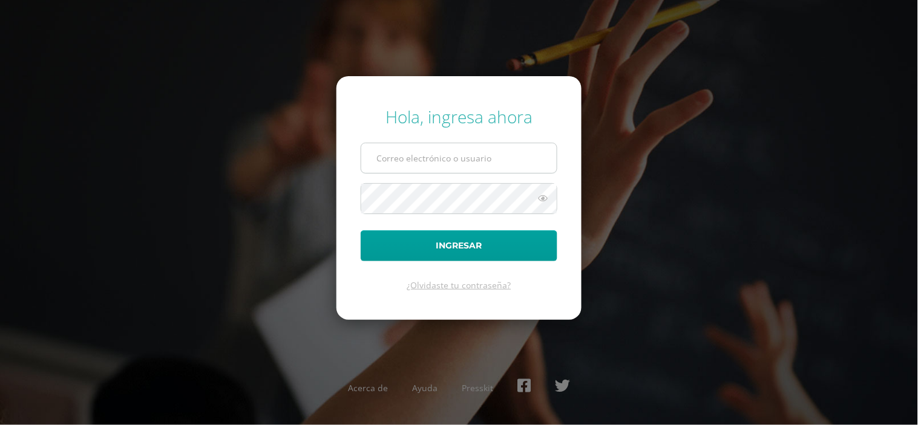
click at [402, 160] on input "text" at bounding box center [458, 158] width 195 height 30
type input "dcurup@gmail.com"
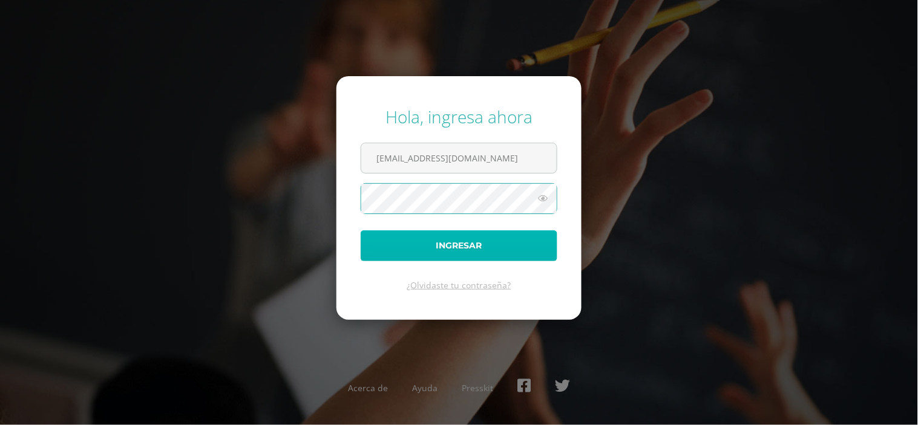
click at [451, 243] on button "Ingresar" at bounding box center [459, 245] width 197 height 31
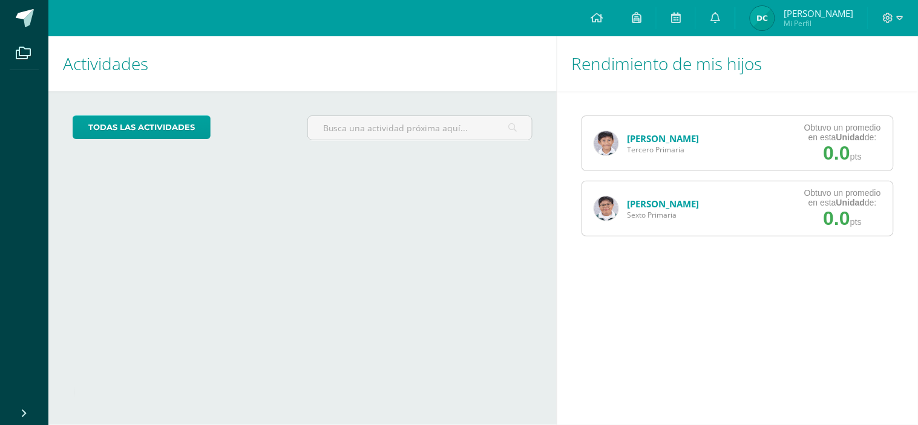
click at [648, 137] on link "[PERSON_NAME]" at bounding box center [663, 138] width 72 height 12
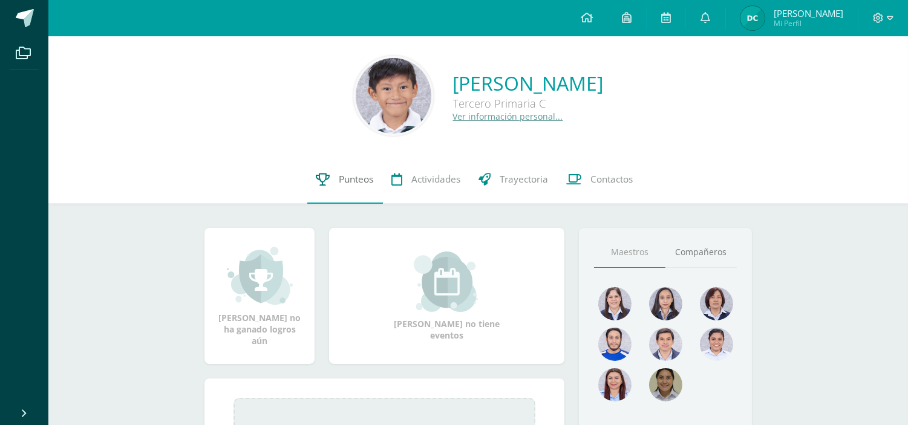
click at [339, 177] on span "Punteos" at bounding box center [356, 179] width 34 height 13
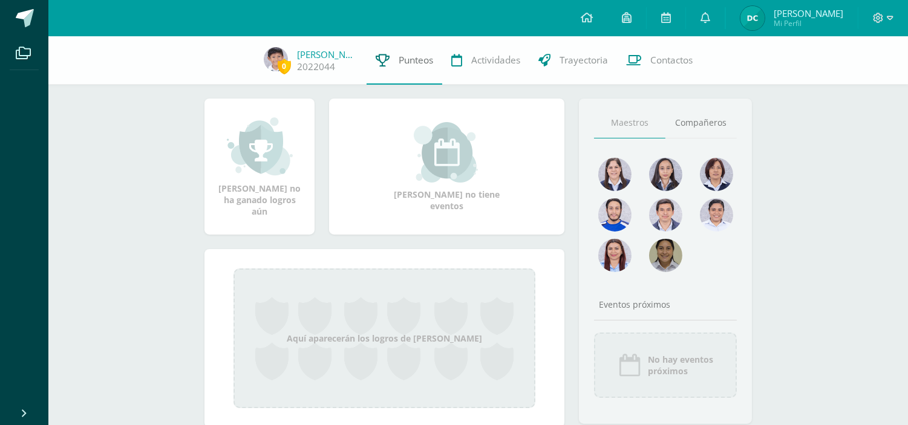
scroll to position [134, 0]
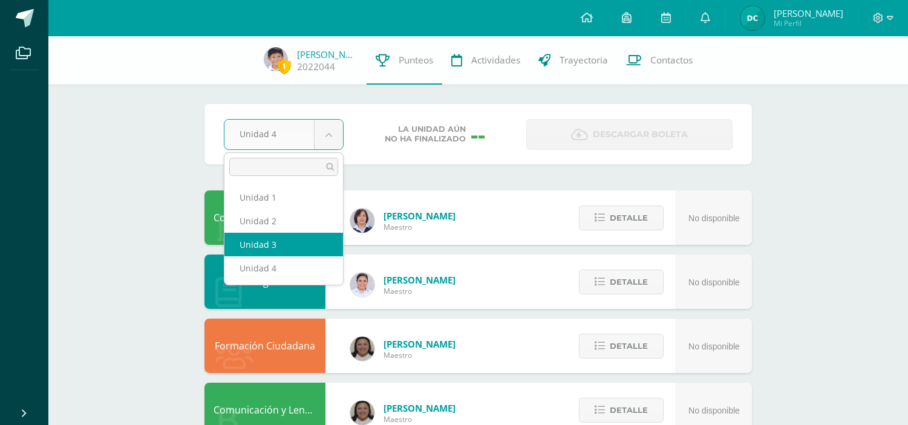
select select "Unidad 3"
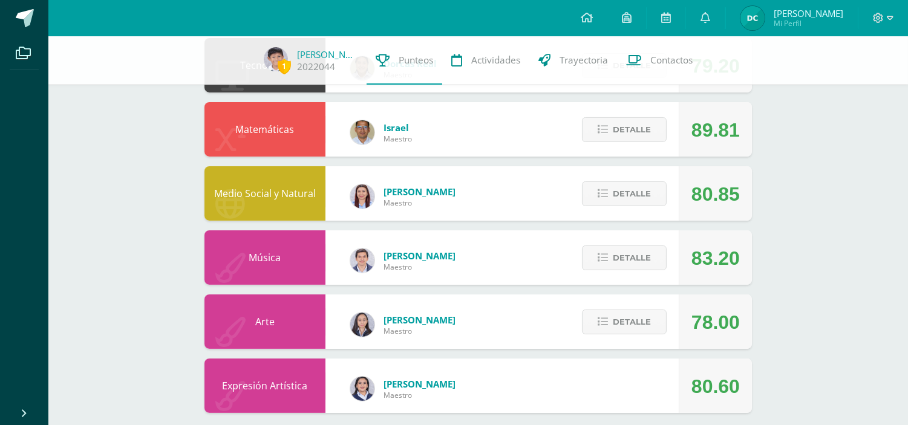
scroll to position [549, 0]
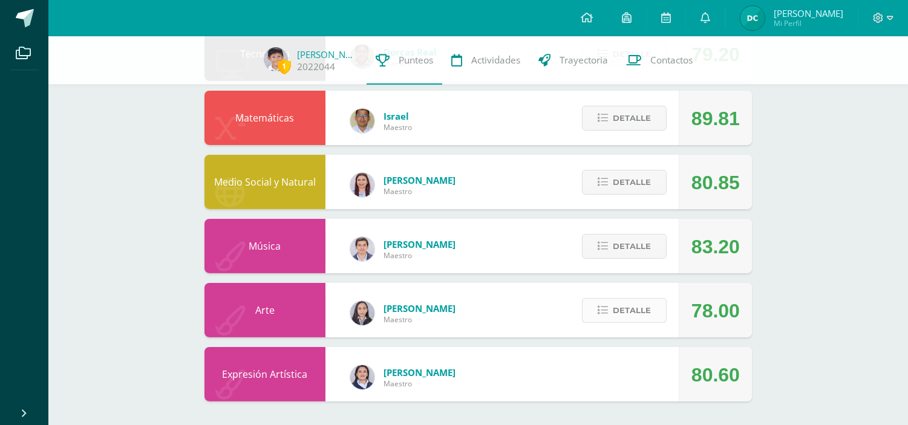
click at [645, 304] on span "Detalle" at bounding box center [632, 310] width 38 height 22
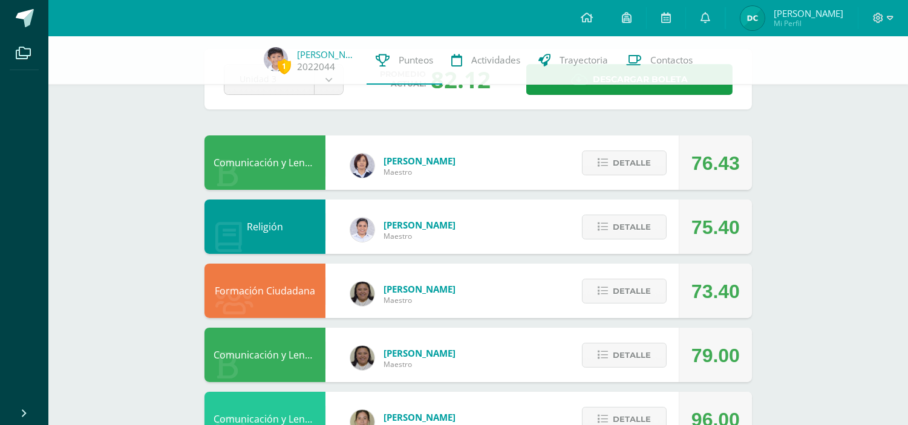
scroll to position [0, 0]
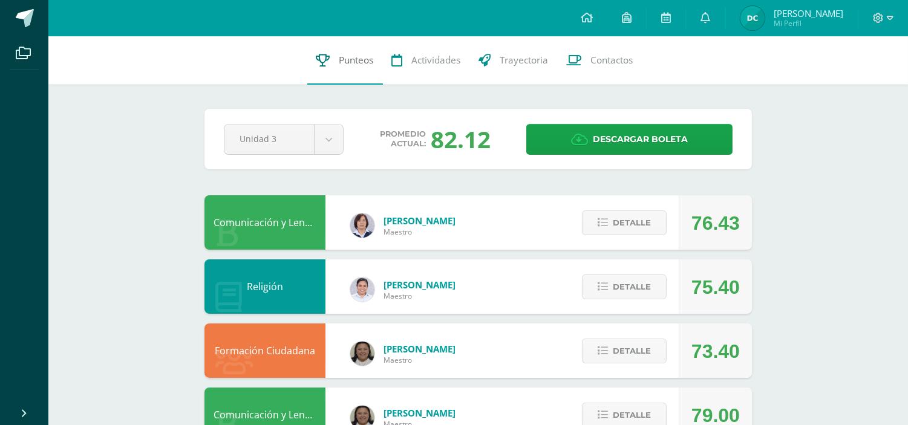
click at [358, 61] on span "Punteos" at bounding box center [356, 60] width 34 height 13
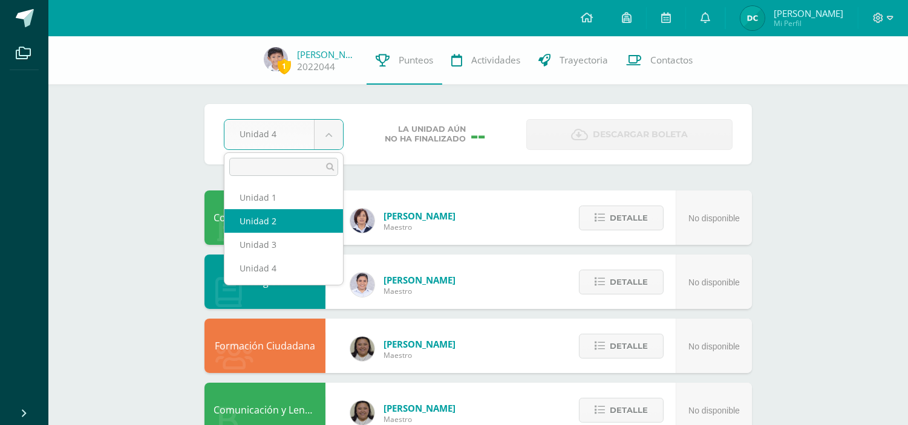
select select "Unidad 2"
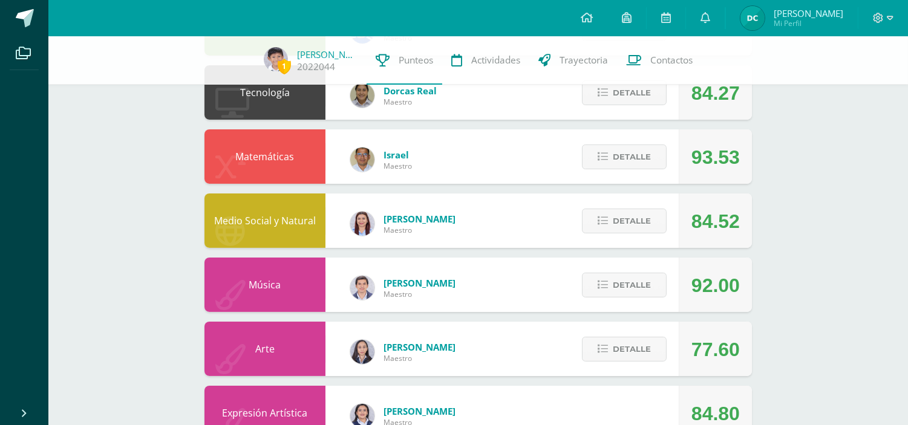
scroll to position [549, 0]
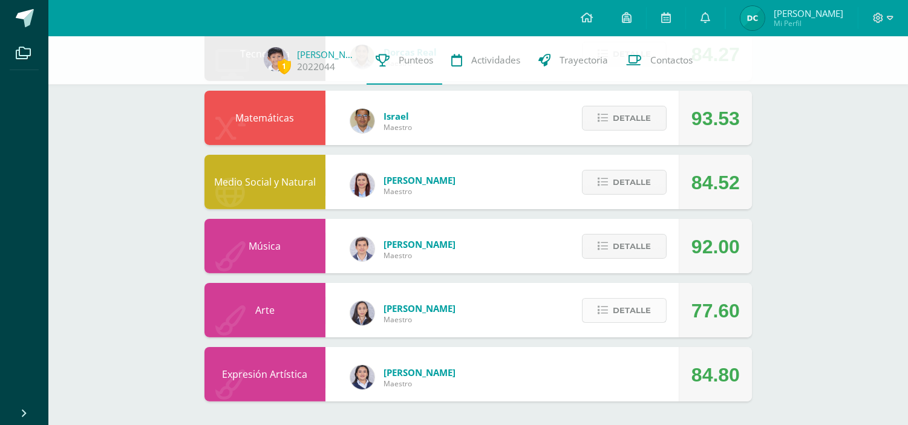
click at [632, 311] on span "Detalle" at bounding box center [632, 310] width 38 height 22
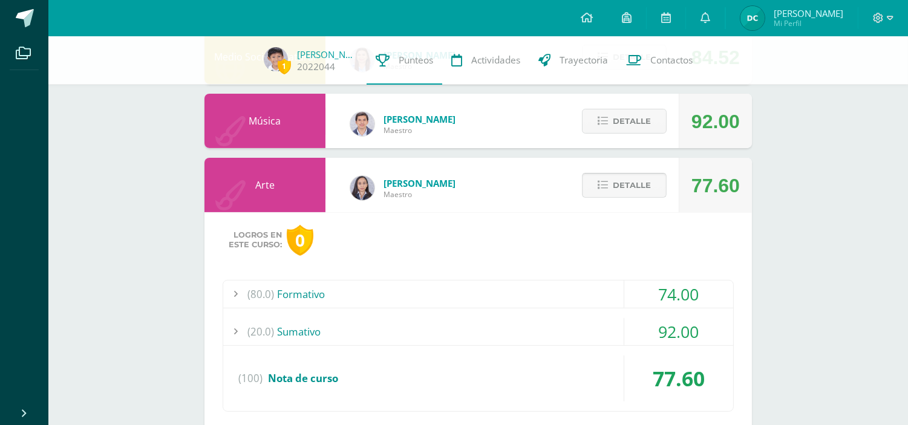
scroll to position [684, 0]
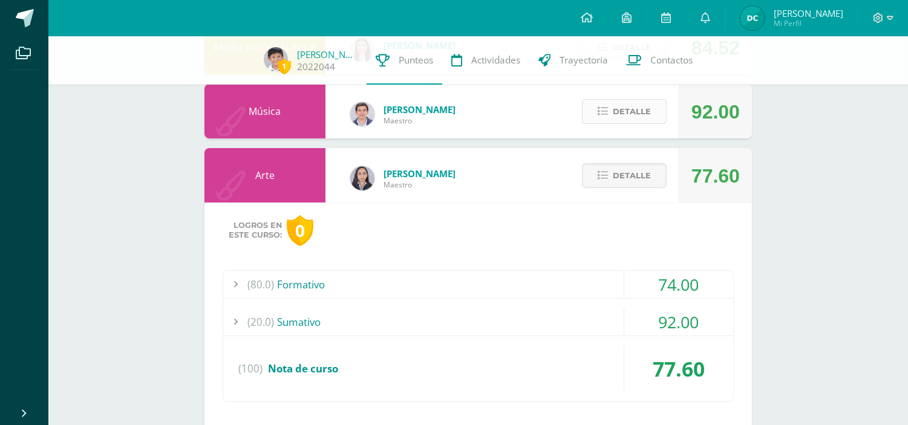
click at [640, 123] on button "Detalle" at bounding box center [624, 111] width 85 height 25
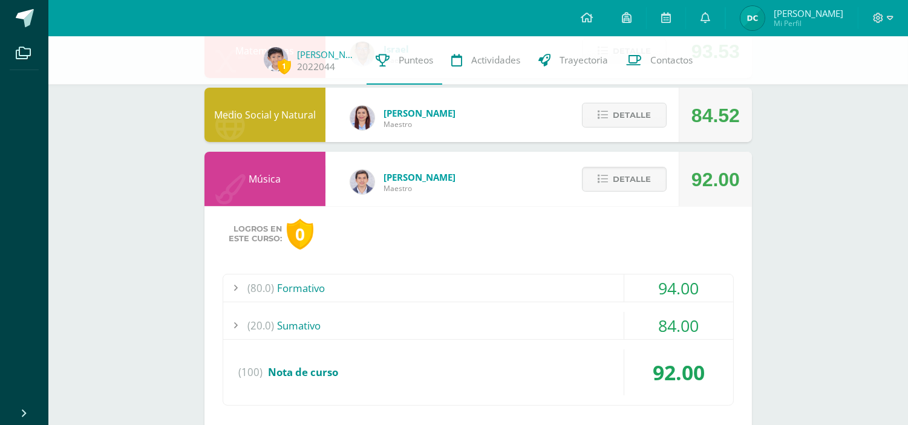
scroll to position [549, 0]
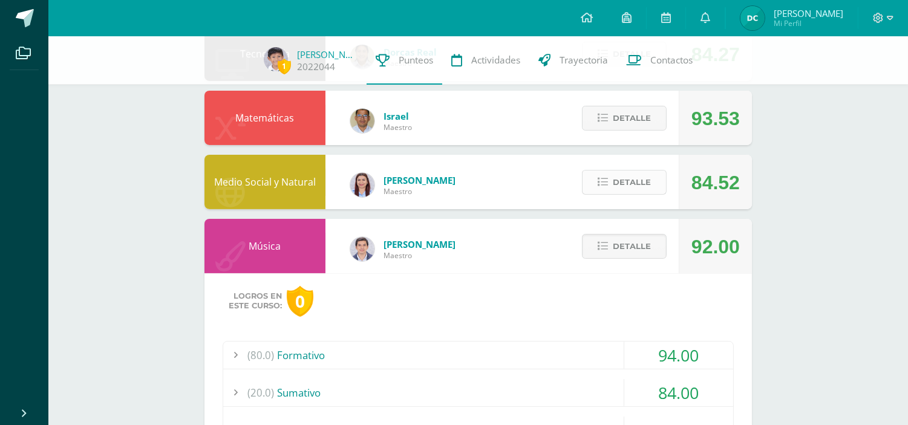
click at [624, 178] on span "Detalle" at bounding box center [632, 182] width 38 height 22
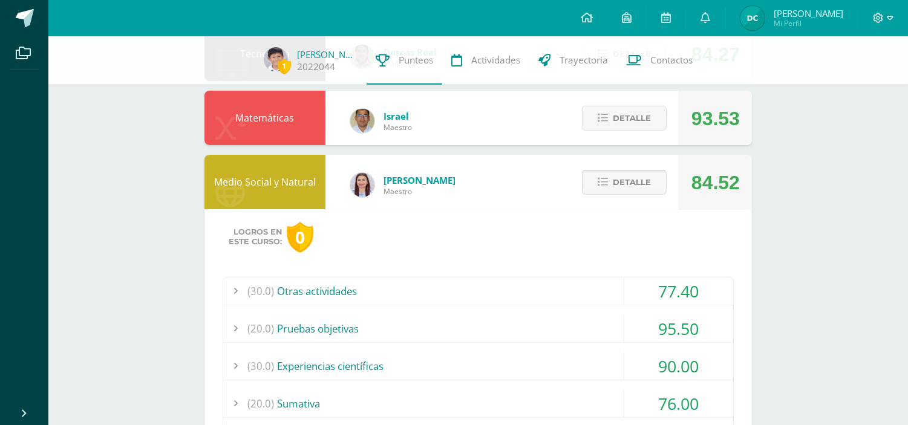
scroll to position [482, 0]
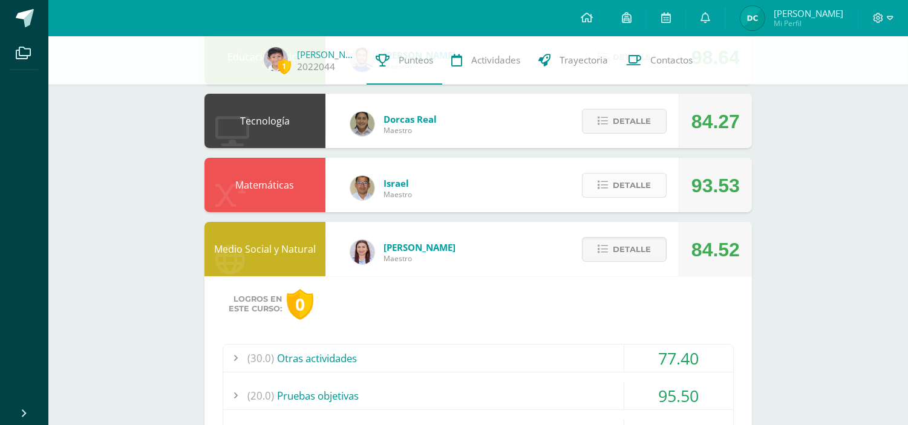
click at [618, 189] on span "Detalle" at bounding box center [632, 185] width 38 height 22
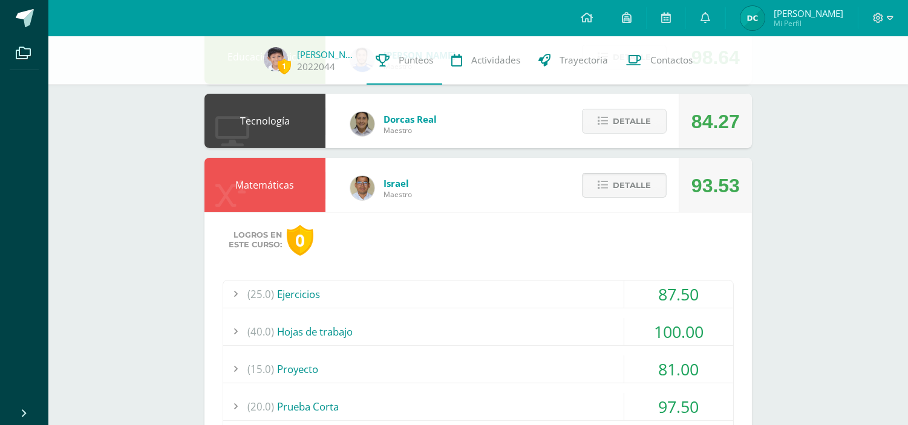
scroll to position [414, 0]
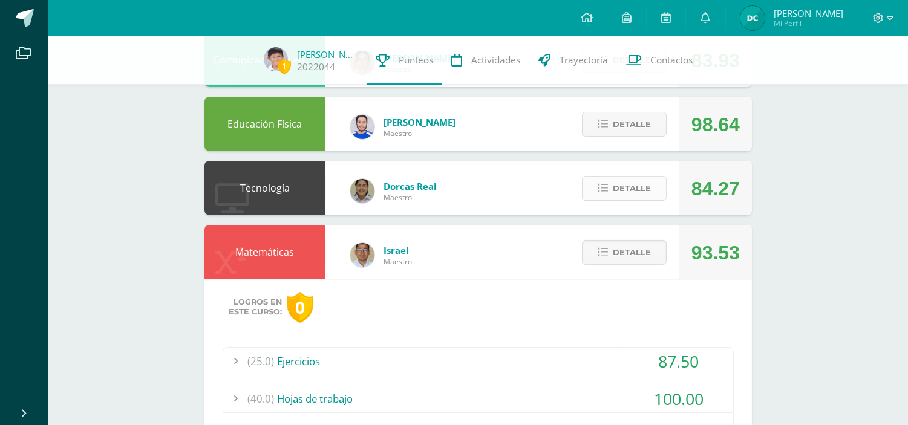
click at [621, 180] on span "Detalle" at bounding box center [632, 188] width 38 height 22
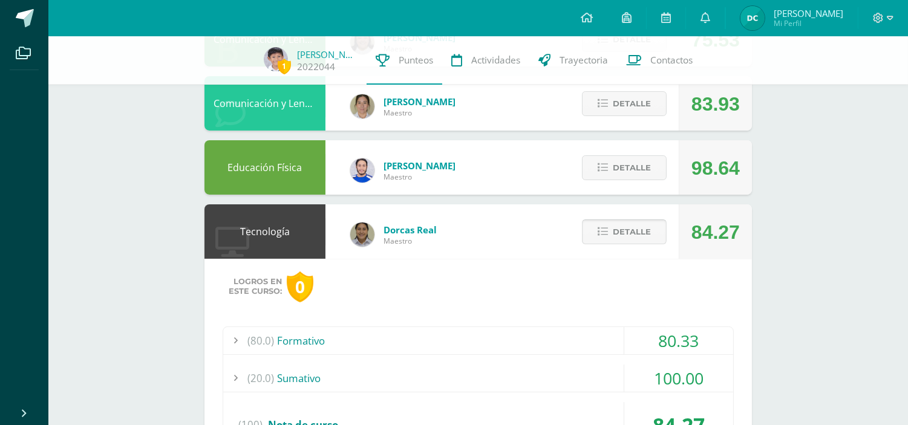
scroll to position [347, 0]
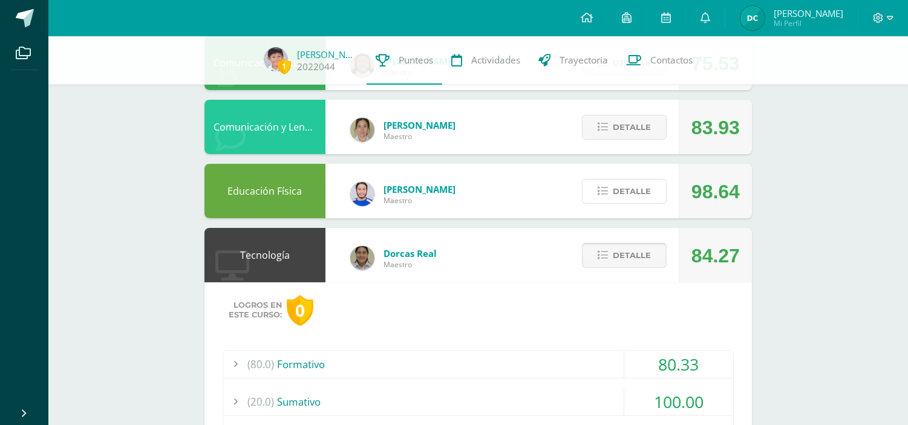
click at [621, 180] on span "Detalle" at bounding box center [632, 191] width 38 height 22
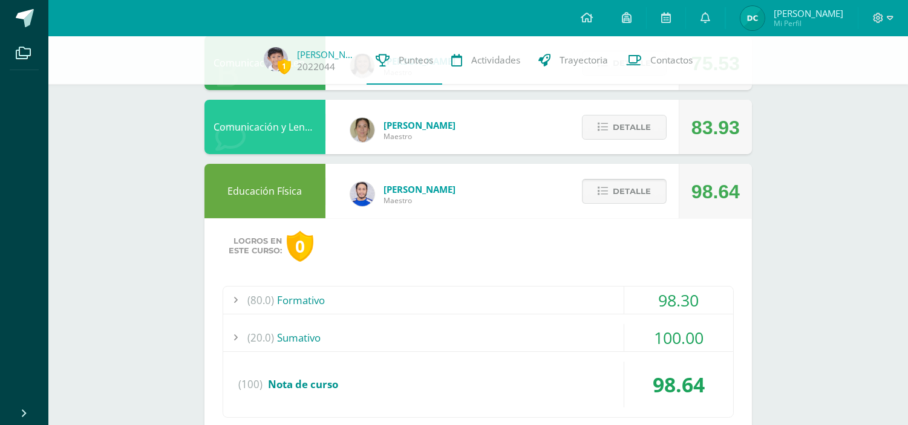
scroll to position [280, 0]
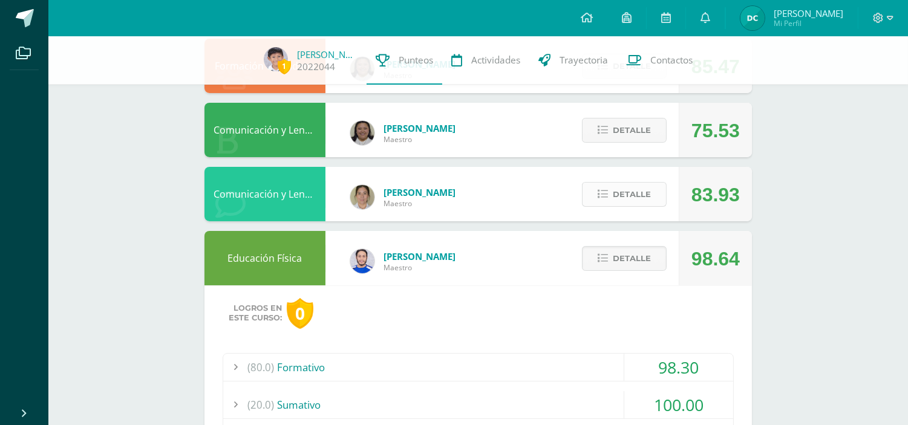
click at [621, 195] on span "Detalle" at bounding box center [632, 194] width 38 height 22
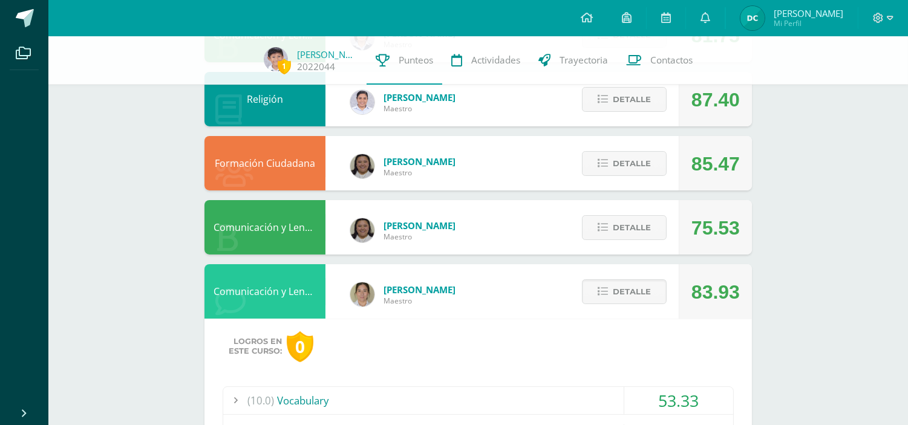
scroll to position [146, 0]
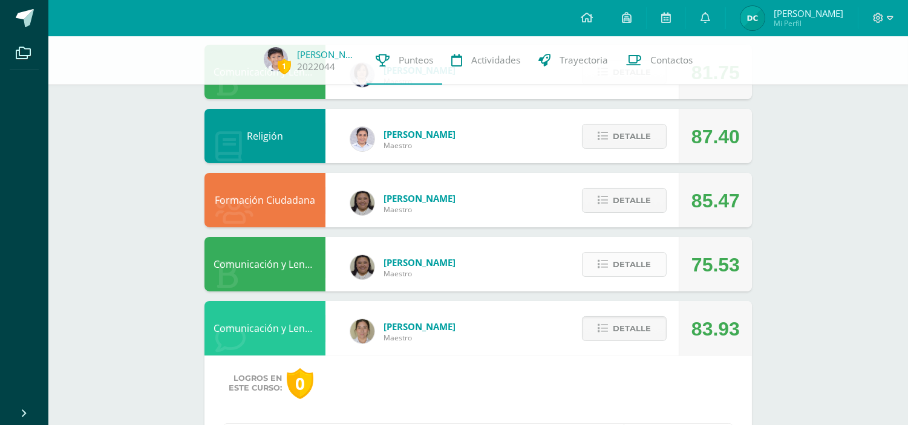
click at [625, 269] on span "Detalle" at bounding box center [632, 264] width 38 height 22
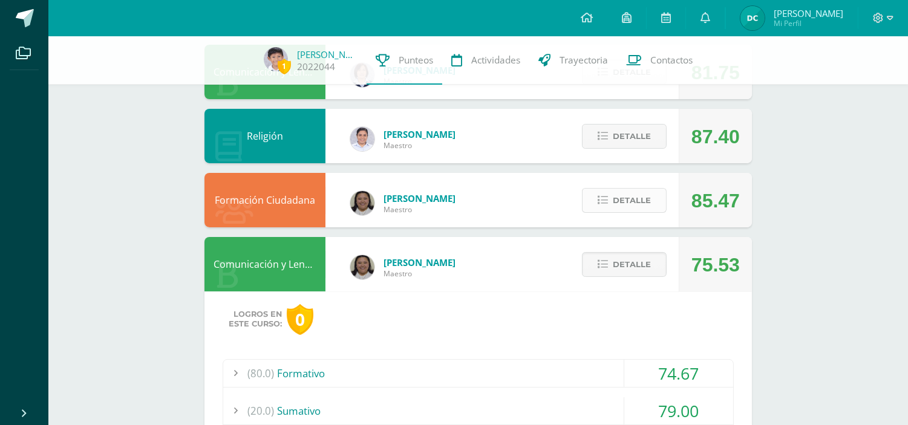
click at [636, 200] on span "Detalle" at bounding box center [632, 200] width 38 height 22
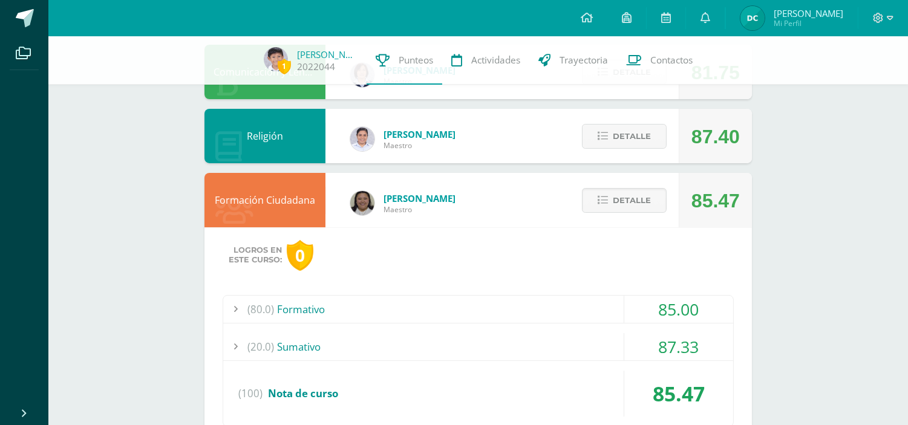
click at [630, 149] on div "Detalle" at bounding box center [621, 136] width 115 height 54
click at [633, 136] on span "Detalle" at bounding box center [632, 136] width 38 height 22
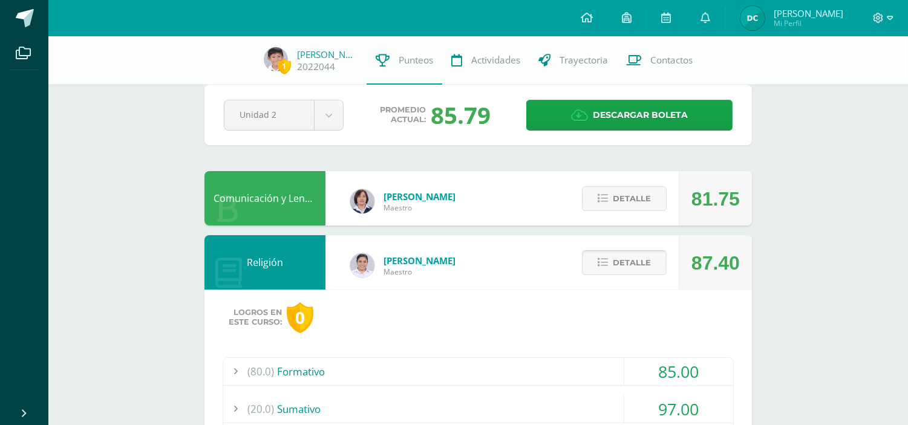
scroll to position [0, 0]
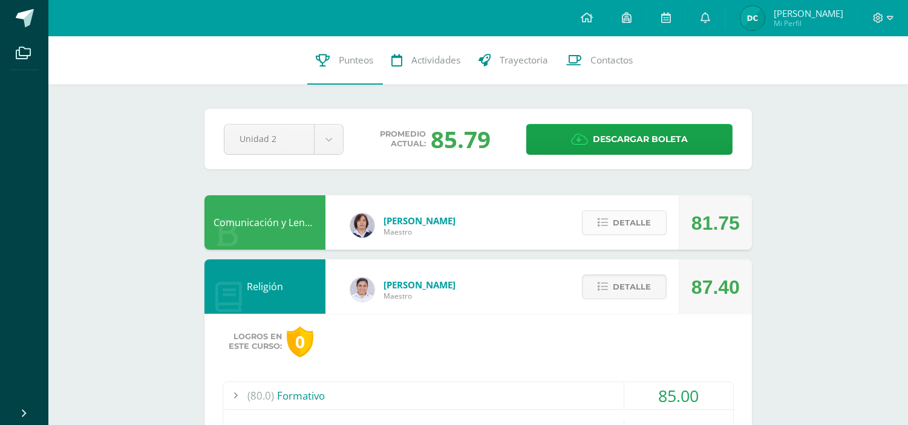
click at [618, 223] on span "Detalle" at bounding box center [632, 223] width 38 height 22
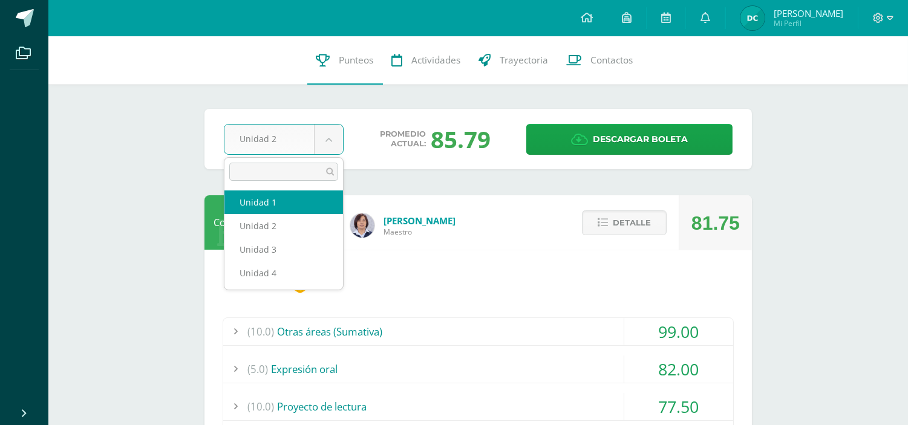
select select "Unidad 1"
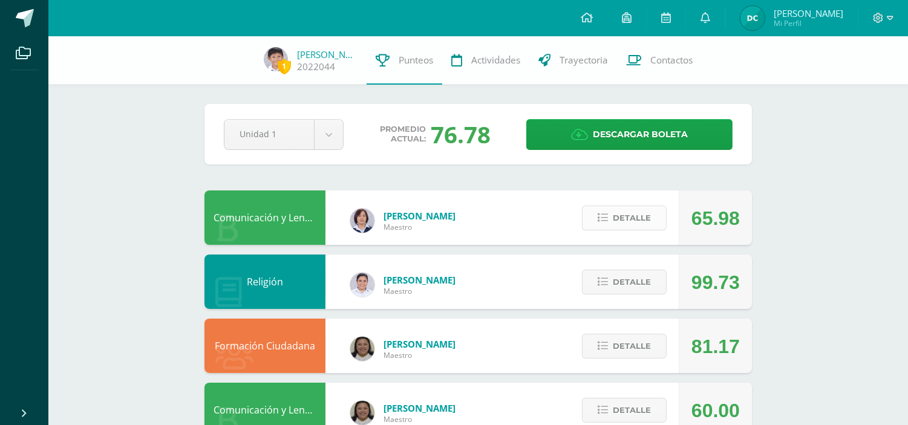
click at [618, 223] on span "Detalle" at bounding box center [632, 218] width 38 height 22
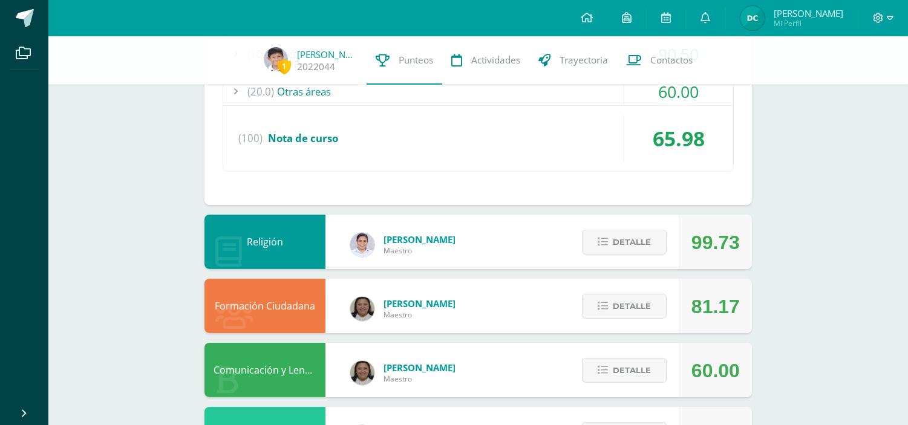
scroll to position [537, 0]
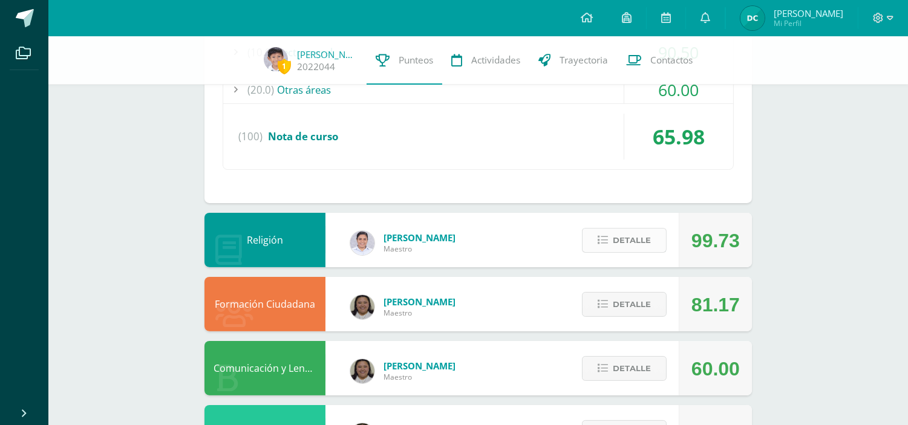
click at [639, 236] on span "Detalle" at bounding box center [632, 240] width 38 height 22
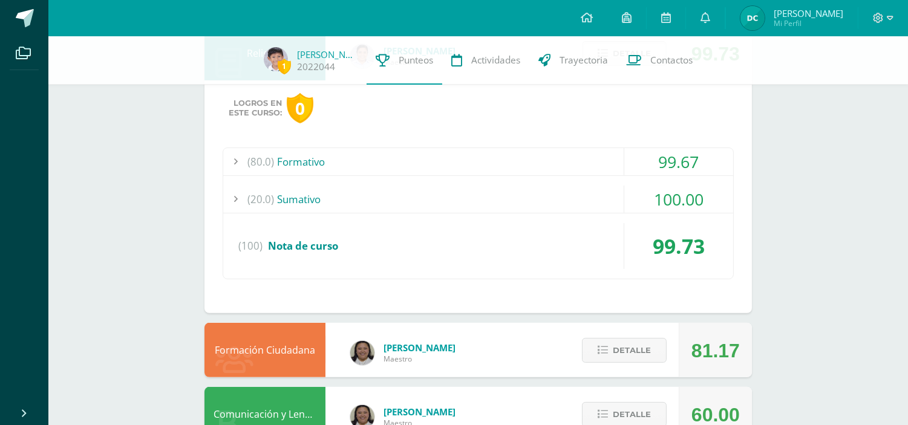
scroll to position [806, 0]
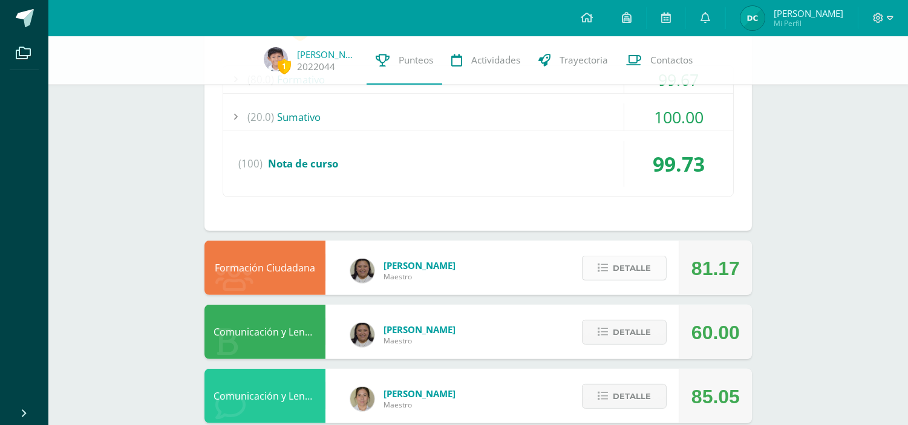
click at [631, 268] on span "Detalle" at bounding box center [632, 268] width 38 height 22
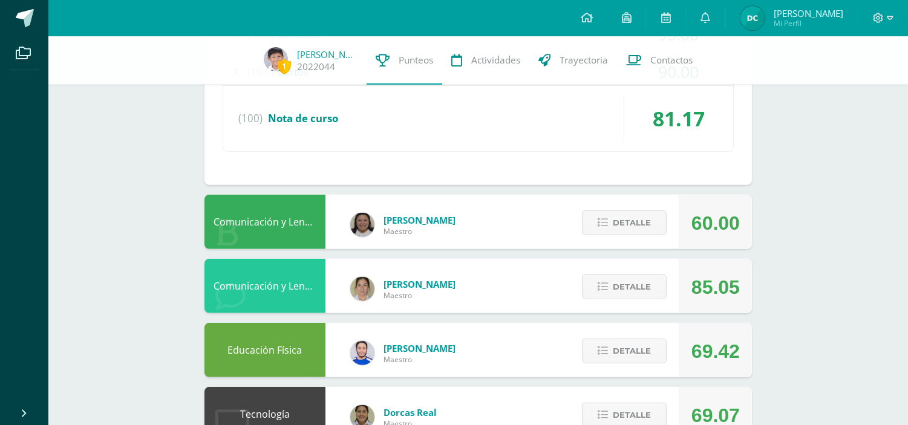
scroll to position [1210, 0]
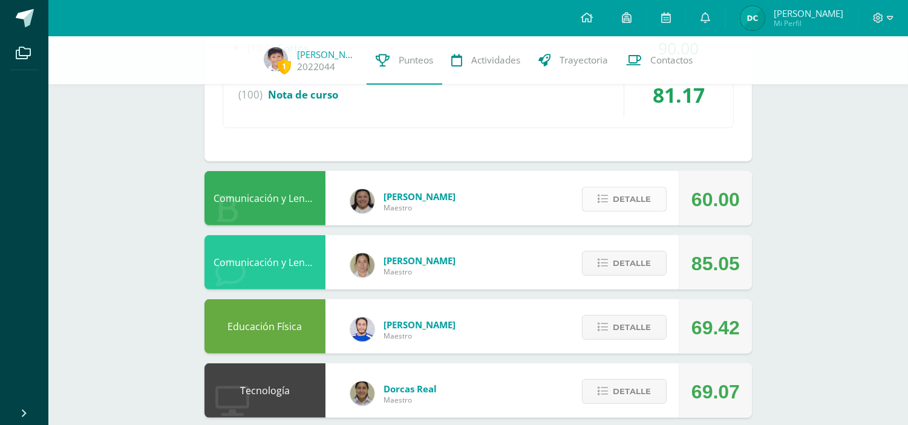
click at [638, 200] on span "Detalle" at bounding box center [632, 199] width 38 height 22
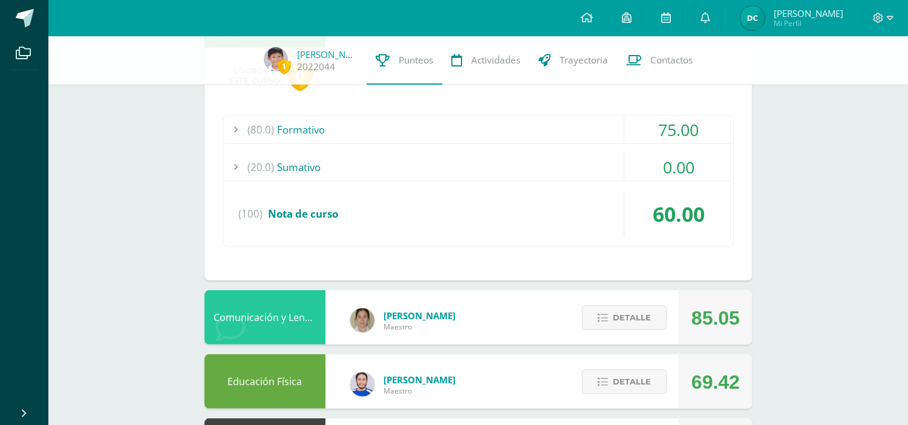
scroll to position [1411, 0]
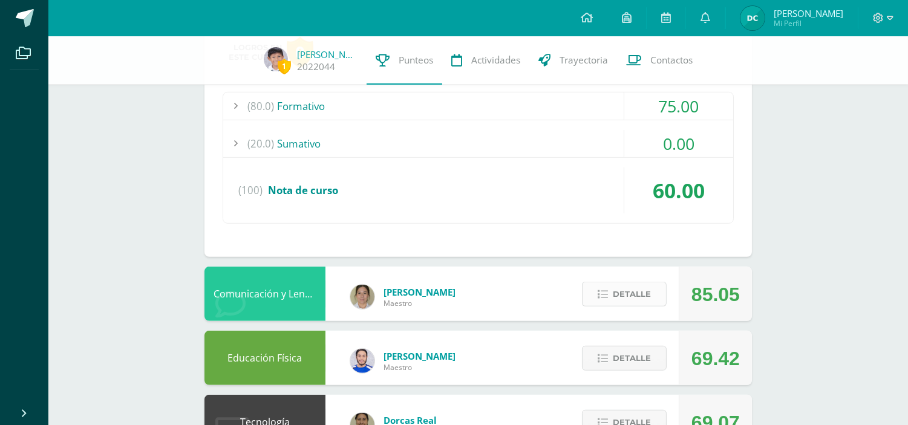
click at [616, 294] on span "Detalle" at bounding box center [632, 294] width 38 height 22
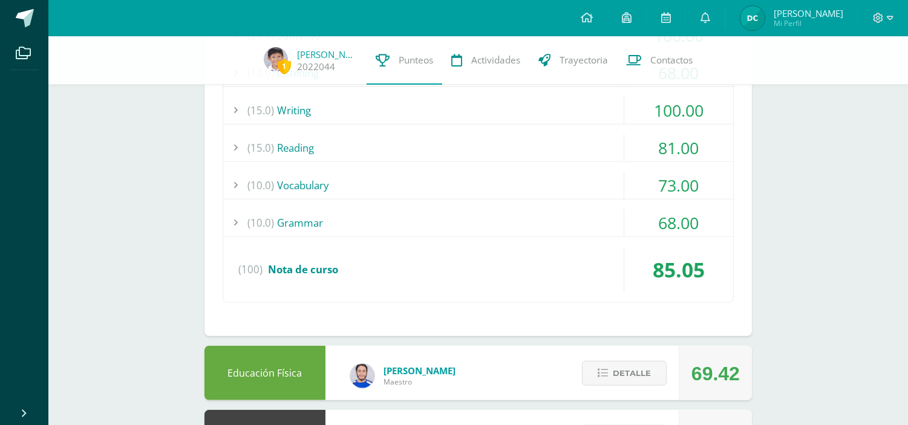
scroll to position [1882, 0]
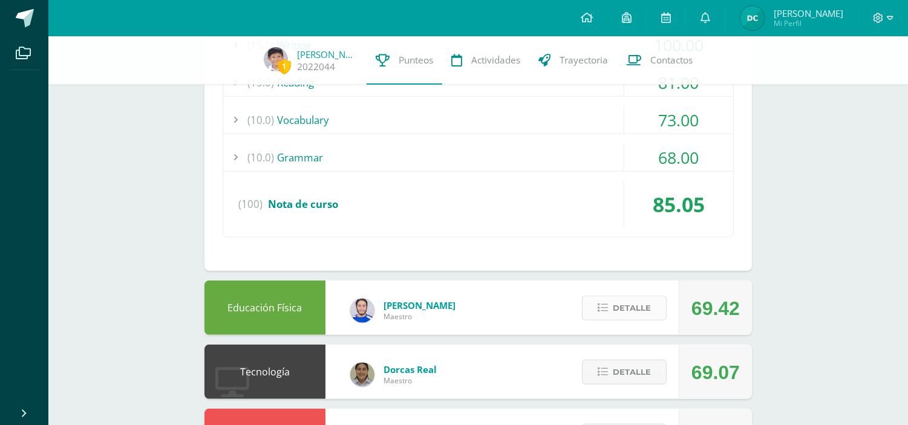
click at [624, 311] on span "Detalle" at bounding box center [632, 308] width 38 height 22
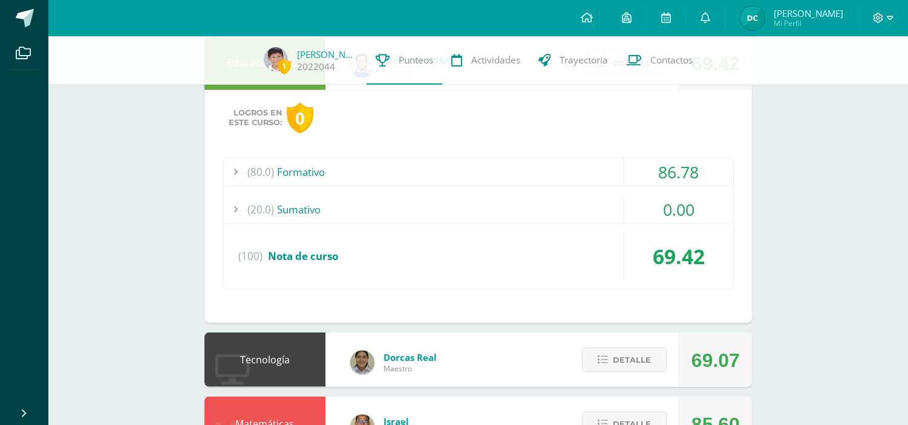
scroll to position [2150, 0]
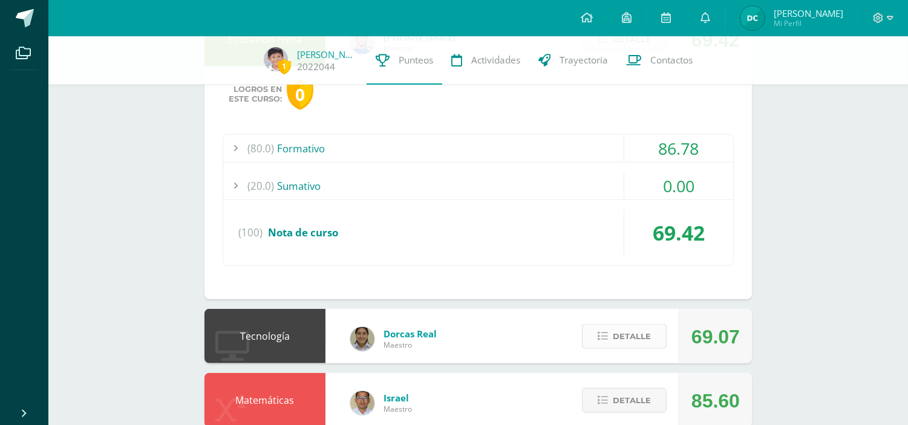
click at [627, 336] on span "Detalle" at bounding box center [632, 336] width 38 height 22
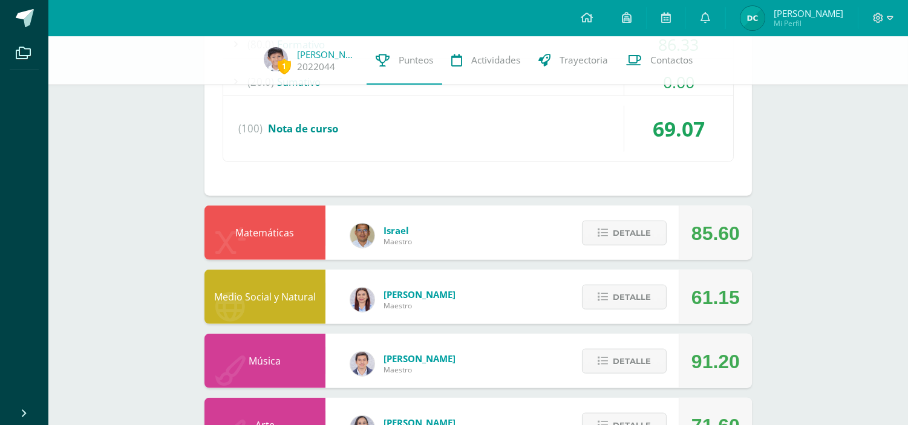
scroll to position [2554, 0]
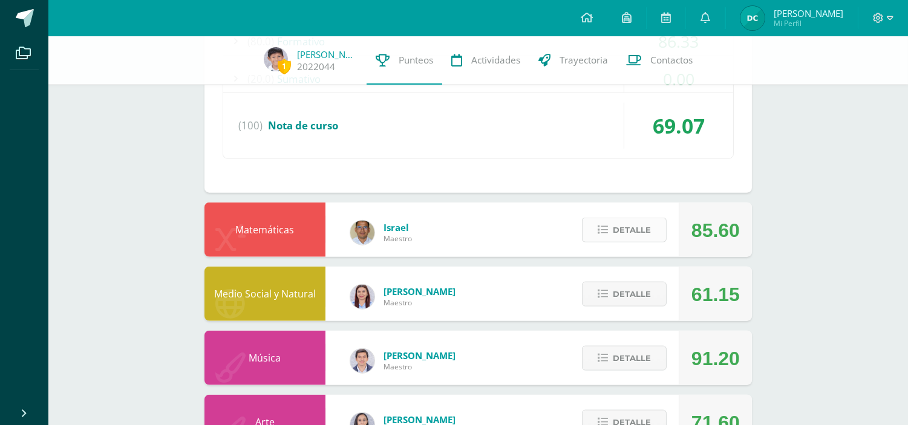
click at [640, 232] on span "Detalle" at bounding box center [632, 230] width 38 height 22
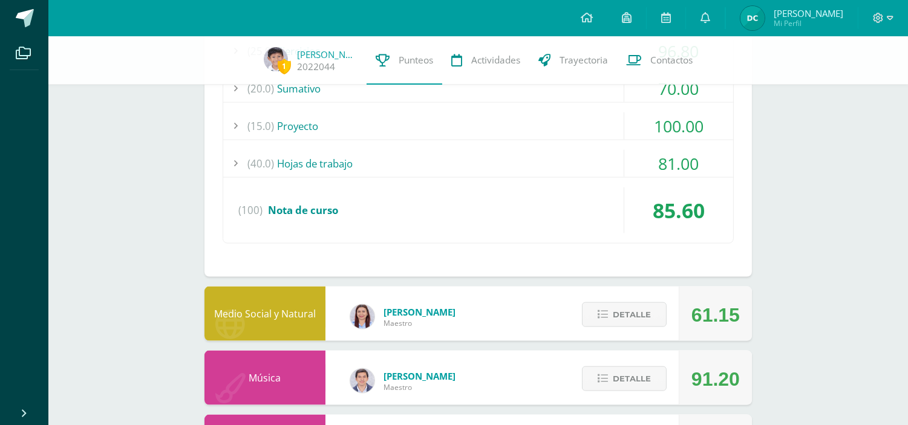
scroll to position [2870, 0]
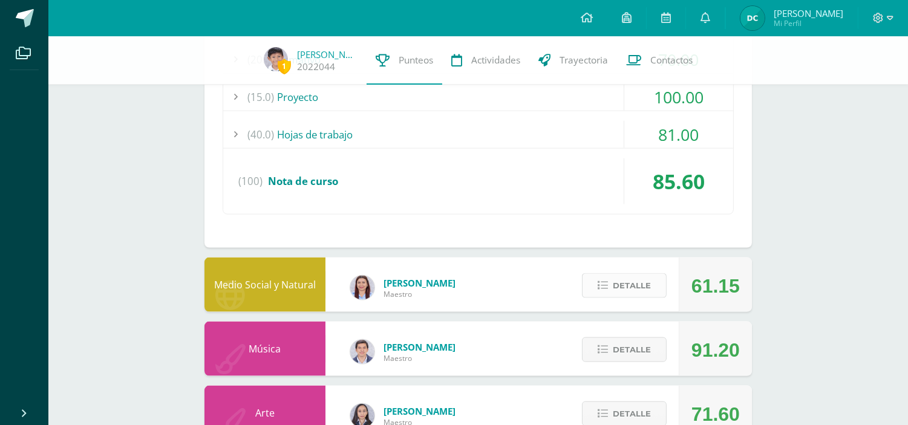
click at [643, 292] on span "Detalle" at bounding box center [632, 286] width 38 height 22
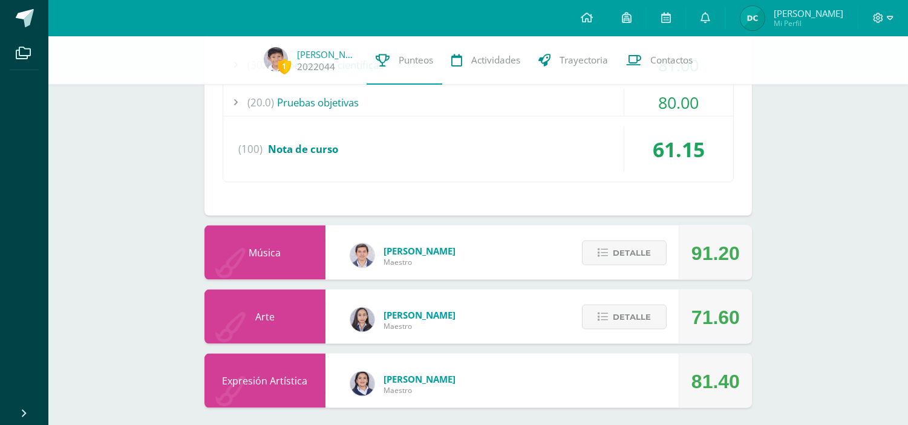
scroll to position [3285, 0]
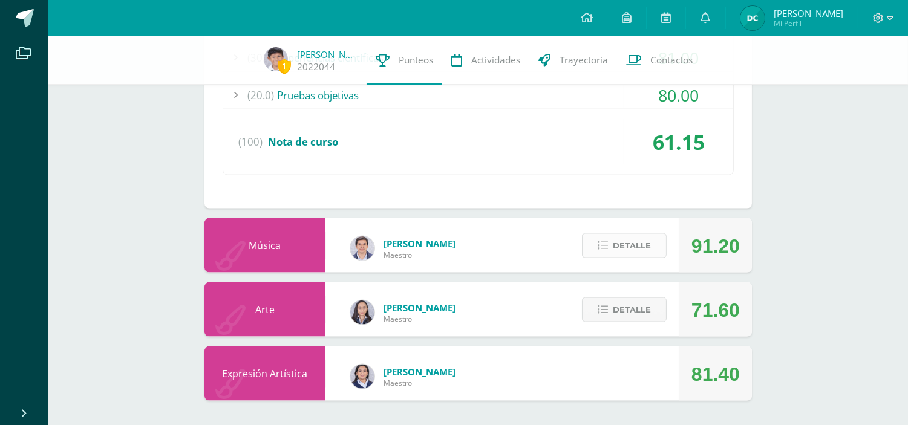
click at [633, 246] on span "Detalle" at bounding box center [632, 246] width 38 height 22
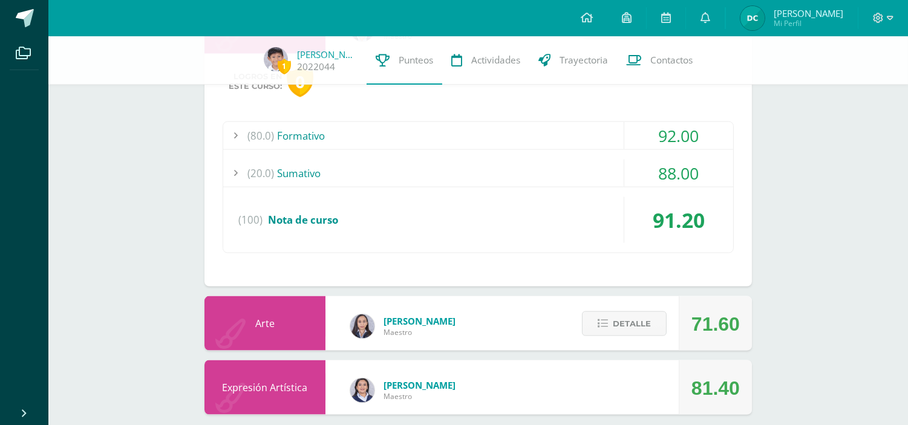
scroll to position [3518, 0]
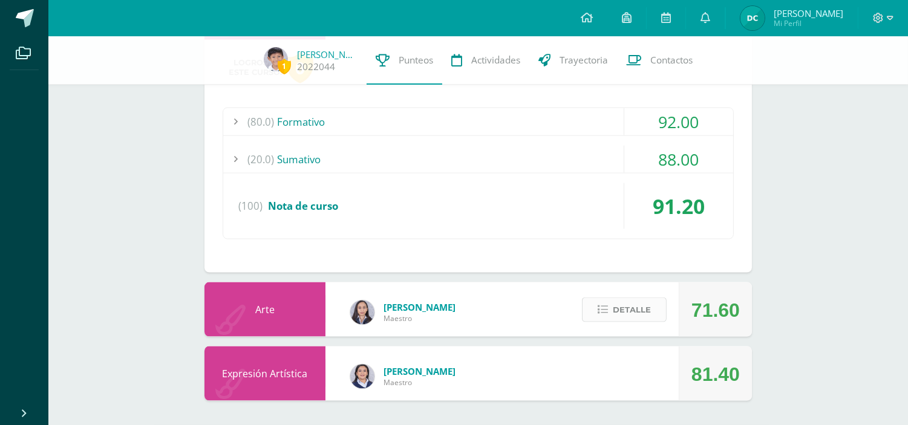
click at [632, 310] on span "Detalle" at bounding box center [632, 310] width 38 height 22
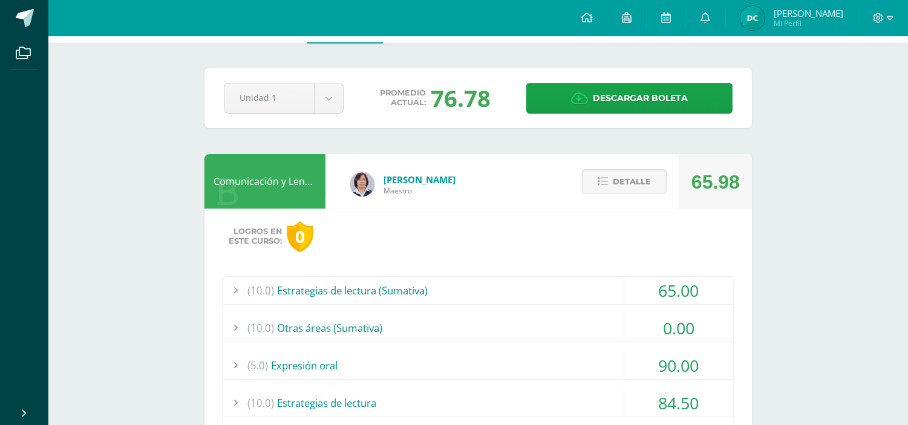
scroll to position [0, 0]
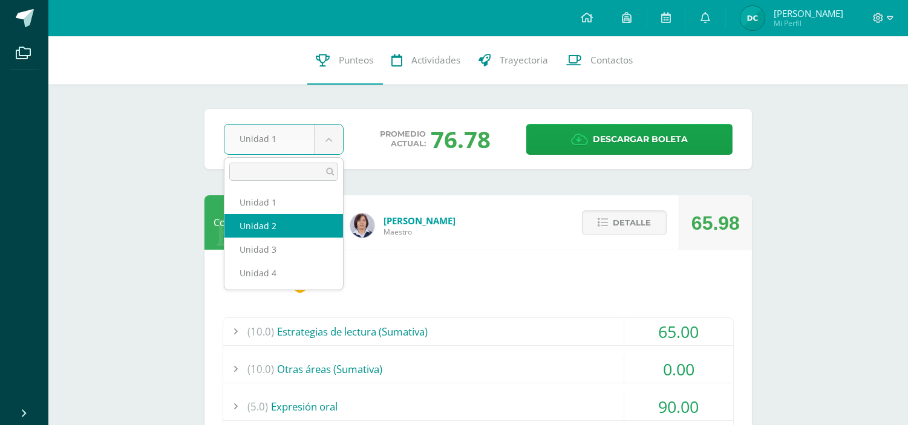
select select "Unidad 2"
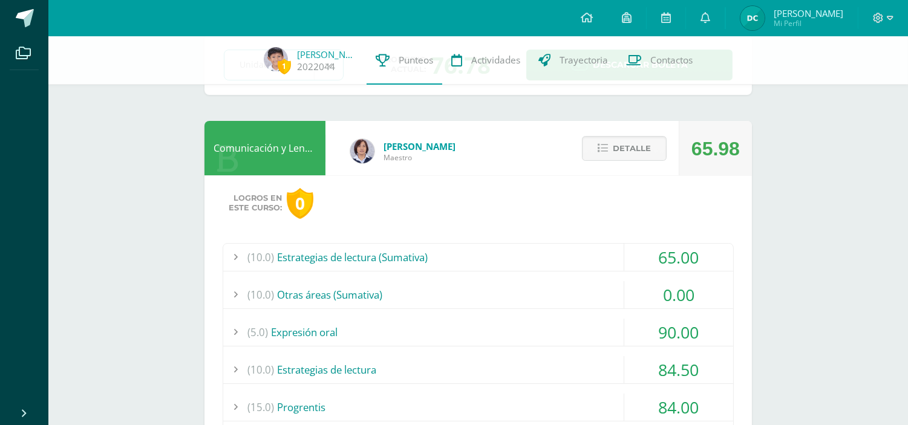
scroll to position [134, 0]
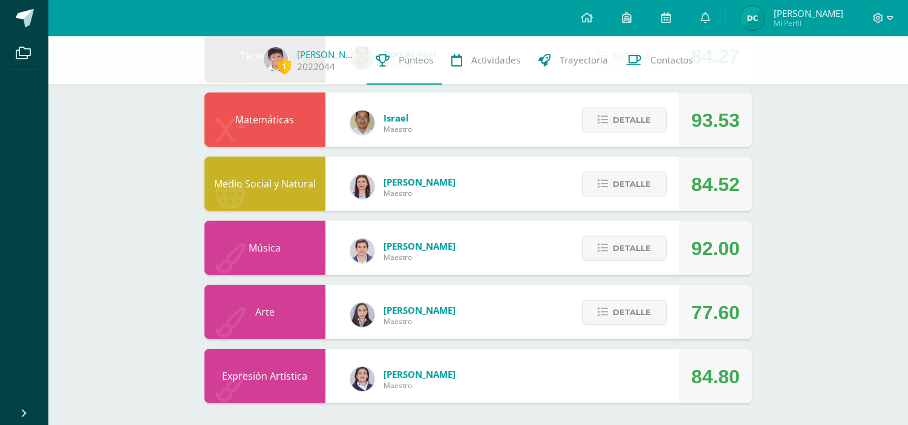
scroll to position [549, 0]
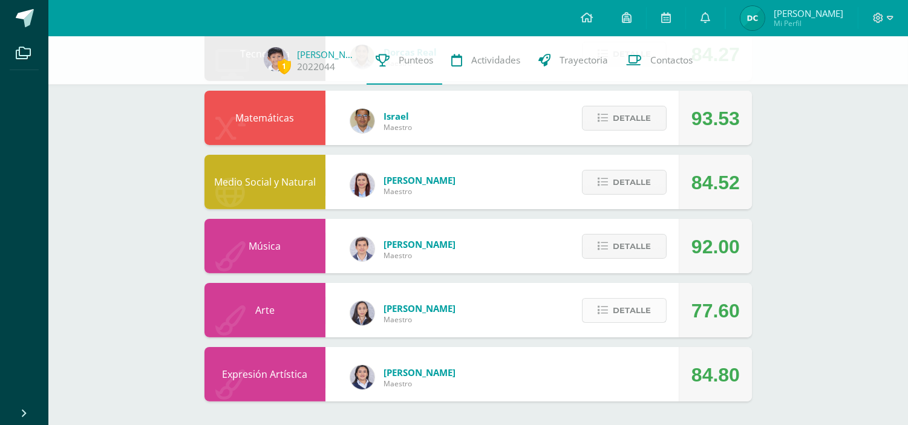
click at [636, 306] on span "Detalle" at bounding box center [632, 310] width 38 height 22
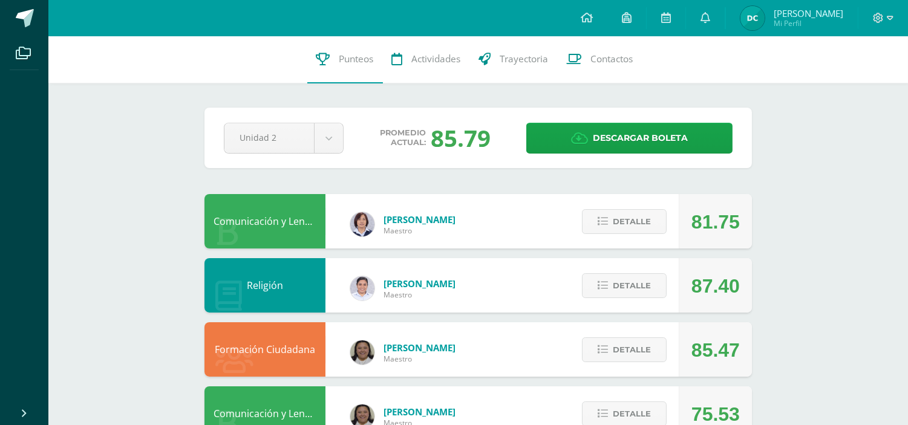
scroll to position [0, 0]
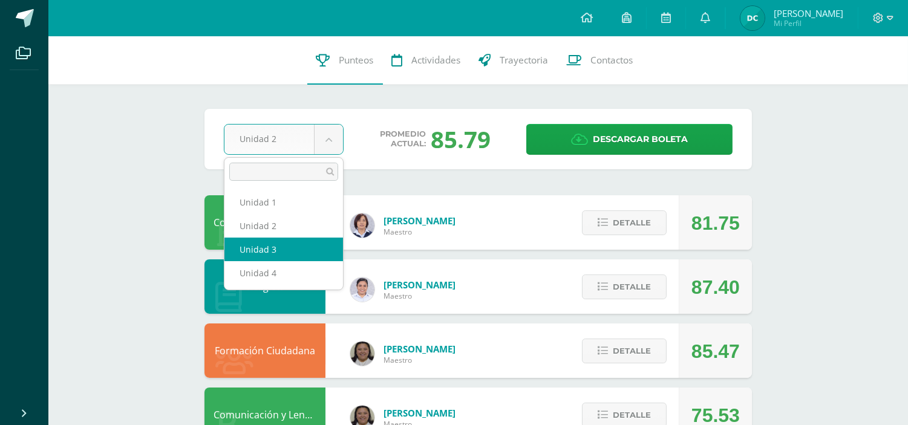
select select "Unidad 3"
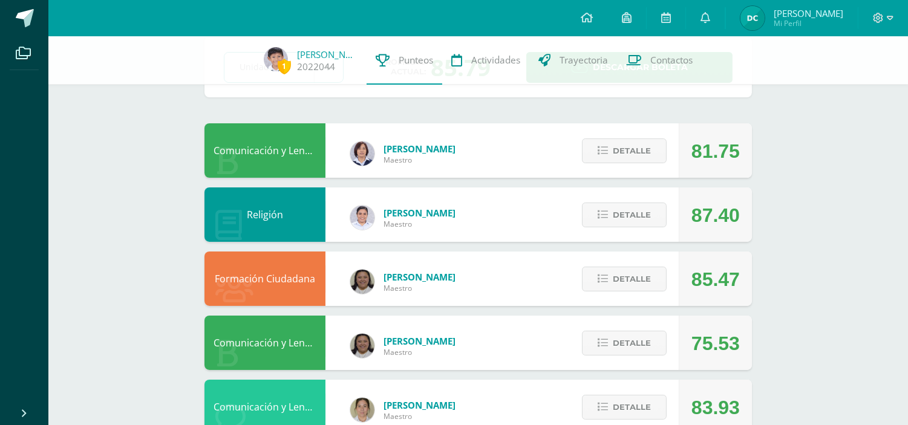
scroll to position [134, 0]
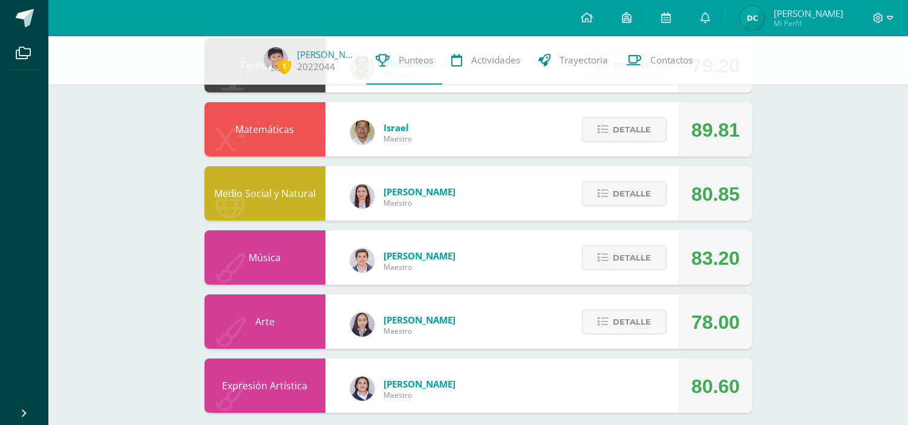
scroll to position [549, 0]
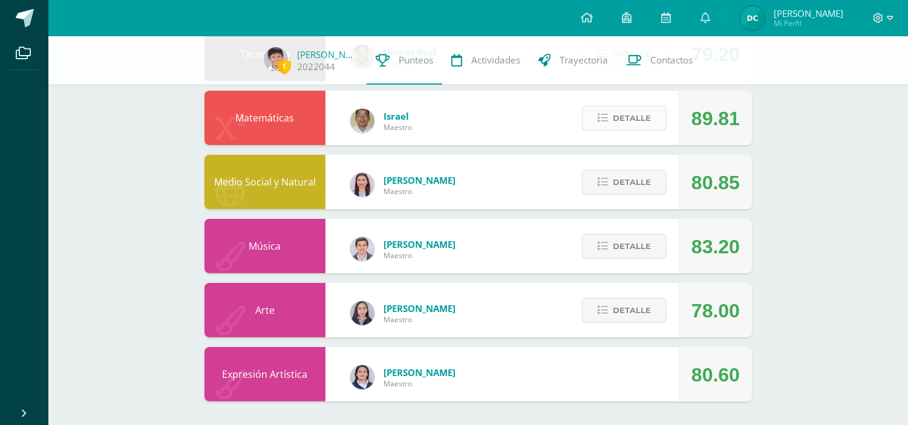
click at [624, 107] on span "Detalle" at bounding box center [632, 118] width 38 height 22
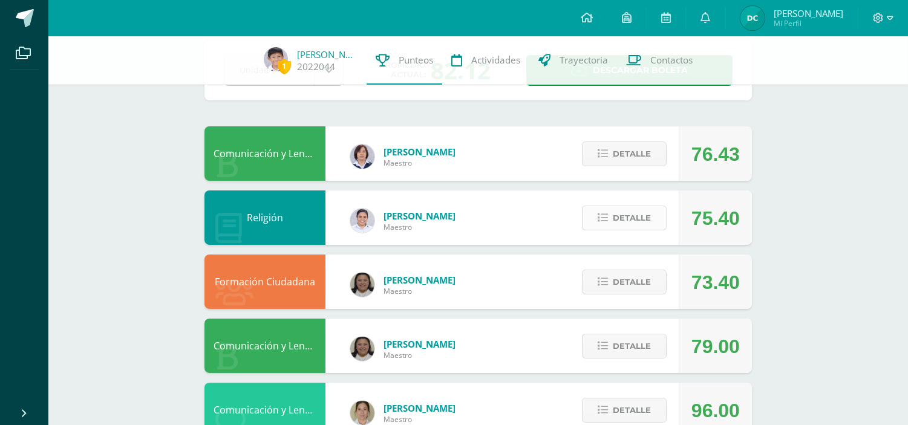
scroll to position [0, 0]
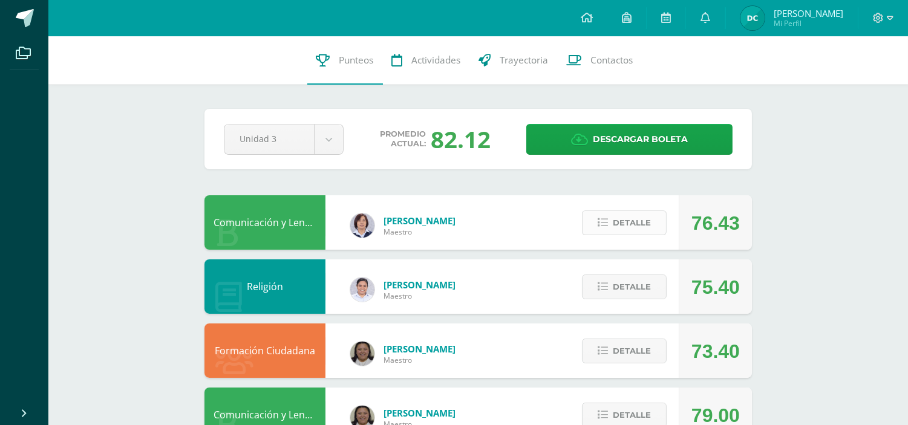
click at [636, 217] on span "Detalle" at bounding box center [632, 223] width 38 height 22
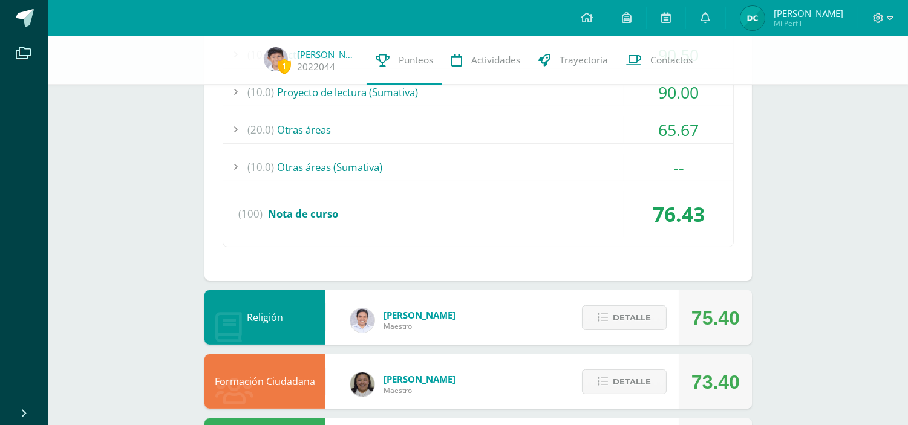
scroll to position [470, 0]
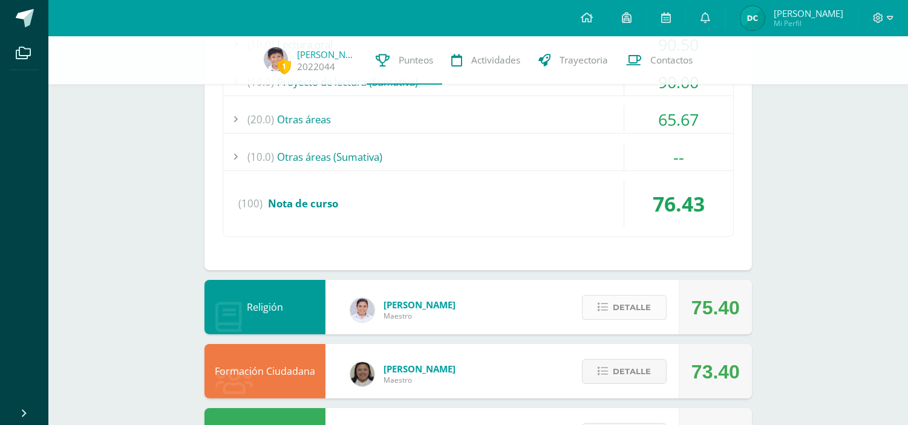
click at [624, 312] on span "Detalle" at bounding box center [632, 307] width 38 height 22
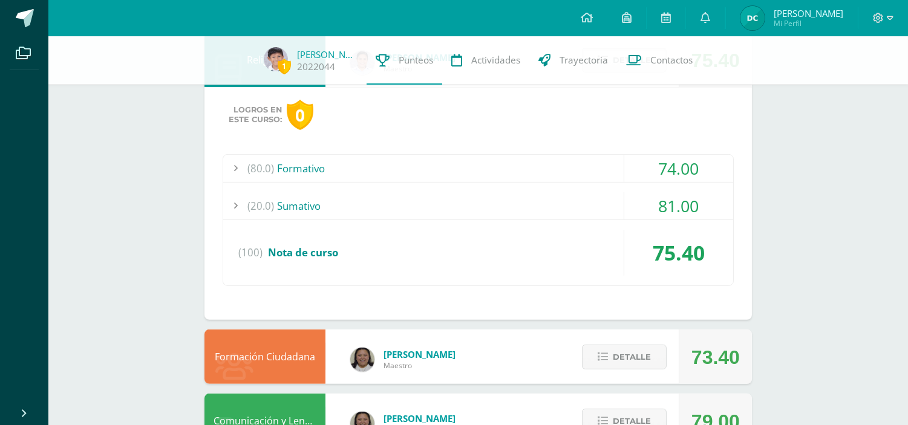
scroll to position [739, 0]
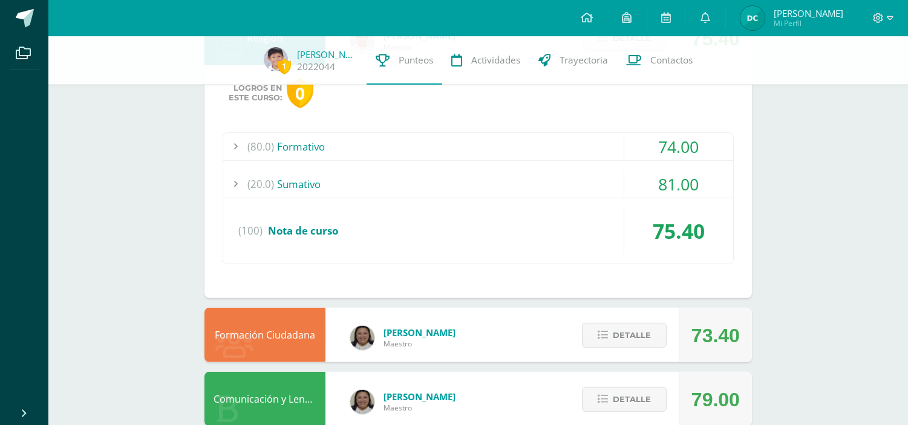
click at [305, 148] on div "(80.0) Formativo" at bounding box center [478, 146] width 510 height 27
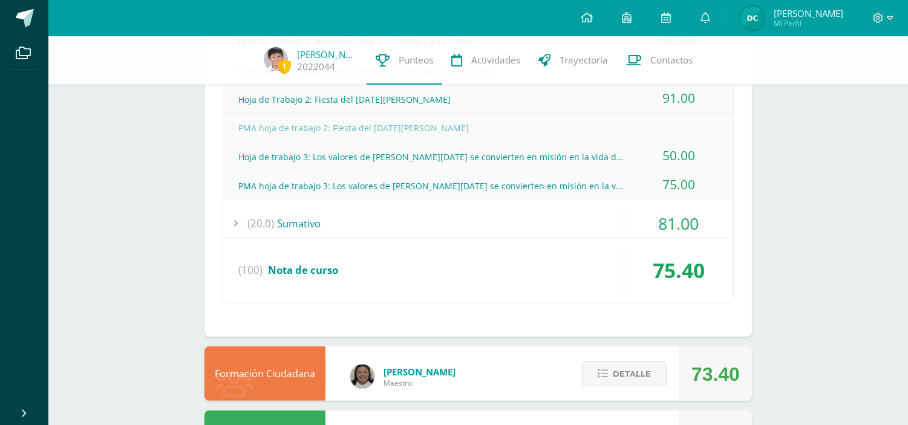
scroll to position [941, 0]
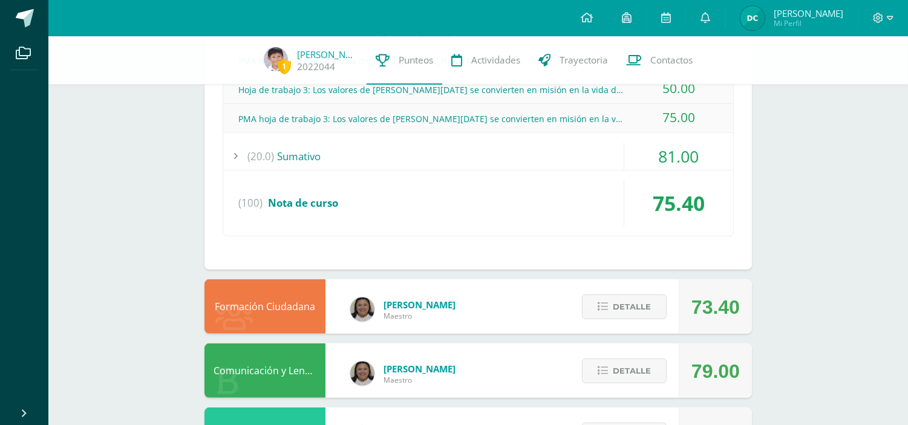
click at [293, 150] on div "(20.0) Sumativo" at bounding box center [478, 156] width 510 height 27
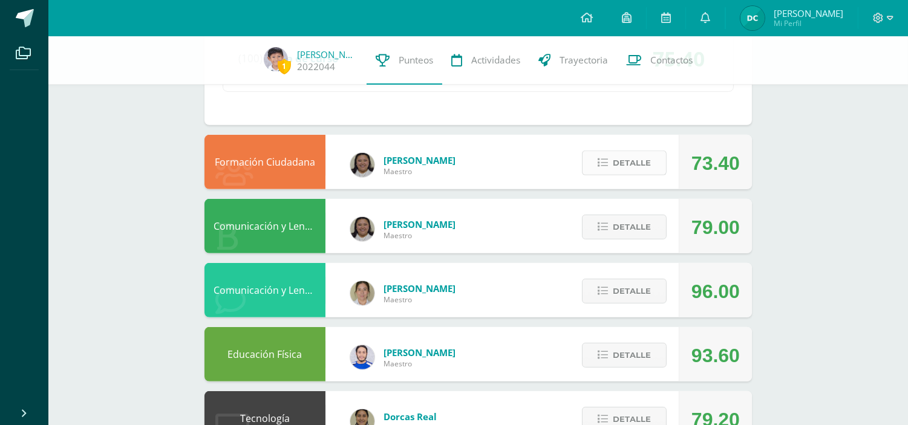
click at [619, 162] on span "Detalle" at bounding box center [632, 163] width 38 height 22
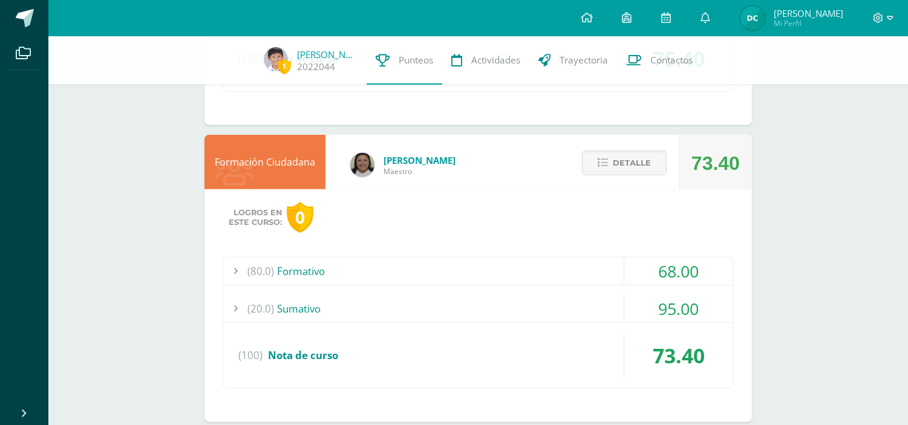
click at [313, 272] on div "(80.0) Formativo" at bounding box center [478, 271] width 510 height 27
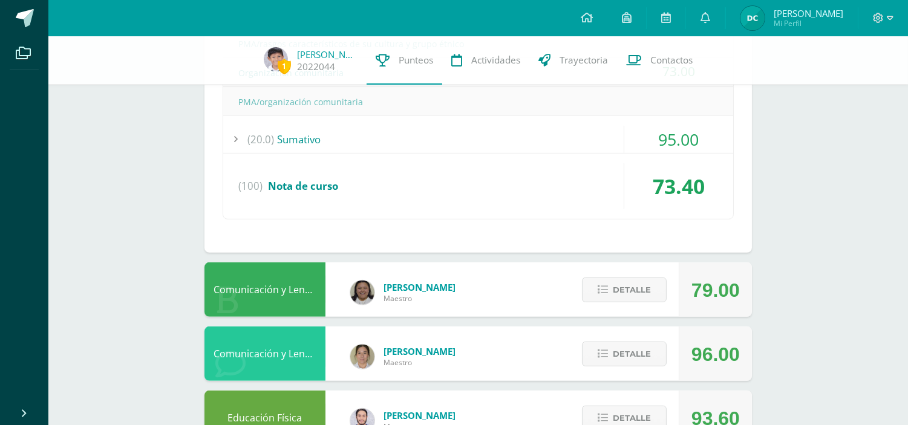
scroll to position [1344, 0]
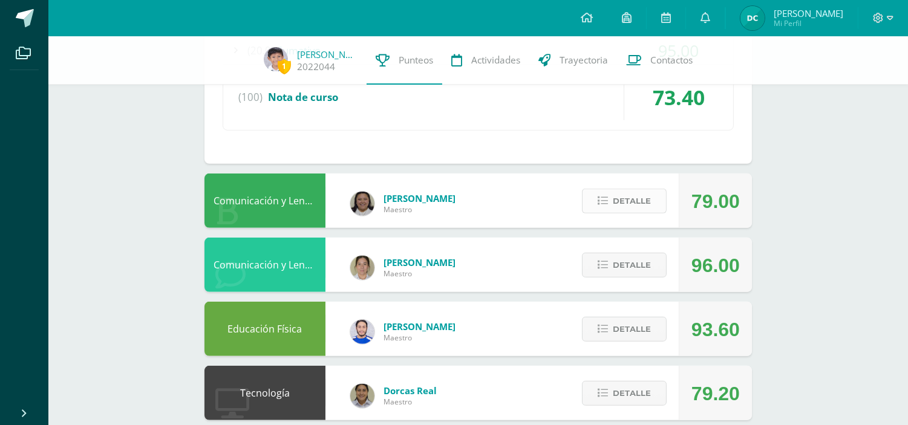
click at [616, 197] on span "Detalle" at bounding box center [632, 201] width 38 height 22
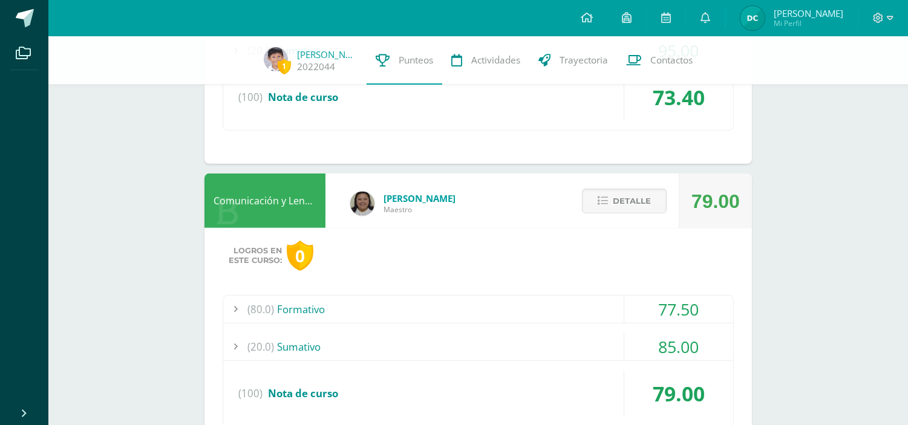
click at [292, 305] on div "(80.0) Formativo" at bounding box center [478, 309] width 510 height 27
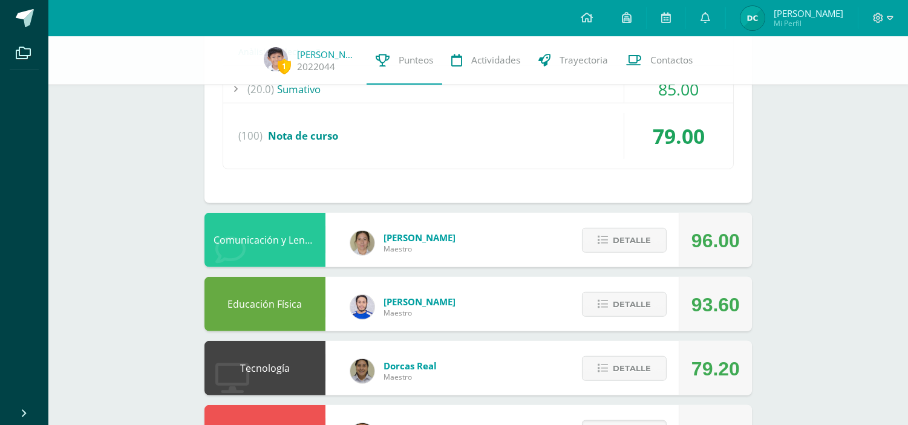
scroll to position [1607, 0]
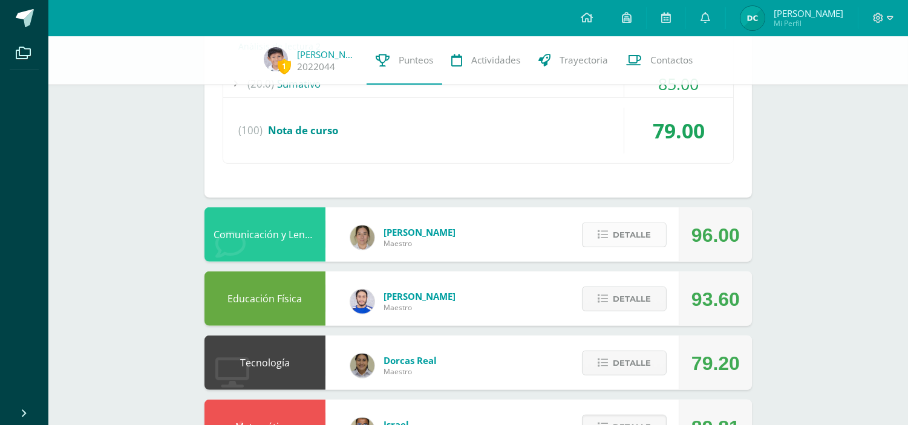
click at [630, 230] on span "Detalle" at bounding box center [632, 235] width 38 height 22
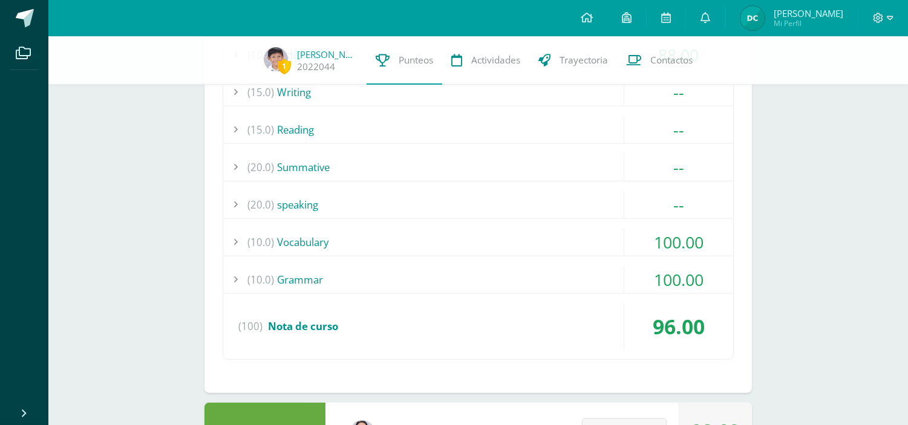
scroll to position [1876, 0]
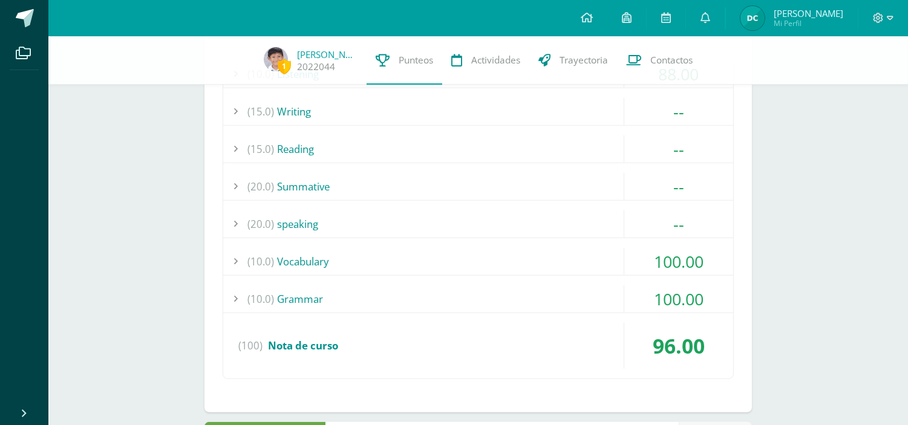
click at [317, 229] on div "(20.0) speaking" at bounding box center [478, 224] width 510 height 27
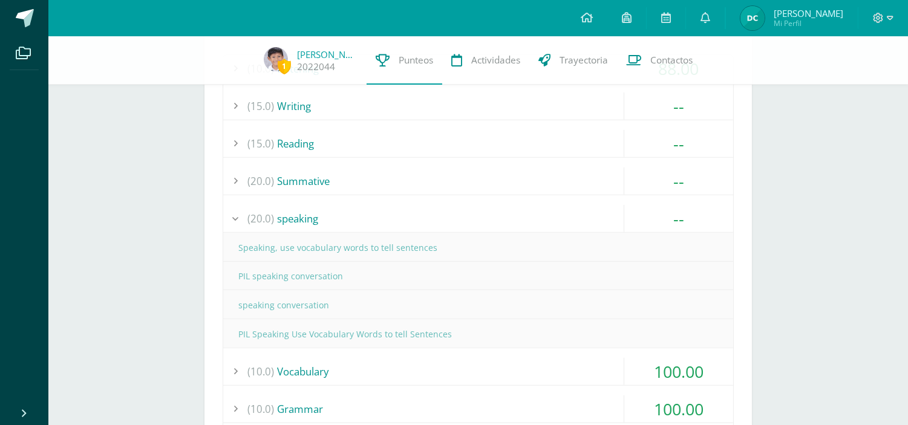
scroll to position [1707, 0]
click at [293, 189] on div "(20.0) Summative" at bounding box center [478, 182] width 510 height 27
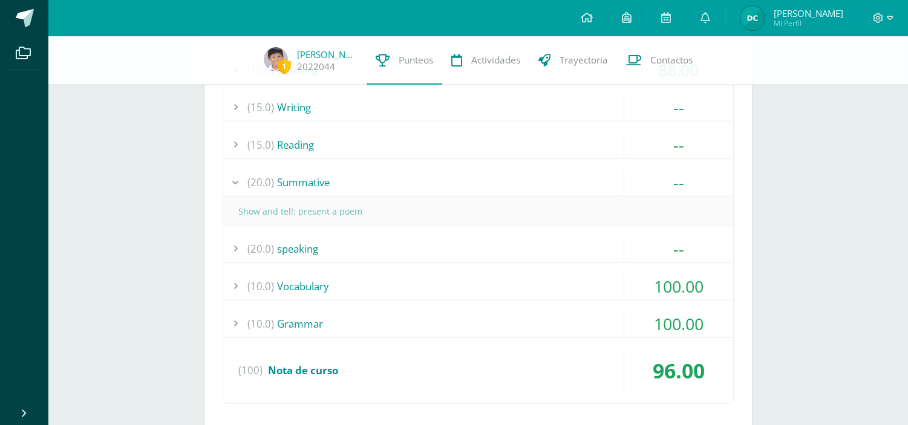
click at [307, 145] on div "(15.0) Reading" at bounding box center [478, 144] width 510 height 27
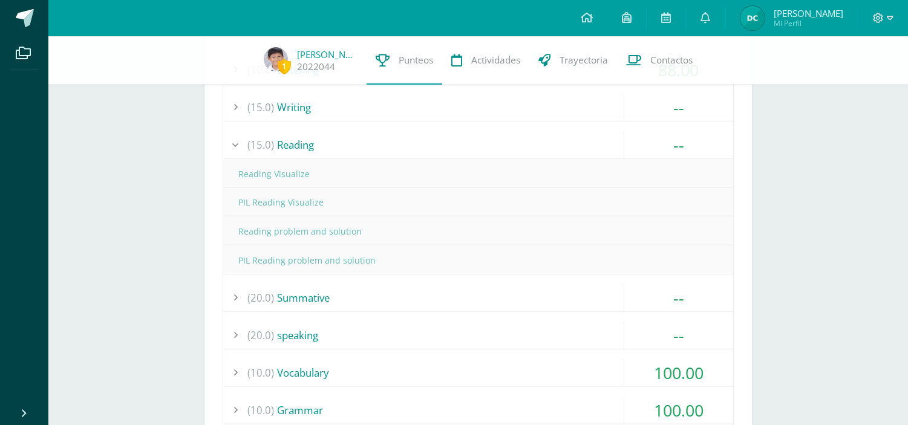
click at [288, 105] on div "(15.0) Writing" at bounding box center [478, 107] width 510 height 27
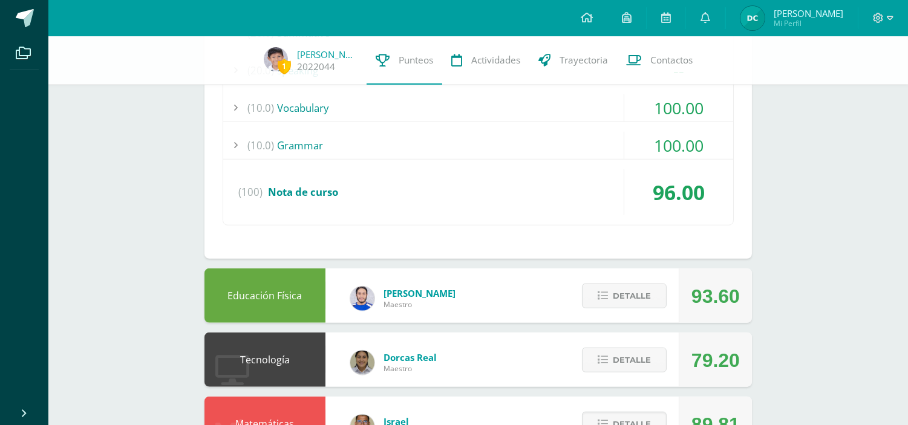
scroll to position [1976, 0]
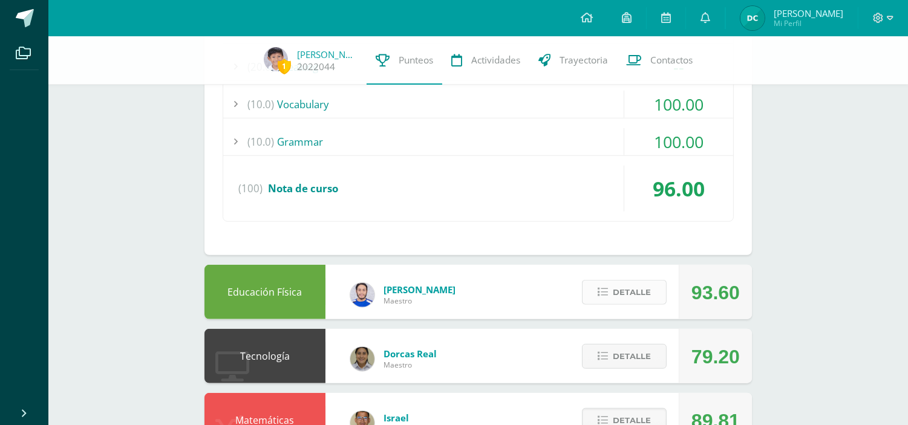
click at [643, 289] on span "Detalle" at bounding box center [632, 292] width 38 height 22
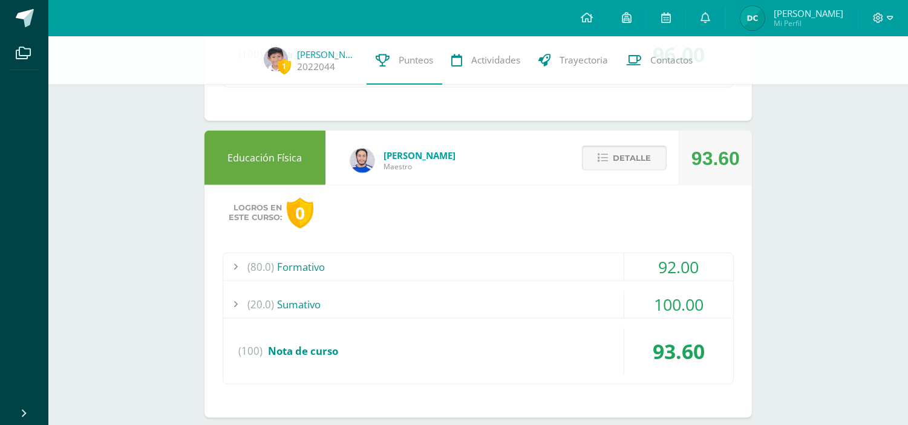
scroll to position [2312, 0]
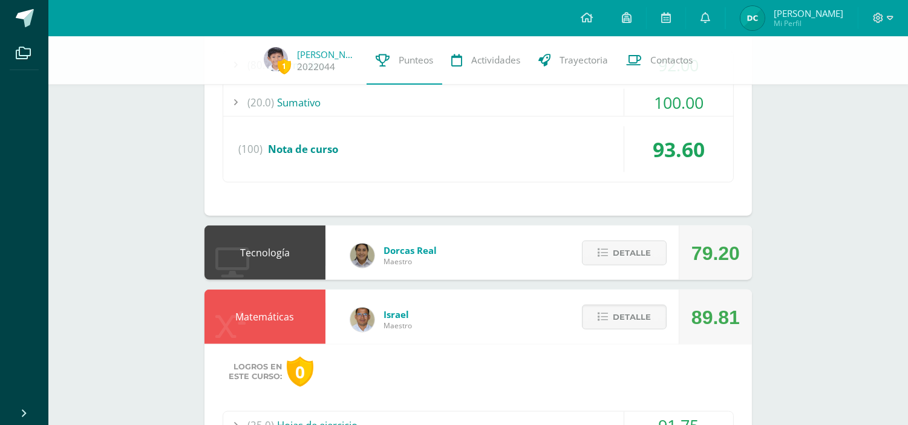
click at [617, 238] on div "Detalle" at bounding box center [621, 253] width 115 height 54
click at [618, 246] on span "Detalle" at bounding box center [632, 253] width 38 height 22
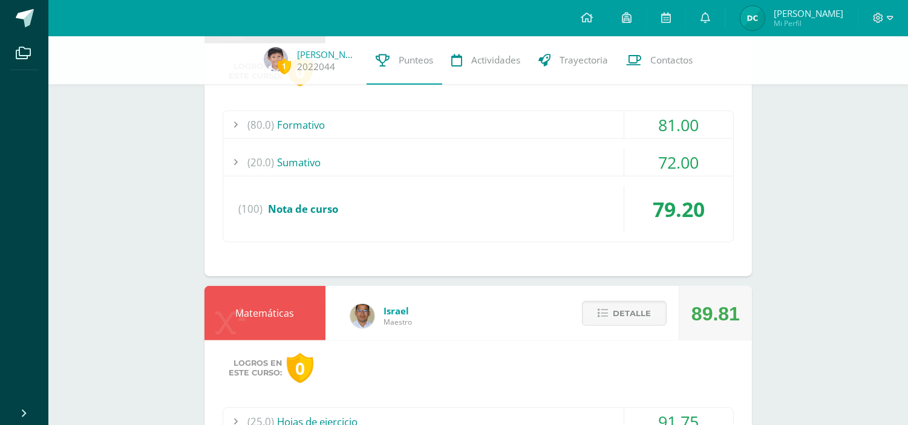
scroll to position [2581, 0]
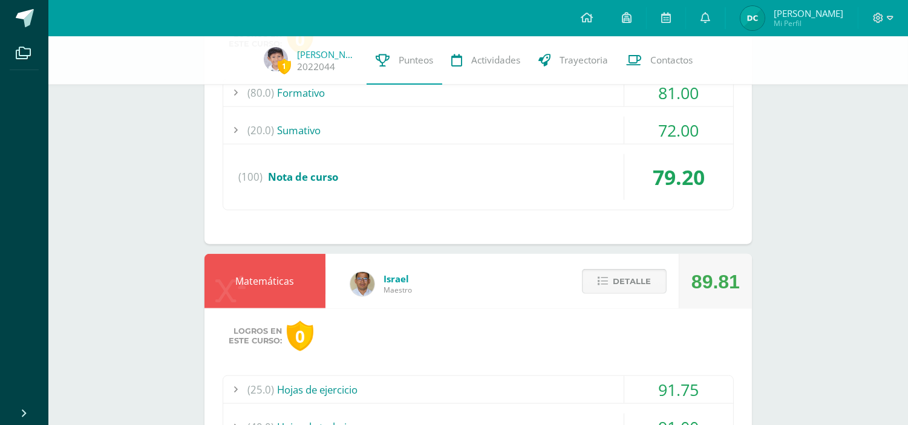
click at [639, 281] on span "Detalle" at bounding box center [632, 281] width 38 height 22
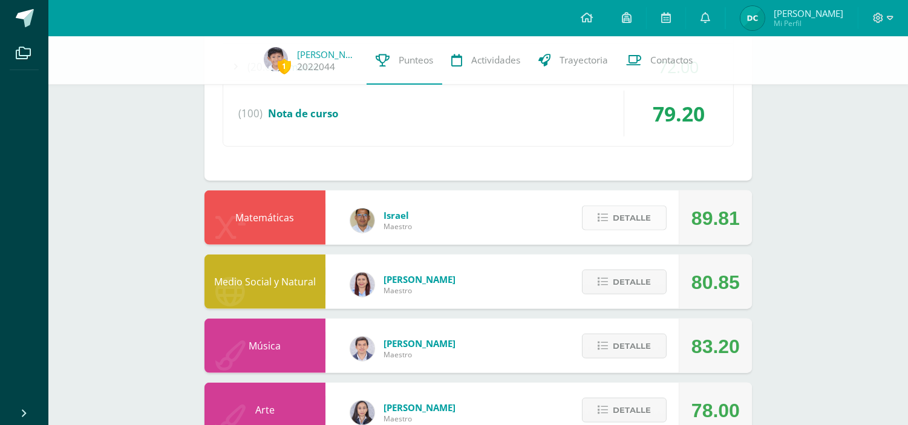
scroll to position [2715, 0]
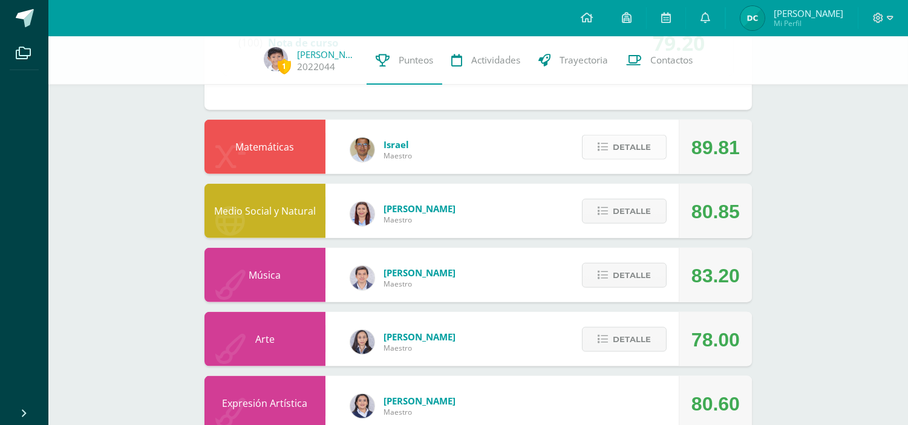
click at [637, 149] on span "Detalle" at bounding box center [632, 147] width 38 height 22
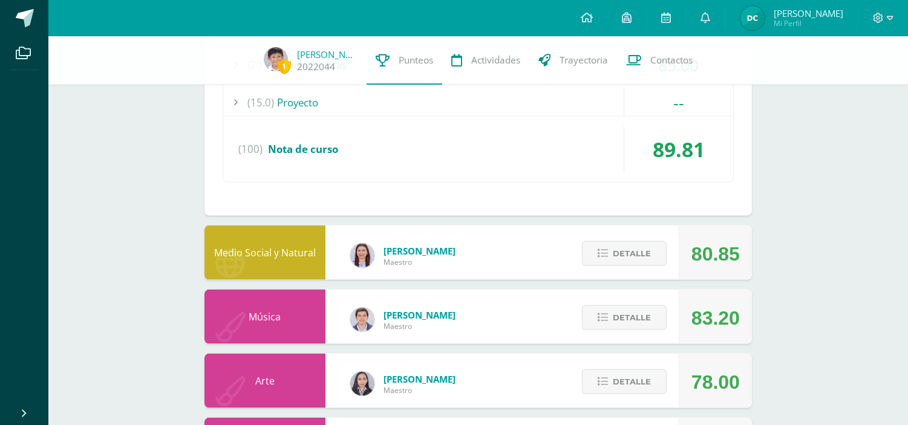
scroll to position [2984, 0]
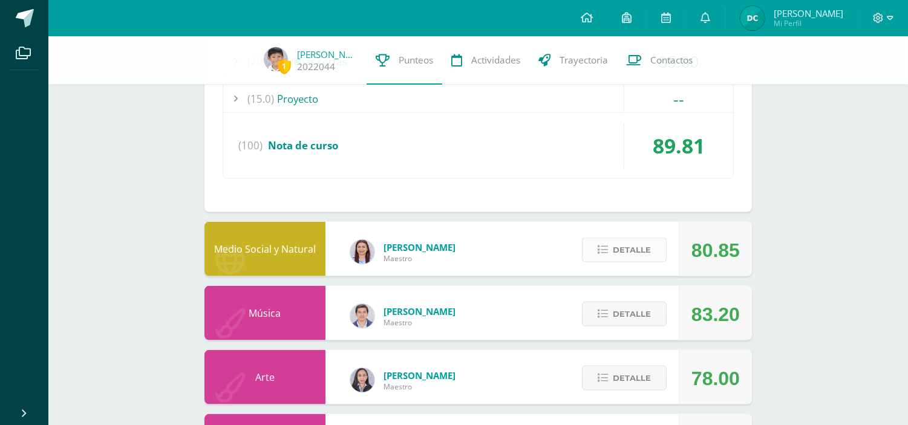
click at [615, 253] on span "Detalle" at bounding box center [632, 250] width 38 height 22
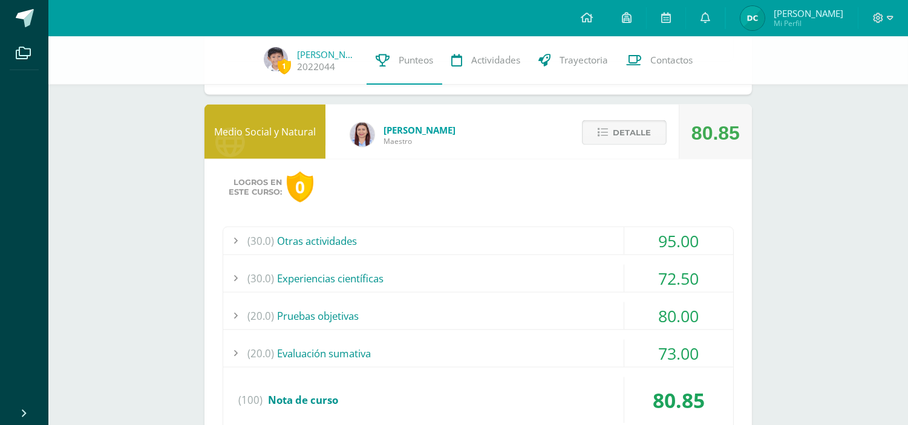
scroll to position [3186, 0]
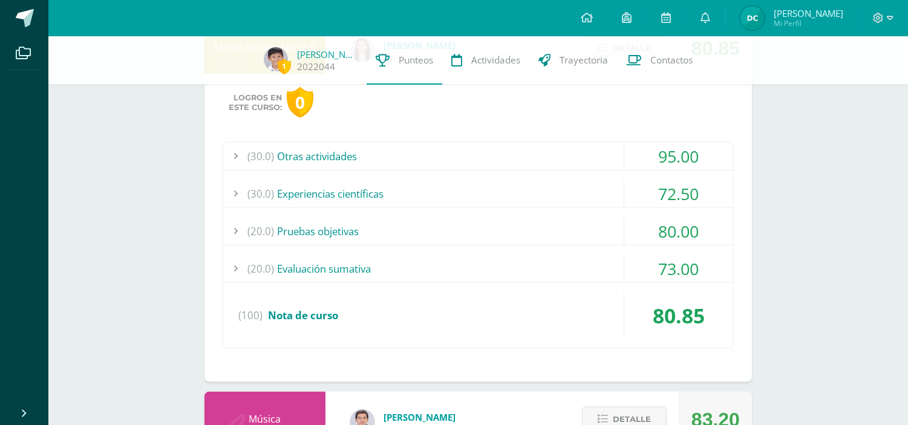
click at [361, 195] on div "(30.0) Experiencias científicas" at bounding box center [478, 193] width 510 height 27
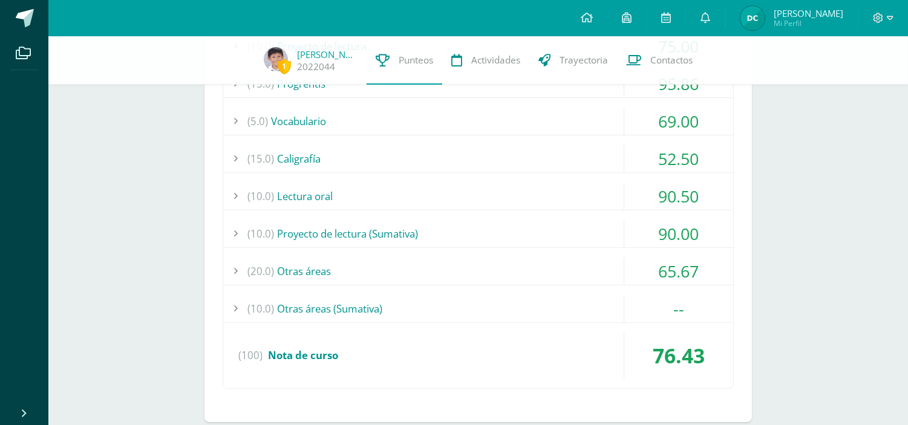
scroll to position [0, 0]
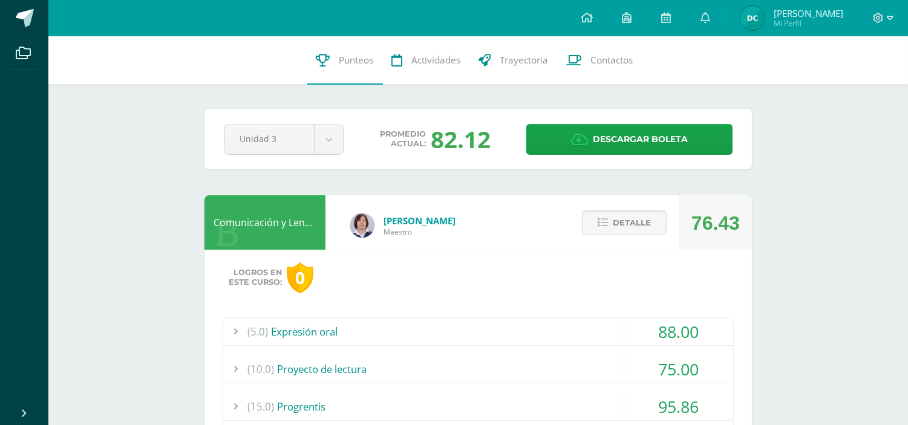
click at [745, 18] on img at bounding box center [752, 18] width 24 height 24
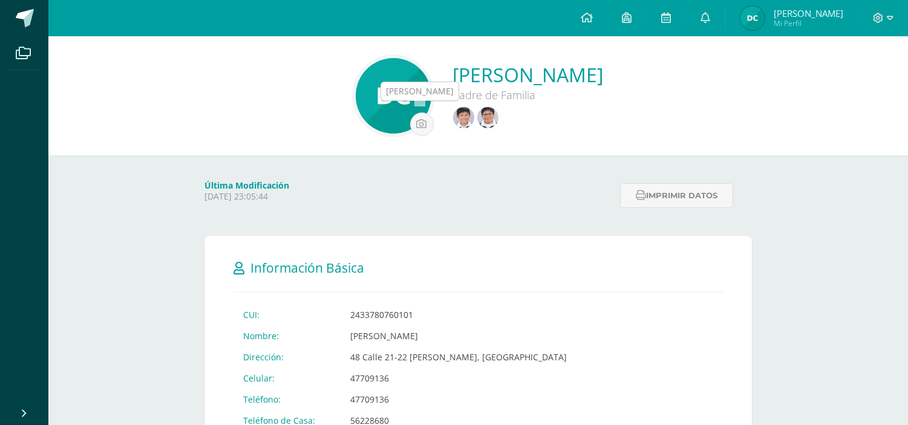
click at [477, 116] on img at bounding box center [487, 117] width 21 height 21
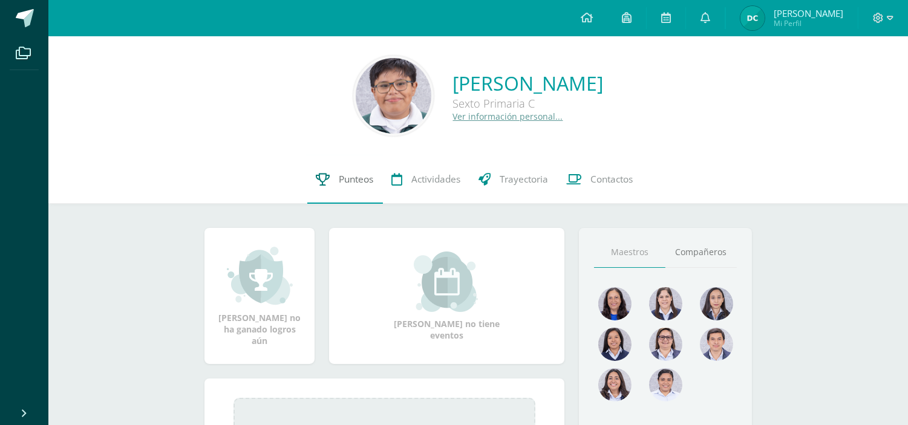
click at [335, 185] on link "Punteos" at bounding box center [345, 179] width 76 height 48
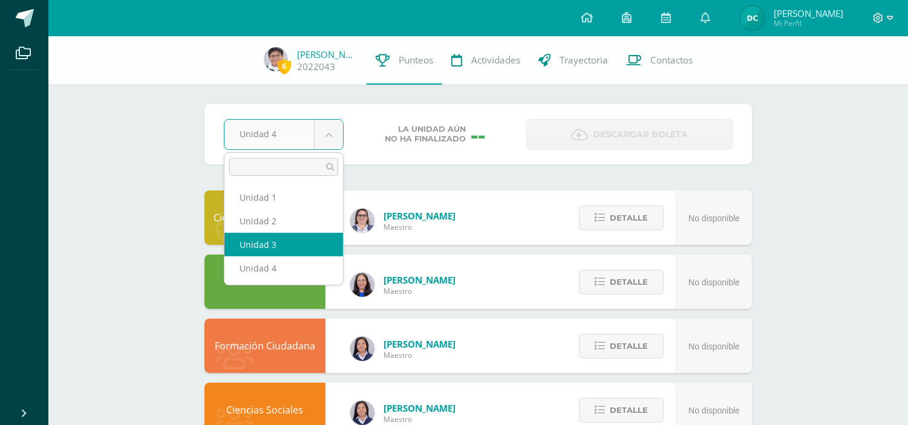
select select "Unidad 3"
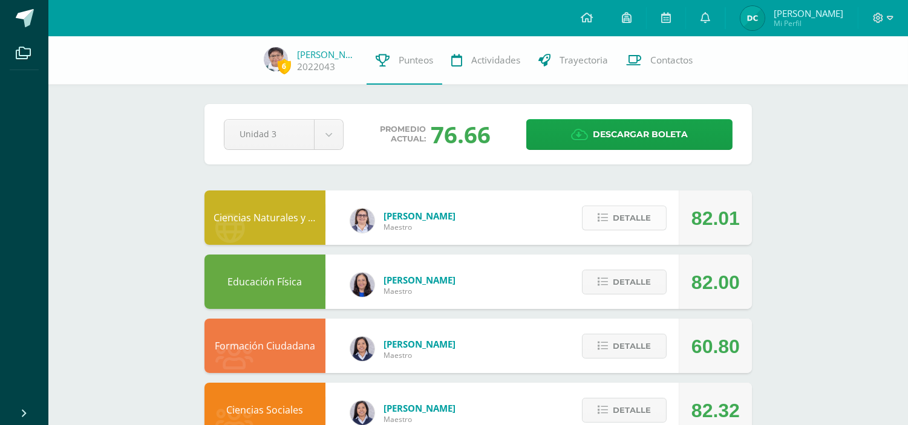
click at [645, 218] on span "Detalle" at bounding box center [632, 218] width 38 height 22
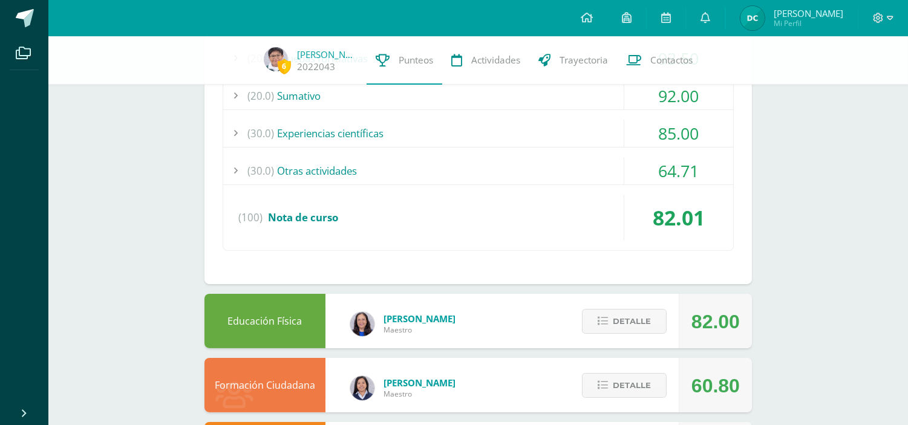
scroll to position [336, 0]
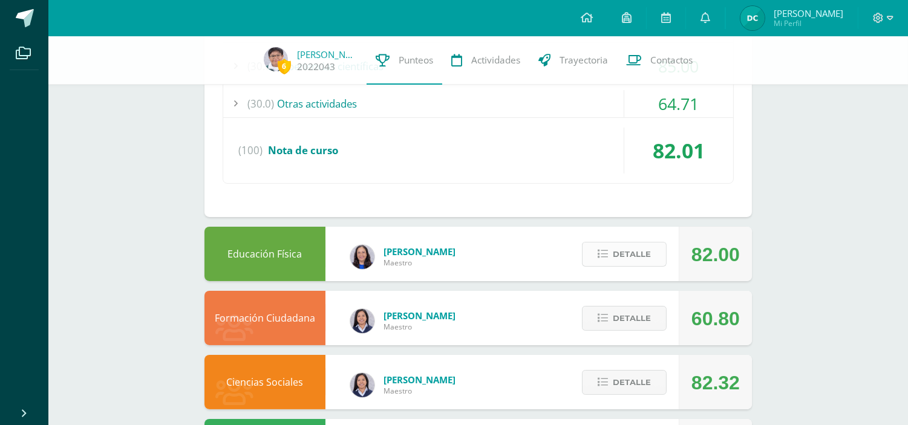
click at [630, 256] on span "Detalle" at bounding box center [632, 254] width 38 height 22
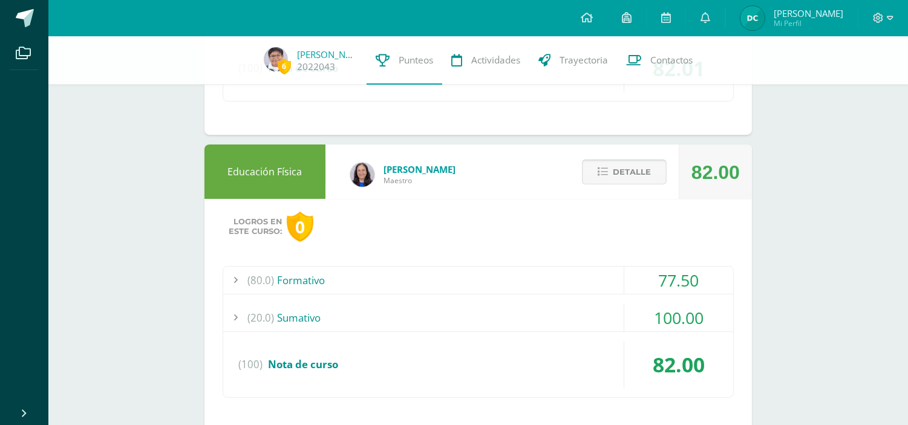
scroll to position [403, 0]
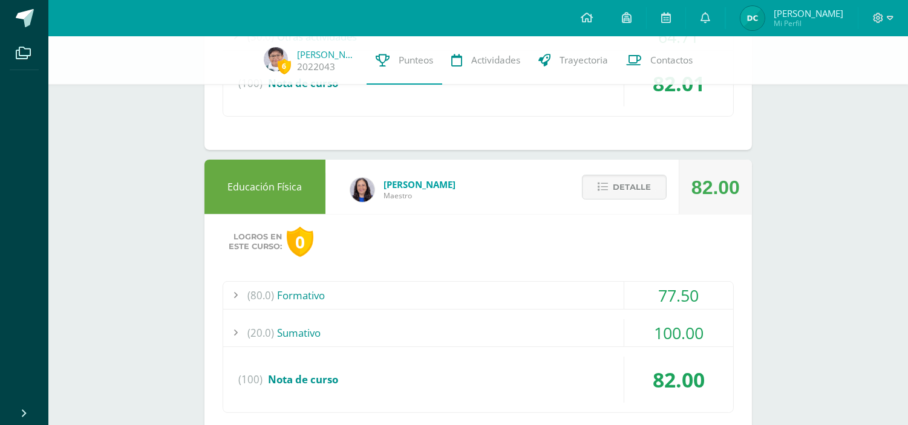
click at [293, 298] on div "(80.0) Formativo" at bounding box center [478, 295] width 510 height 27
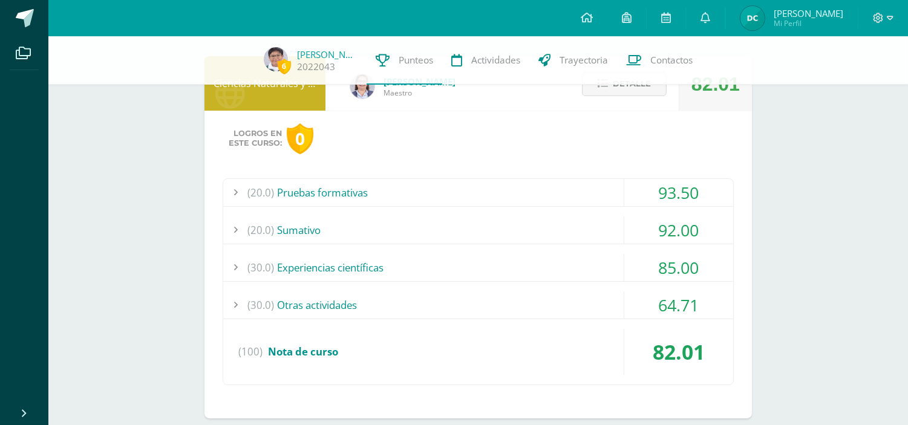
scroll to position [201, 0]
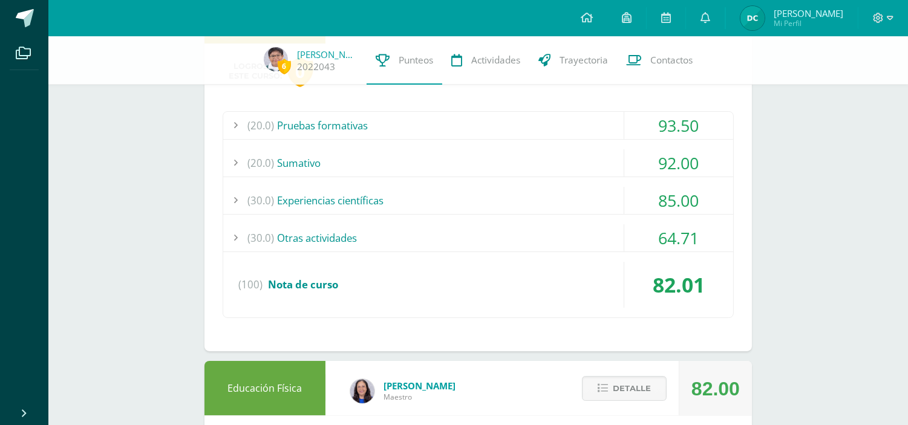
click at [312, 240] on div "(30.0) Otras actividades" at bounding box center [478, 237] width 510 height 27
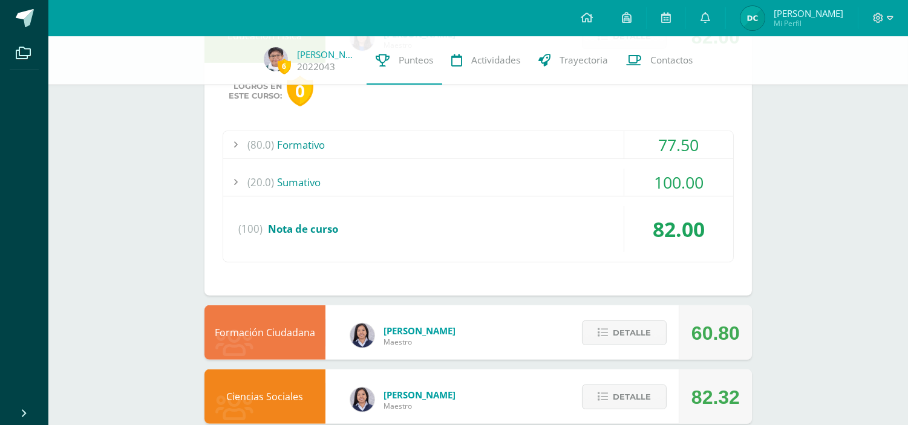
scroll to position [874, 0]
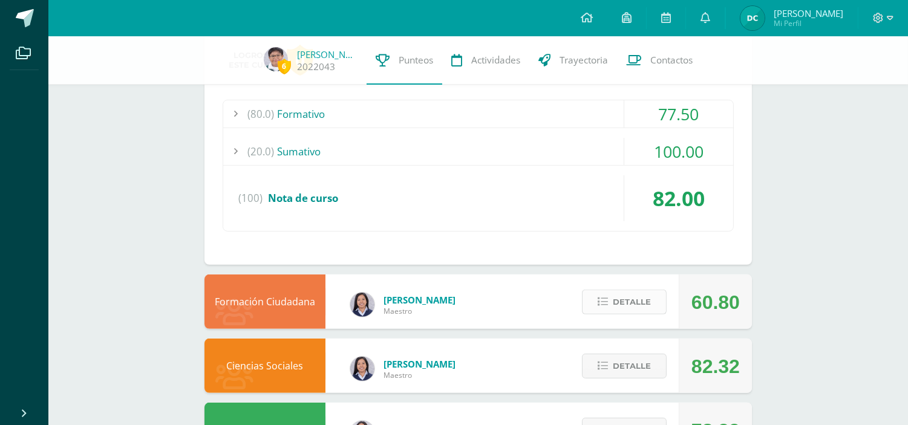
click at [639, 297] on span "Detalle" at bounding box center [632, 302] width 38 height 22
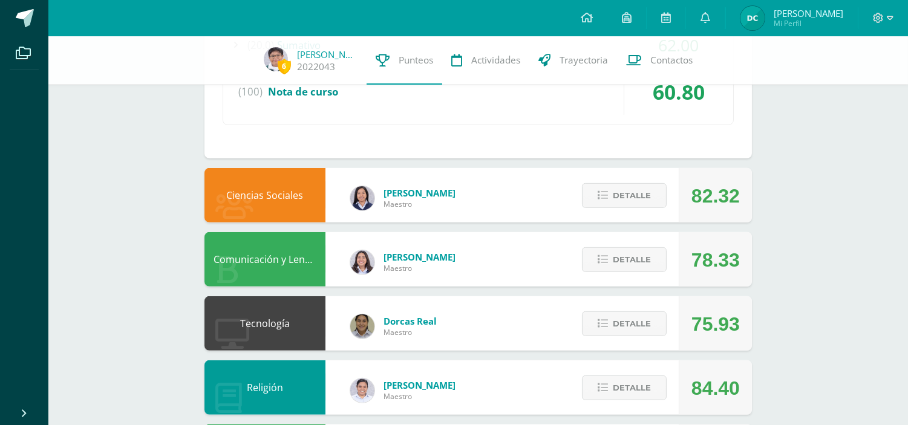
scroll to position [1344, 0]
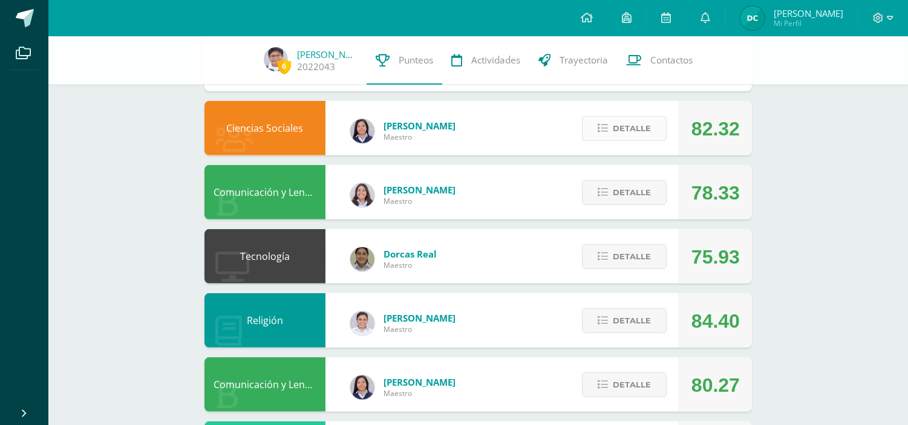
click at [632, 128] on span "Detalle" at bounding box center [632, 128] width 38 height 22
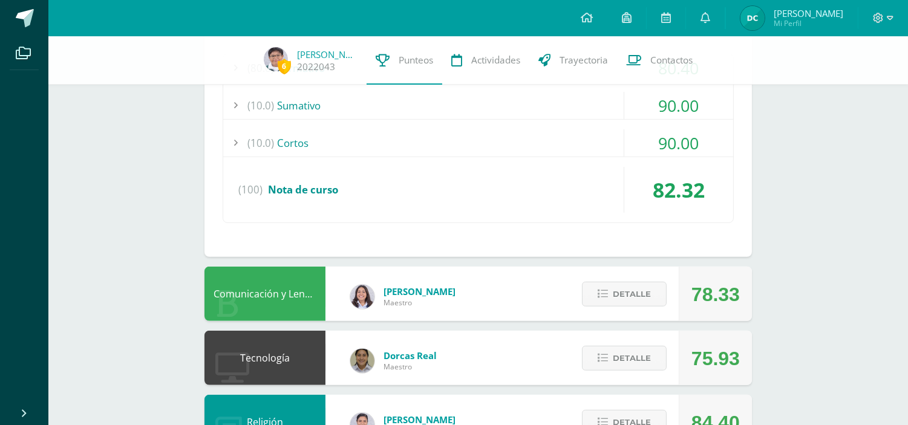
scroll to position [1546, 0]
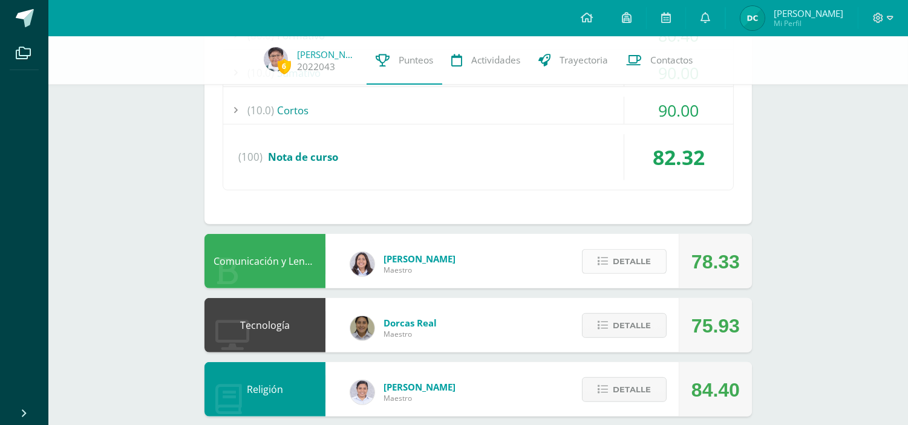
click at [644, 265] on span "Detalle" at bounding box center [632, 261] width 38 height 22
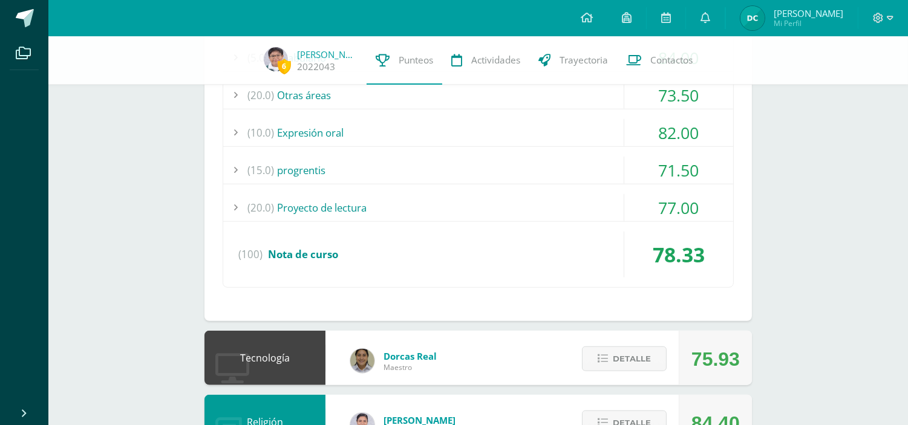
scroll to position [1949, 0]
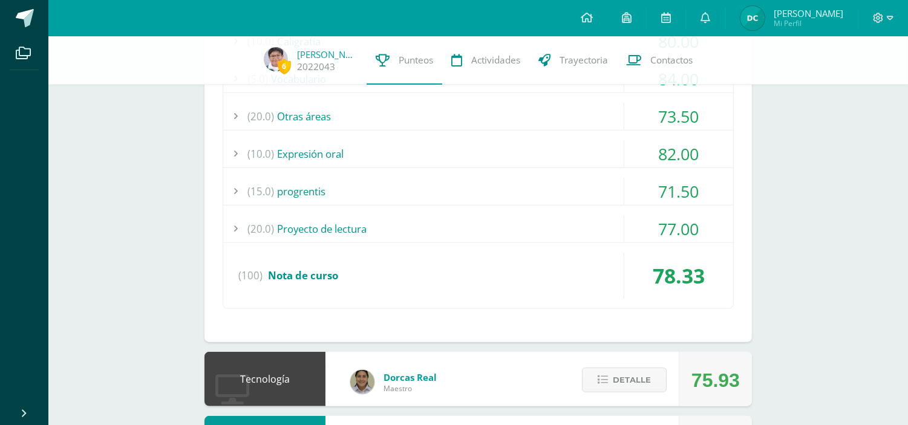
click at [316, 227] on div "(20.0) Proyecto de lectura" at bounding box center [478, 228] width 510 height 27
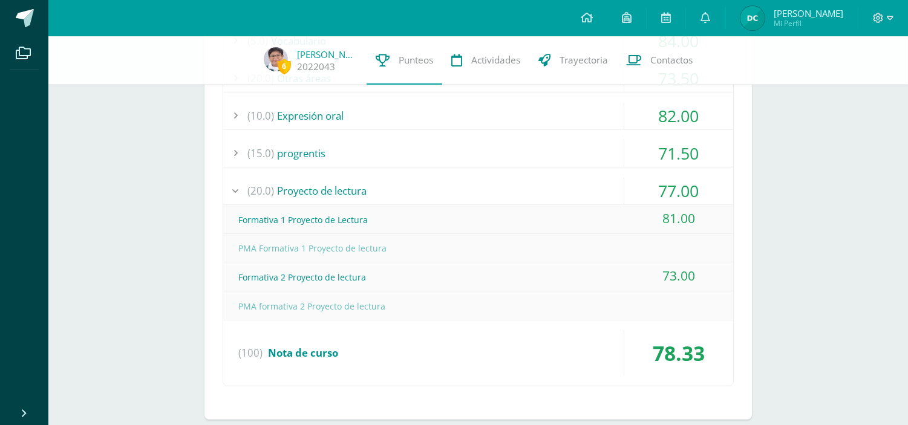
scroll to position [1667, 0]
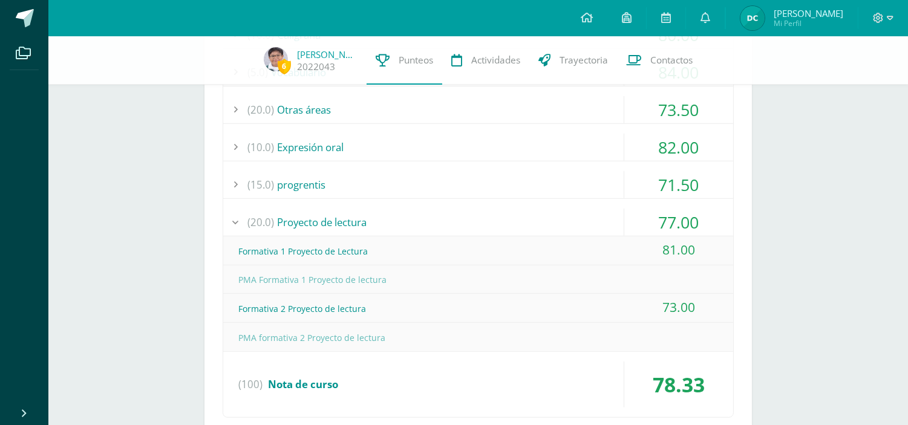
click at [305, 188] on div "(15.0) progrentis" at bounding box center [478, 184] width 510 height 27
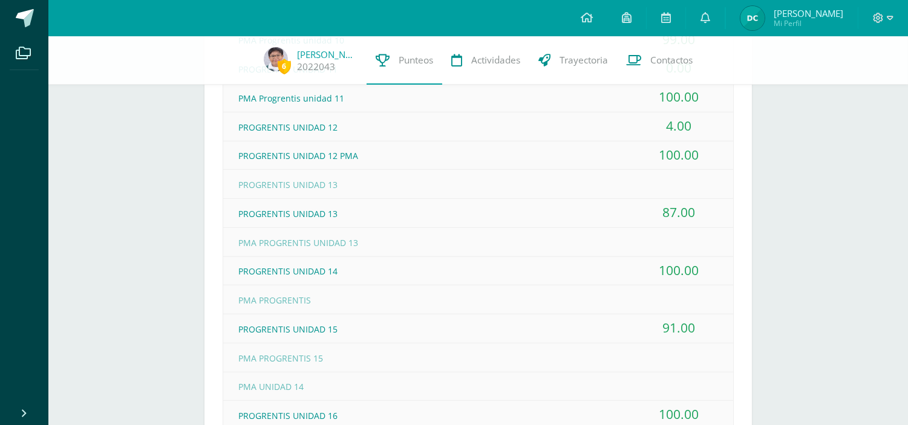
scroll to position [1801, 0]
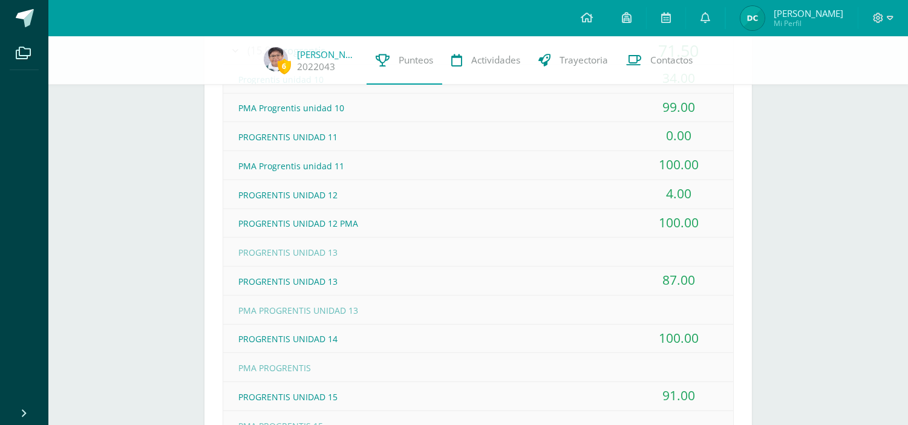
drag, startPoint x: 315, startPoint y: 190, endPoint x: 624, endPoint y: 188, distance: 308.5
click at [624, 188] on div "PROGRENTIS UNIDAD 12 4.00" at bounding box center [478, 194] width 510 height 29
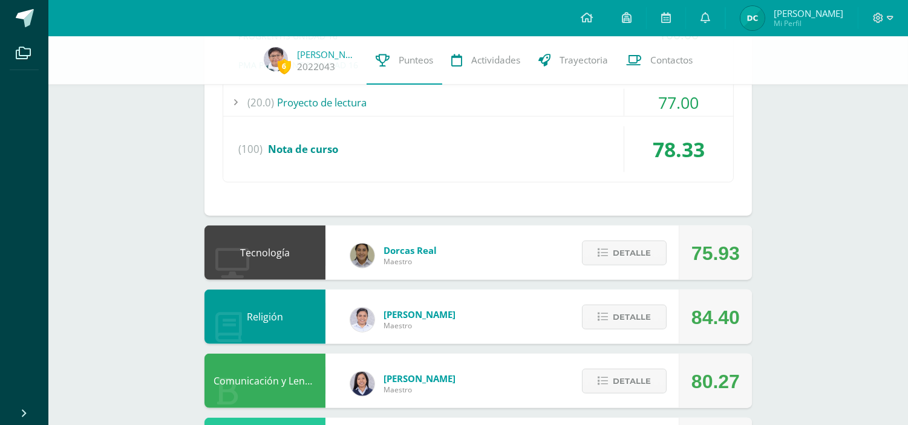
scroll to position [2272, 0]
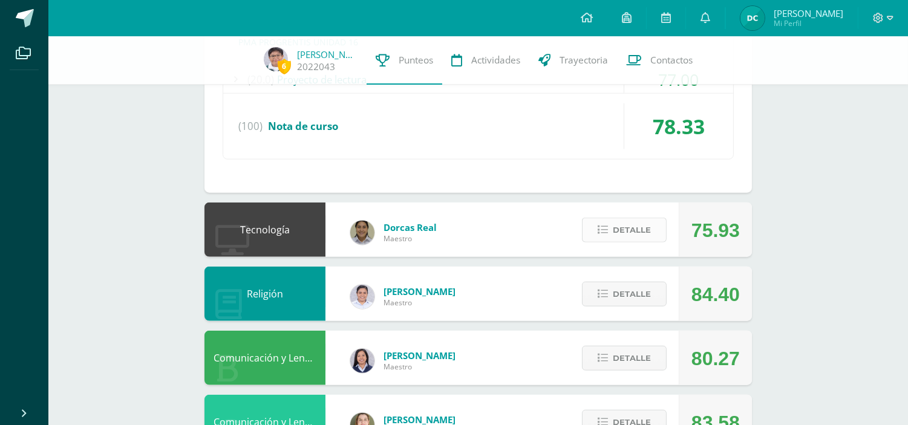
click at [625, 219] on span "Detalle" at bounding box center [632, 230] width 38 height 22
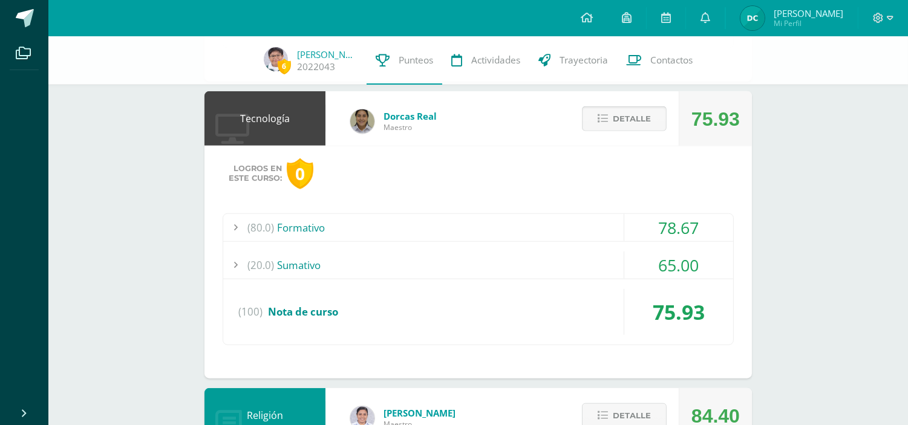
scroll to position [2406, 0]
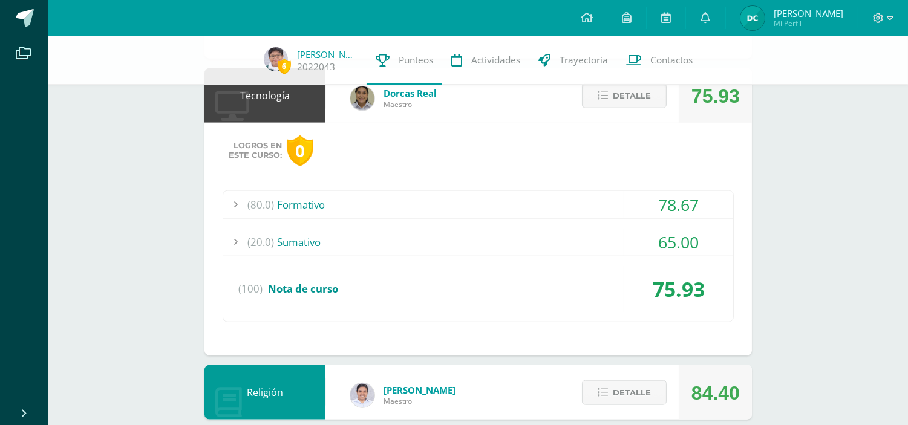
click at [299, 233] on div "(20.0) Sumativo" at bounding box center [478, 242] width 510 height 27
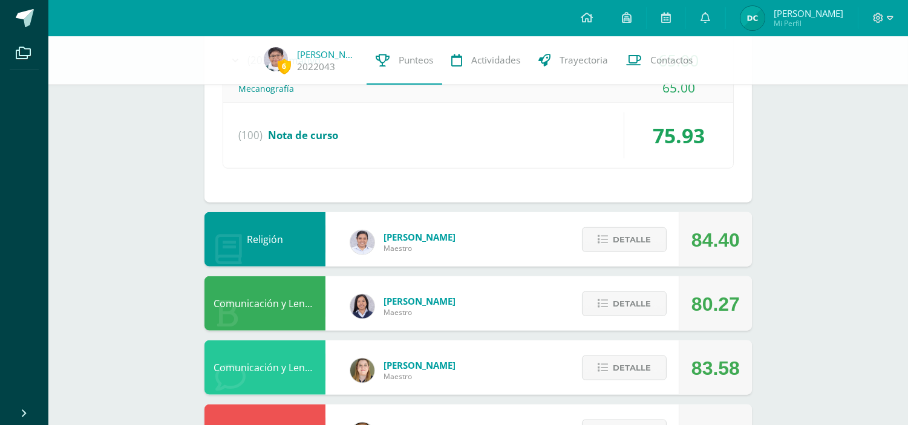
scroll to position [2158, 0]
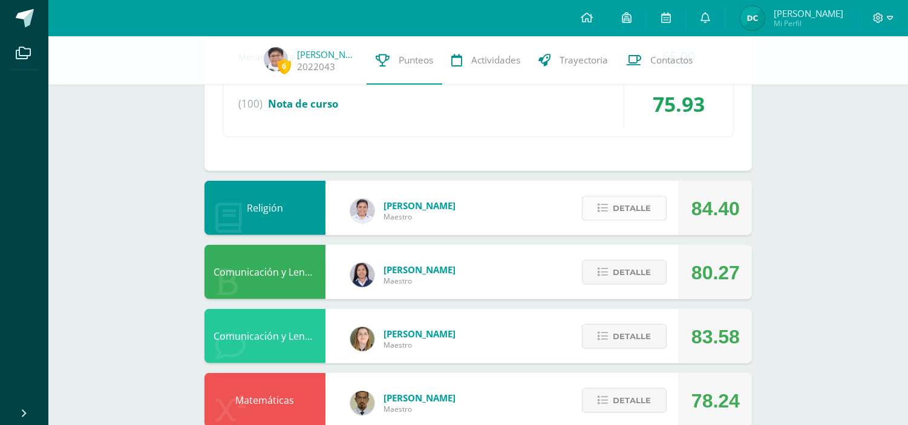
click at [615, 201] on span "Detalle" at bounding box center [632, 208] width 38 height 22
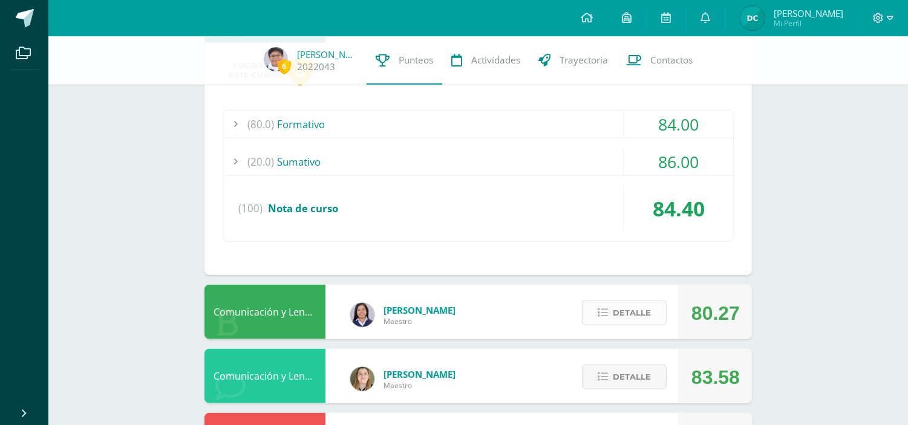
scroll to position [2427, 0]
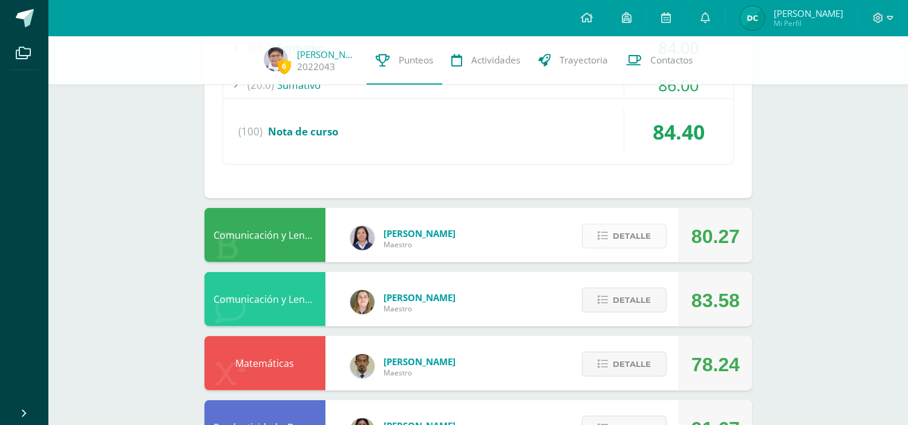
click at [619, 232] on span "Detalle" at bounding box center [632, 236] width 38 height 22
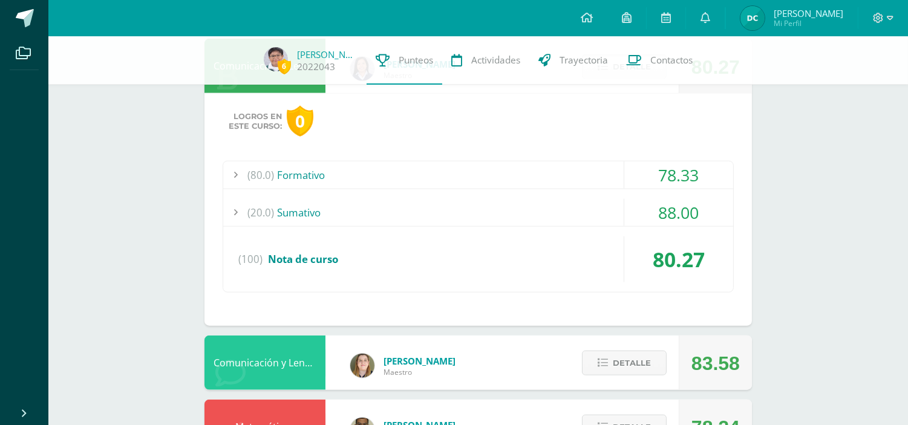
scroll to position [2696, 0]
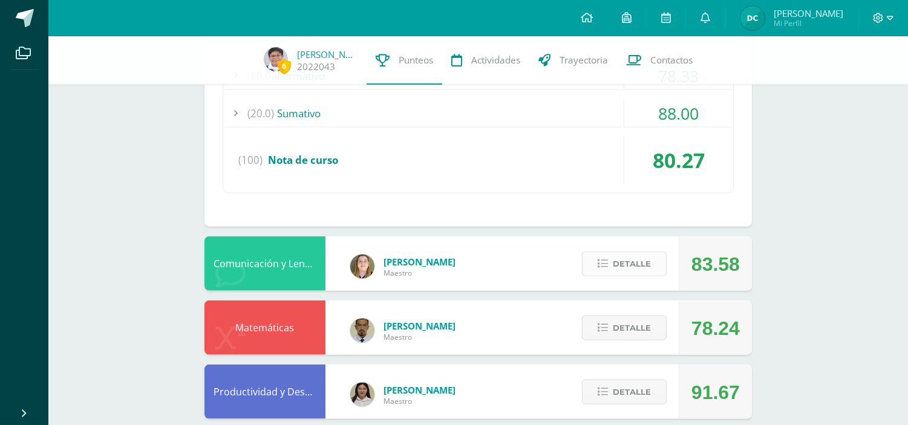
click at [618, 268] on span "Detalle" at bounding box center [632, 264] width 38 height 22
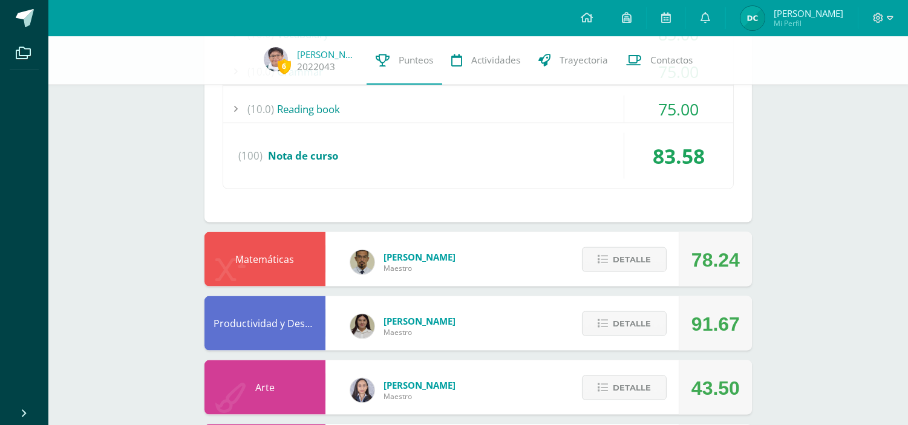
scroll to position [3233, 0]
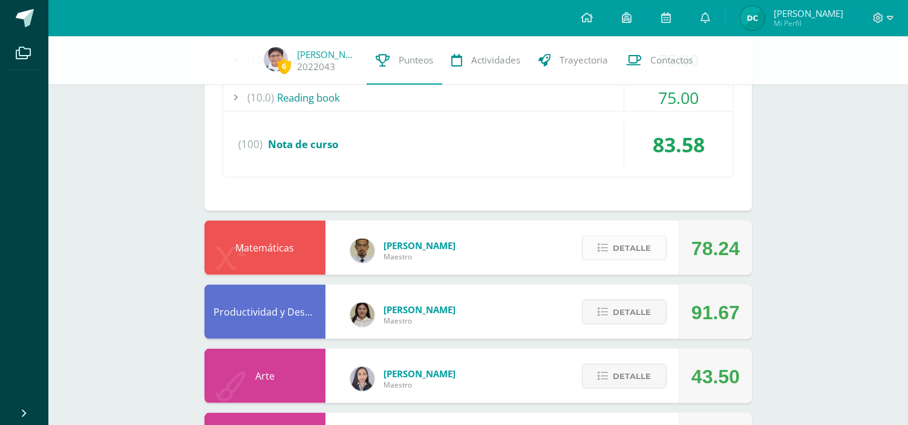
click at [618, 250] on span "Detalle" at bounding box center [632, 248] width 38 height 22
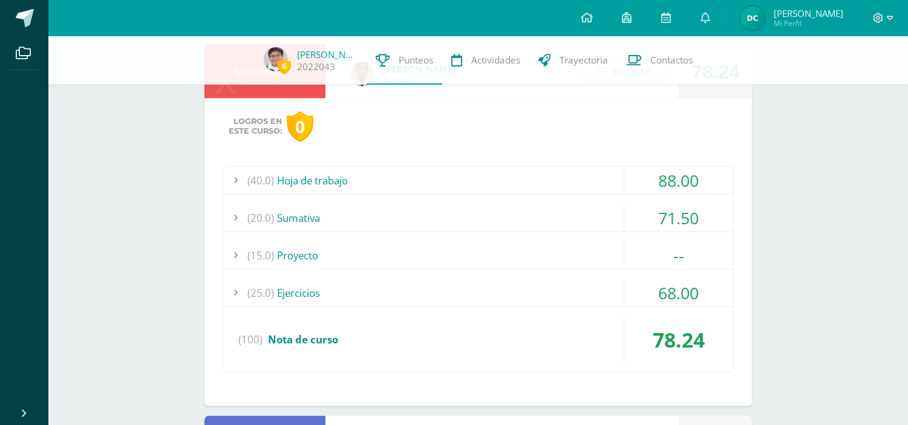
scroll to position [3434, 0]
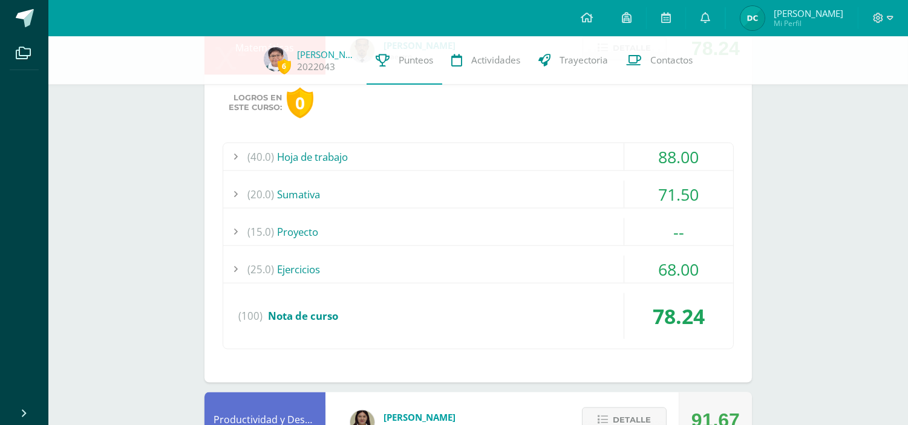
click at [292, 267] on div "(25.0) Ejercicios" at bounding box center [478, 269] width 510 height 27
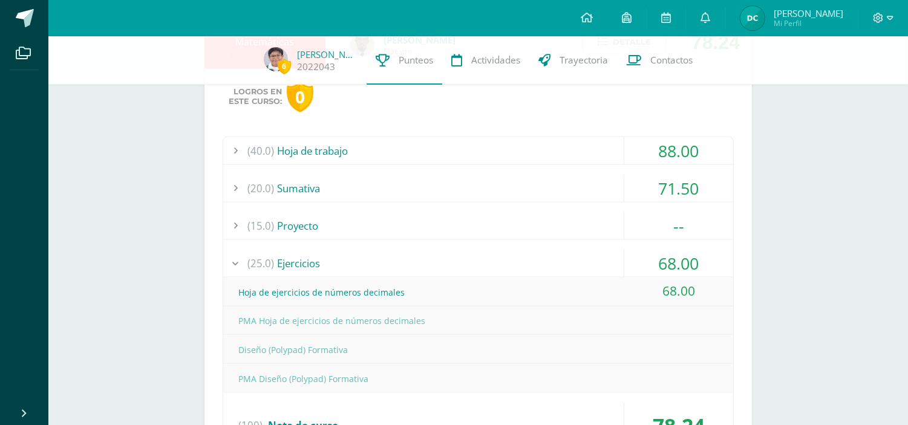
scroll to position [3406, 0]
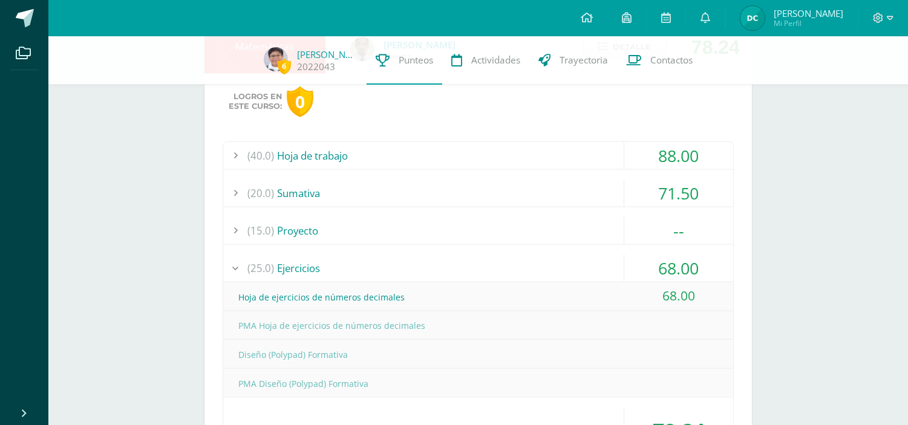
click at [325, 266] on div "(25.0) Ejercicios" at bounding box center [478, 268] width 510 height 27
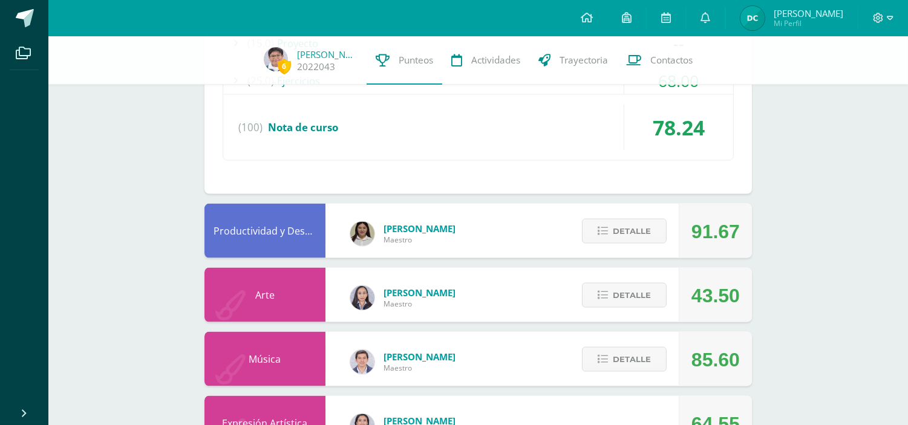
scroll to position [3646, 0]
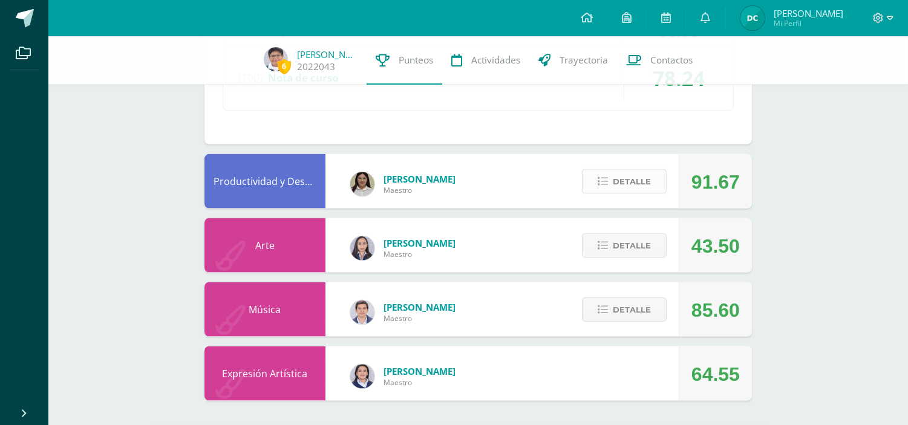
click at [613, 177] on span "Detalle" at bounding box center [632, 182] width 38 height 22
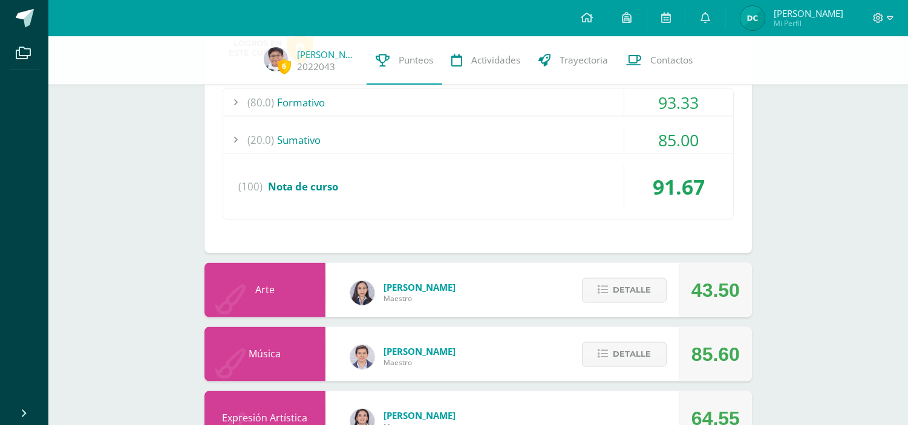
scroll to position [3880, 0]
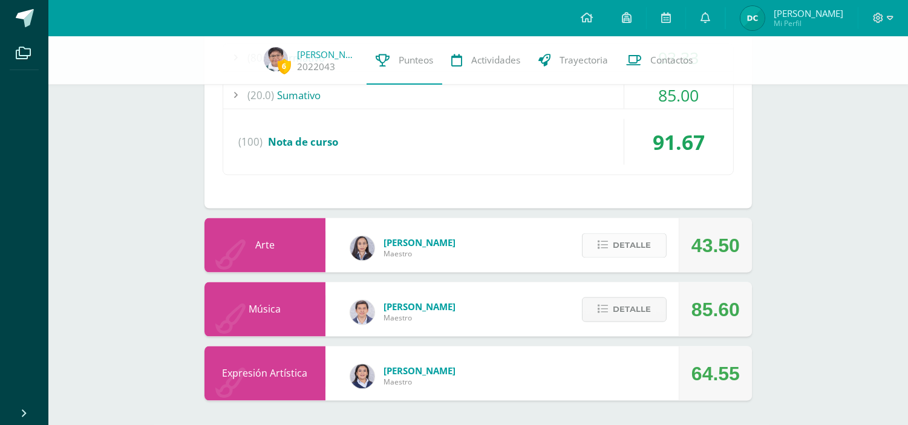
click at [640, 248] on span "Detalle" at bounding box center [632, 246] width 38 height 22
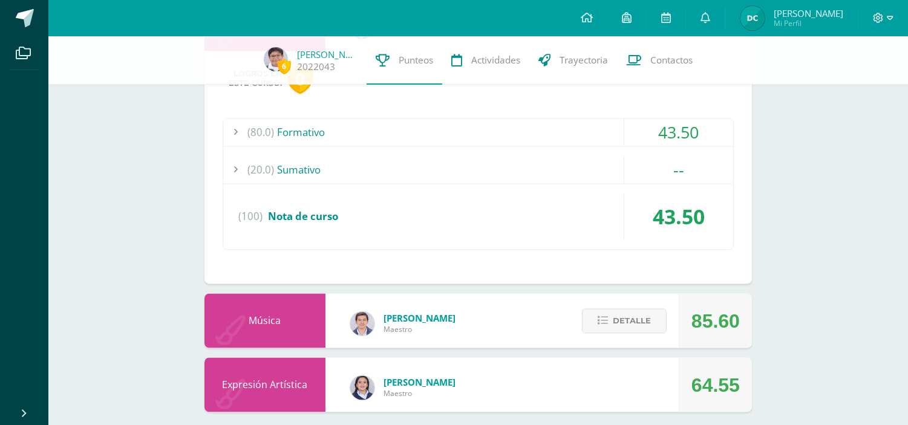
scroll to position [4112, 0]
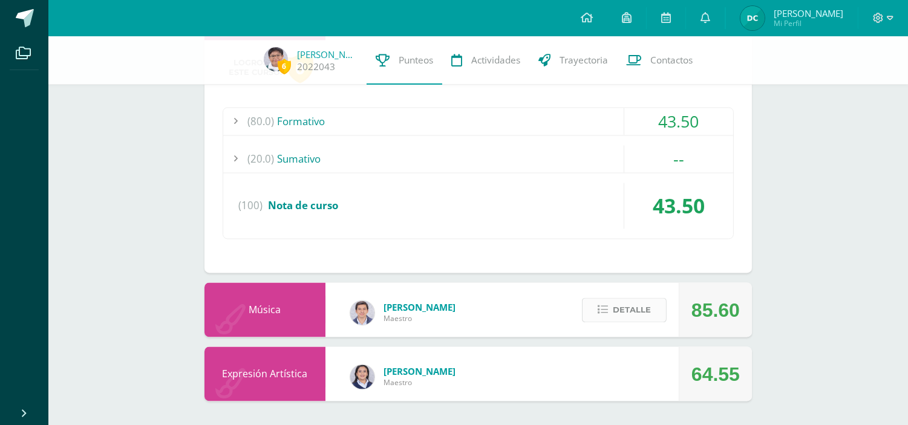
click at [624, 305] on span "Detalle" at bounding box center [632, 310] width 38 height 22
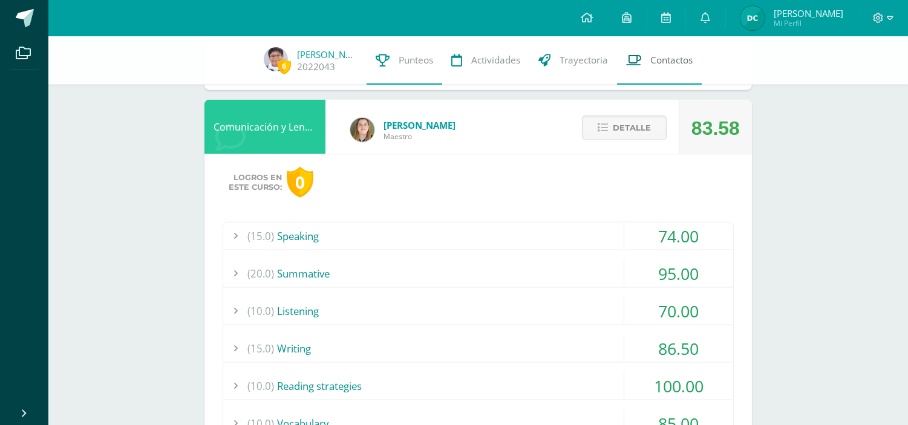
scroll to position [2800, 0]
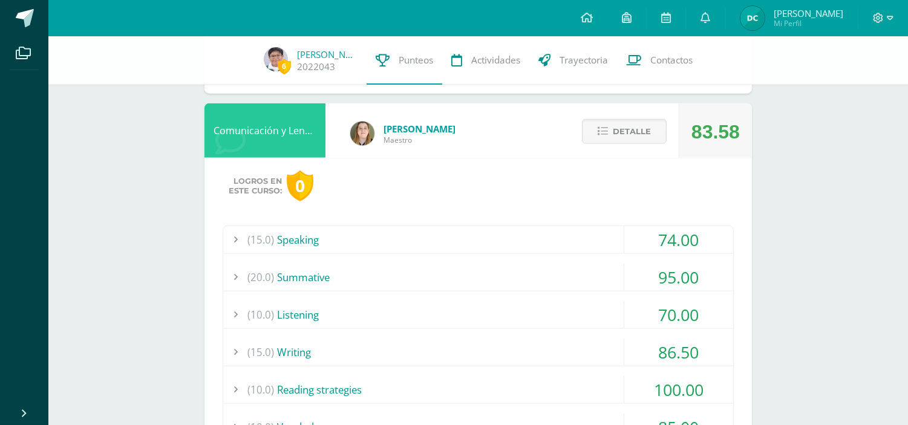
drag, startPoint x: 906, startPoint y: 261, endPoint x: 916, endPoint y: 264, distance: 10.1
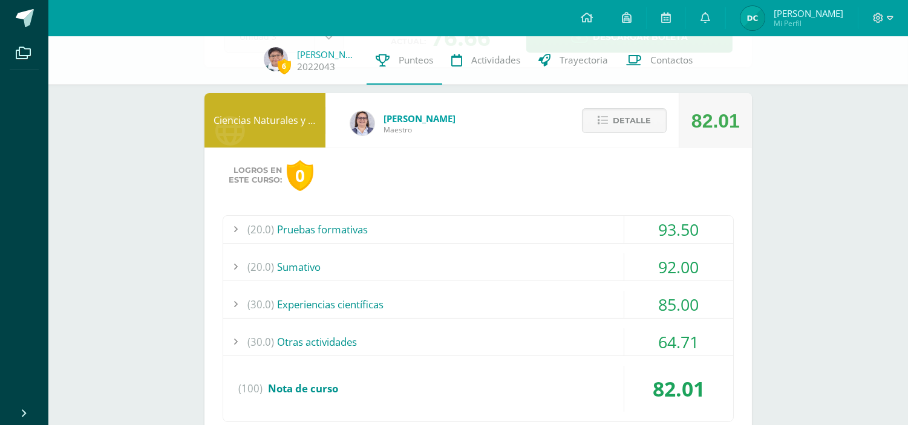
scroll to position [0, 0]
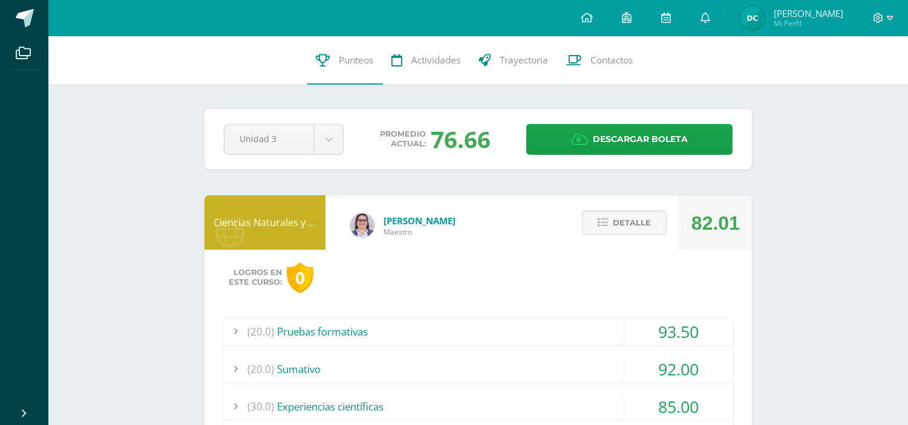
click at [624, 209] on div "Detalle" at bounding box center [621, 222] width 115 height 54
click at [625, 219] on span "Detalle" at bounding box center [632, 223] width 38 height 22
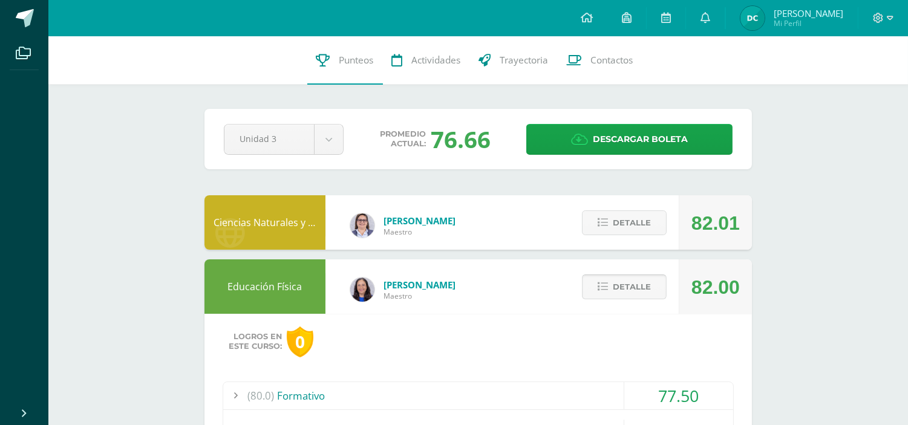
click at [629, 293] on span "Detalle" at bounding box center [632, 287] width 38 height 22
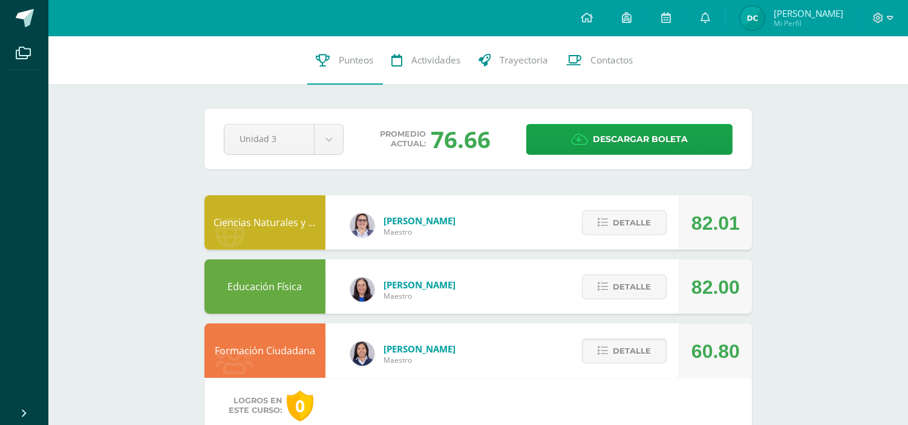
drag, startPoint x: 621, startPoint y: 350, endPoint x: 626, endPoint y: 337, distance: 13.6
click at [622, 350] on span "Detalle" at bounding box center [632, 351] width 38 height 22
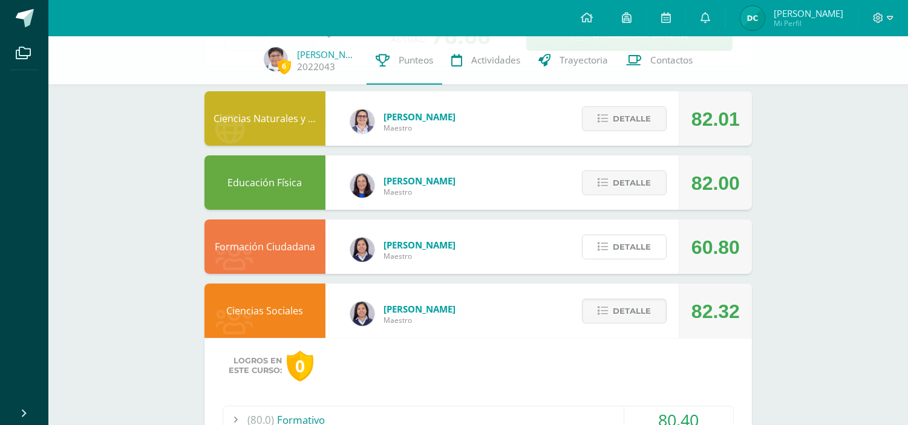
scroll to position [269, 0]
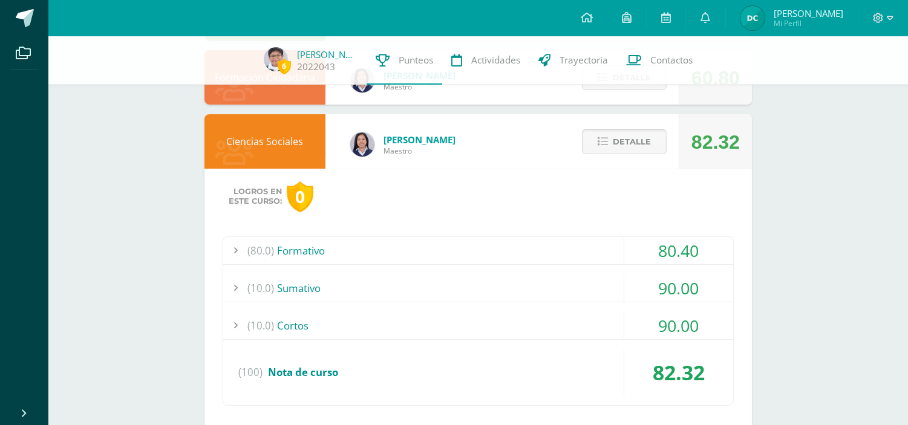
click at [638, 136] on span "Detalle" at bounding box center [632, 142] width 38 height 22
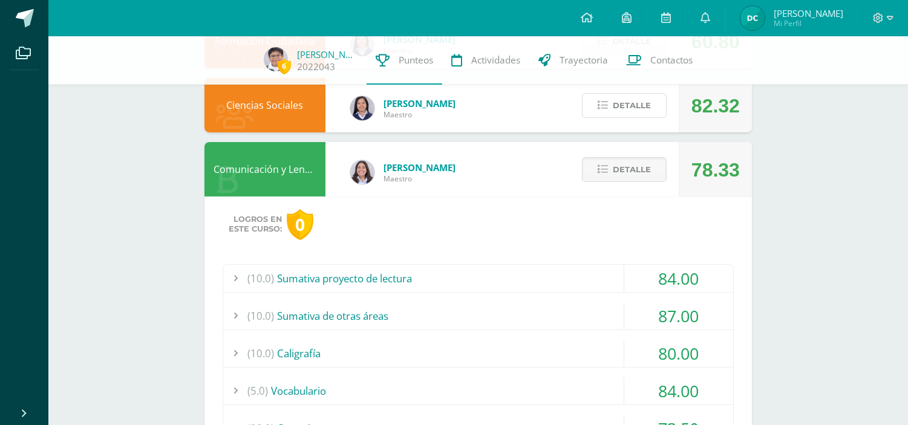
scroll to position [336, 0]
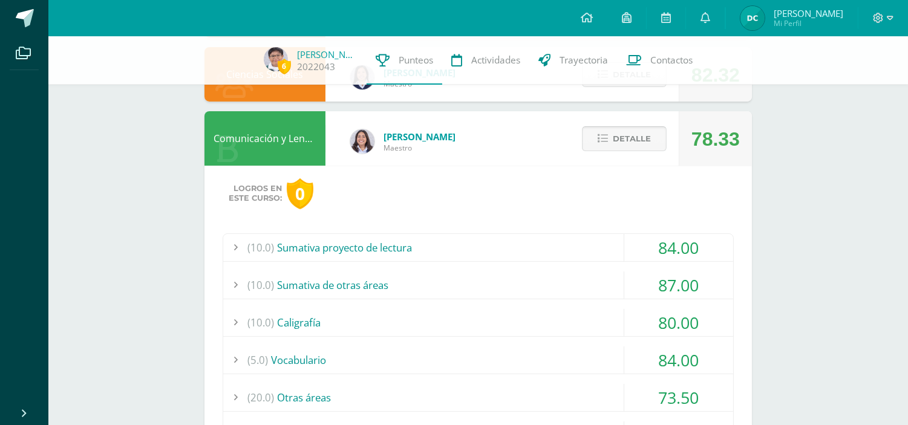
click at [632, 129] on span "Detalle" at bounding box center [632, 139] width 38 height 22
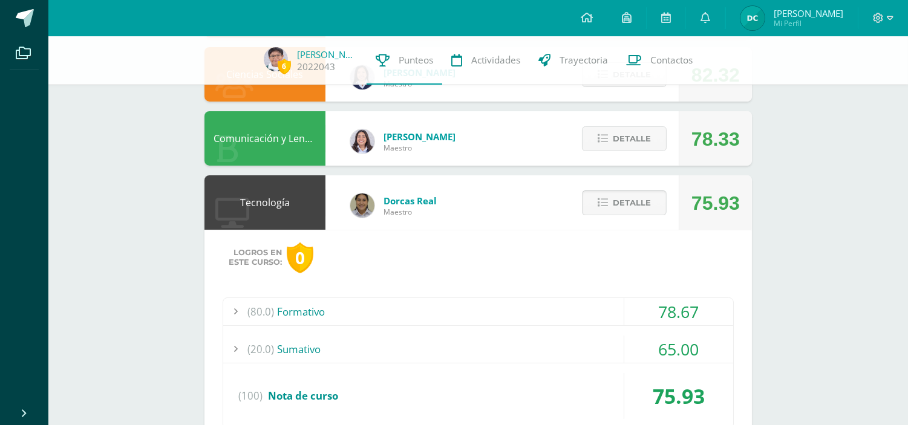
click at [638, 202] on span "Detalle" at bounding box center [632, 203] width 38 height 22
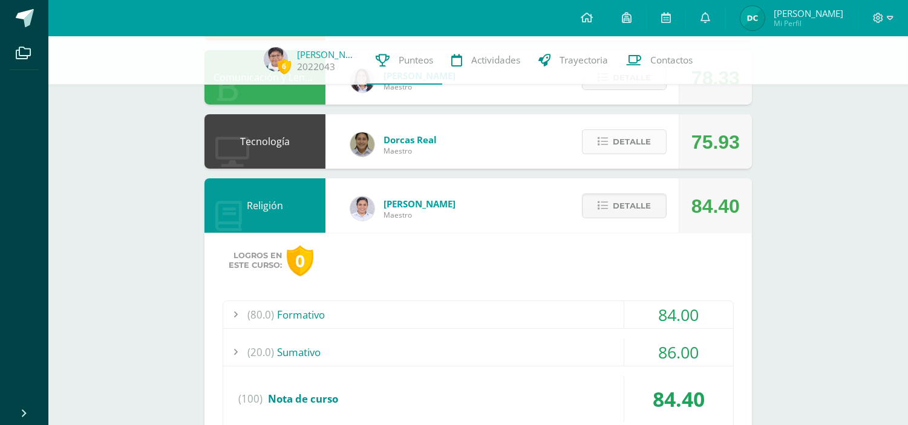
scroll to position [470, 0]
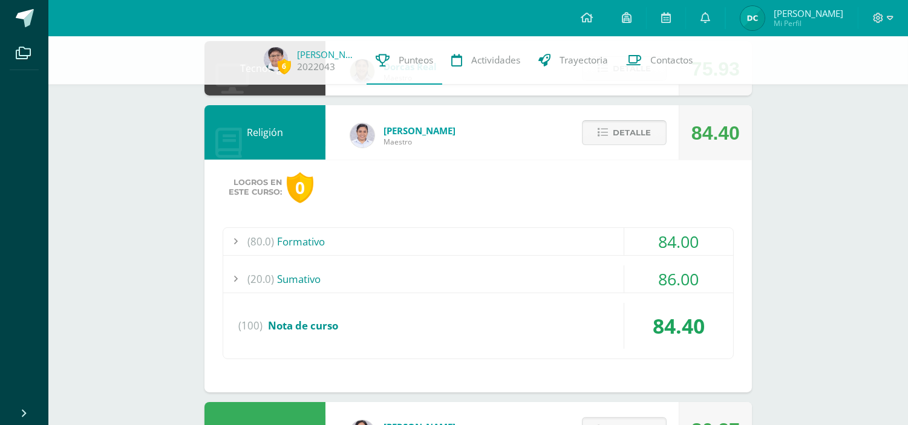
click at [627, 122] on span "Detalle" at bounding box center [632, 133] width 38 height 22
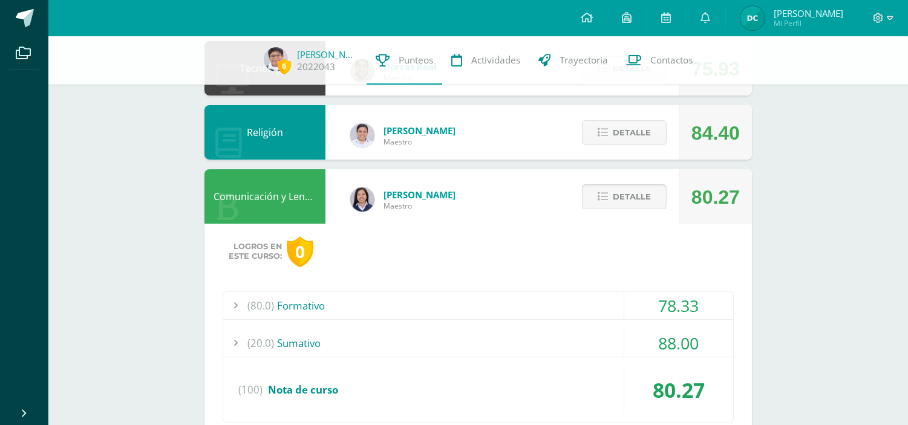
click at [620, 191] on span "Detalle" at bounding box center [632, 197] width 38 height 22
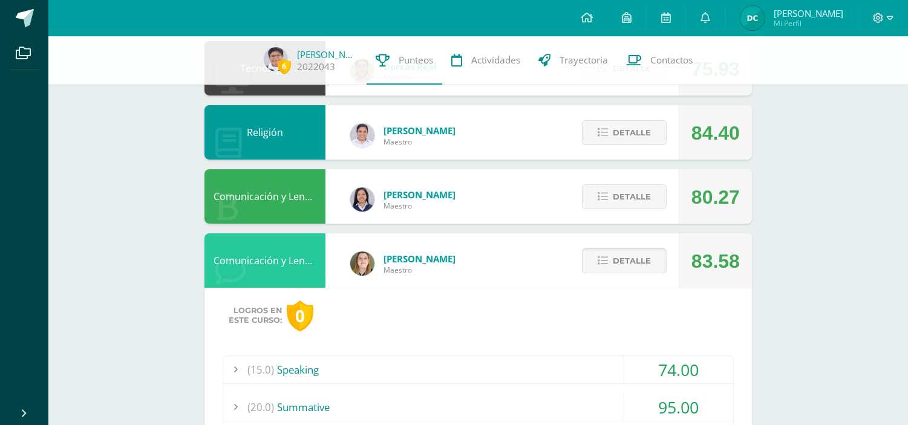
click at [630, 257] on span "Detalle" at bounding box center [632, 261] width 38 height 22
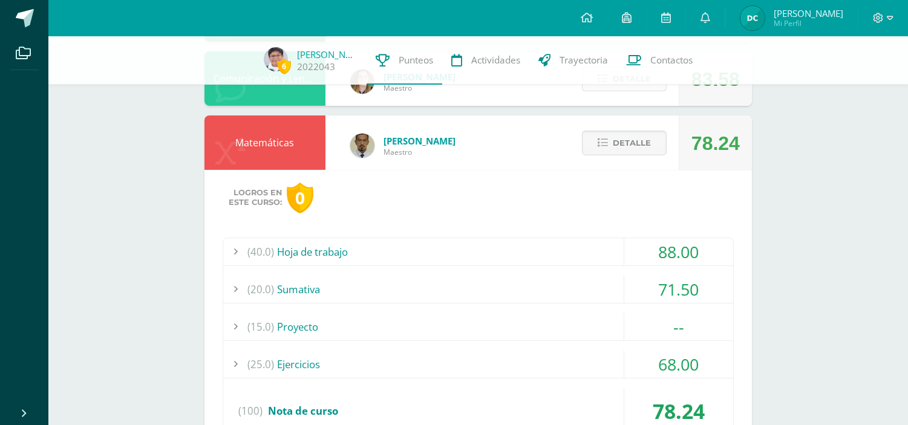
scroll to position [672, 0]
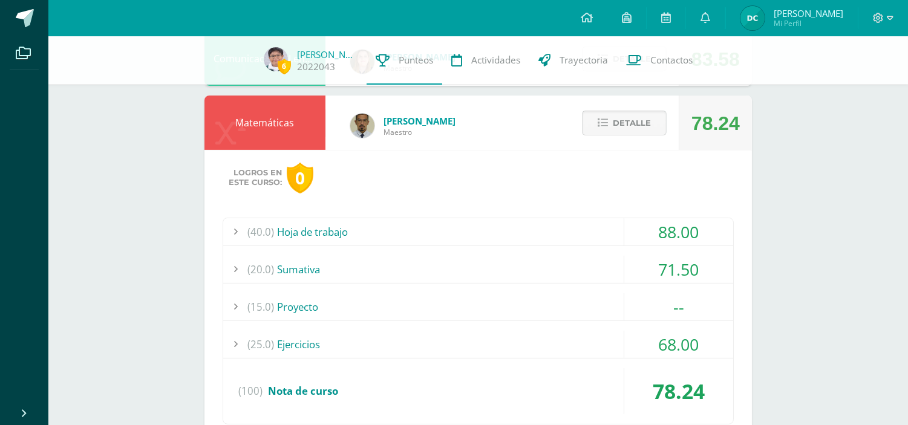
click at [638, 129] on span "Detalle" at bounding box center [632, 123] width 38 height 22
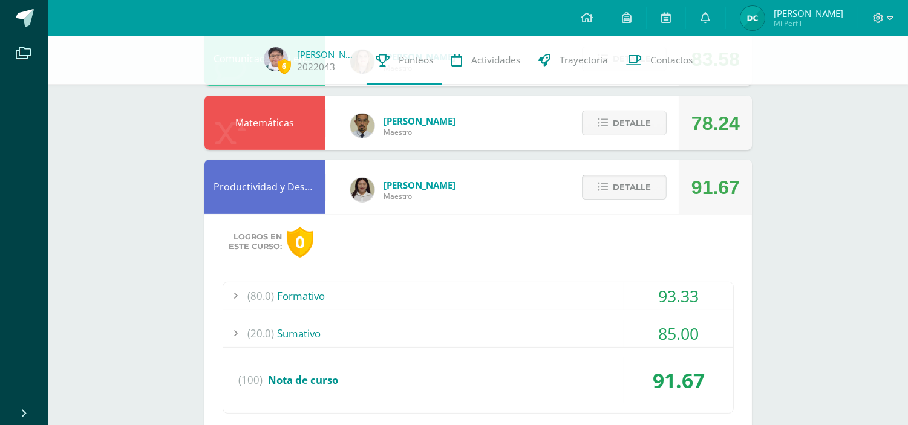
click at [642, 189] on span "Detalle" at bounding box center [632, 187] width 38 height 22
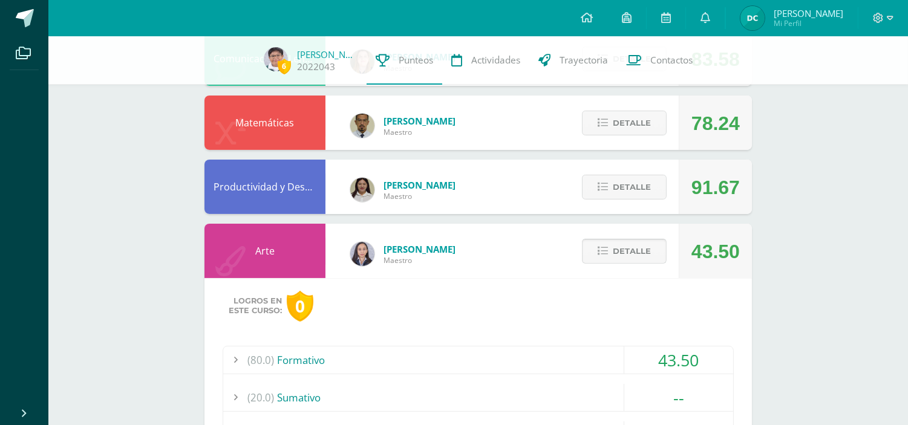
click at [639, 250] on span "Detalle" at bounding box center [632, 251] width 38 height 22
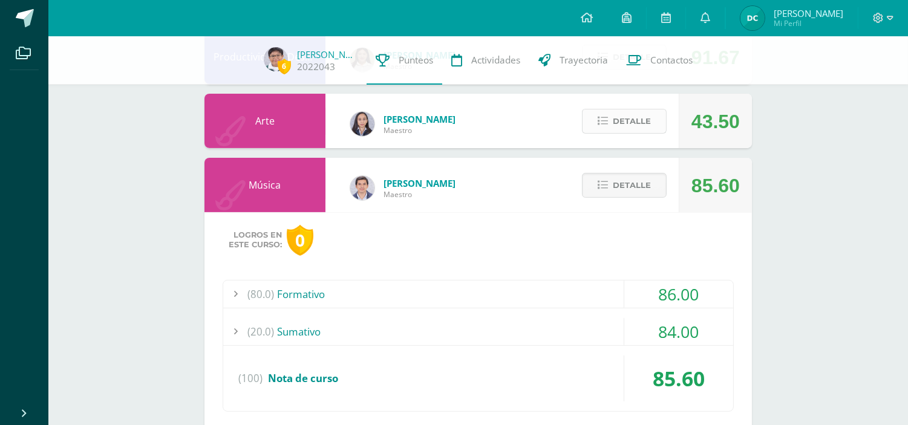
scroll to position [806, 0]
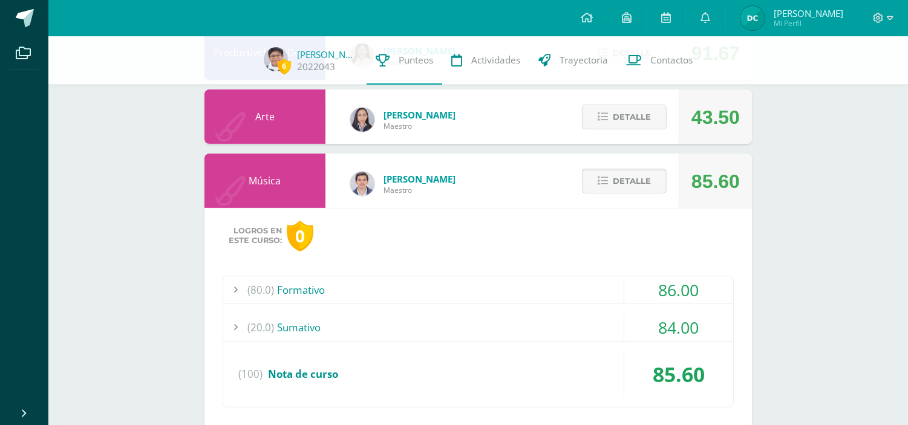
click at [627, 178] on span "Detalle" at bounding box center [632, 181] width 38 height 22
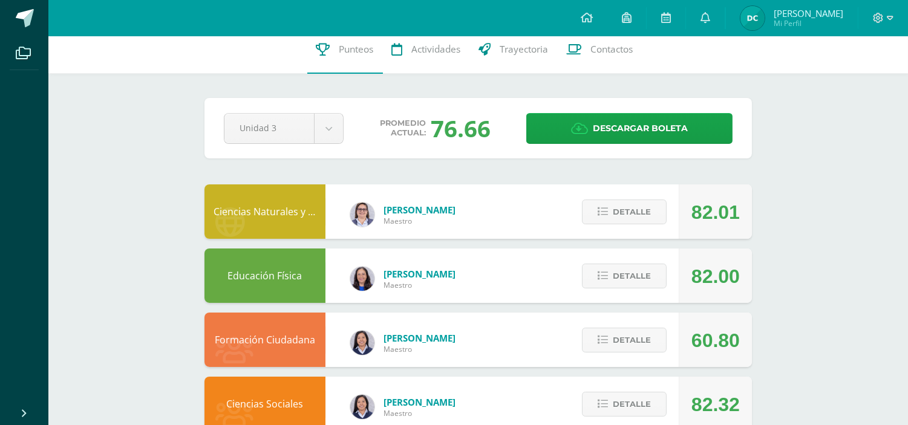
scroll to position [0, 0]
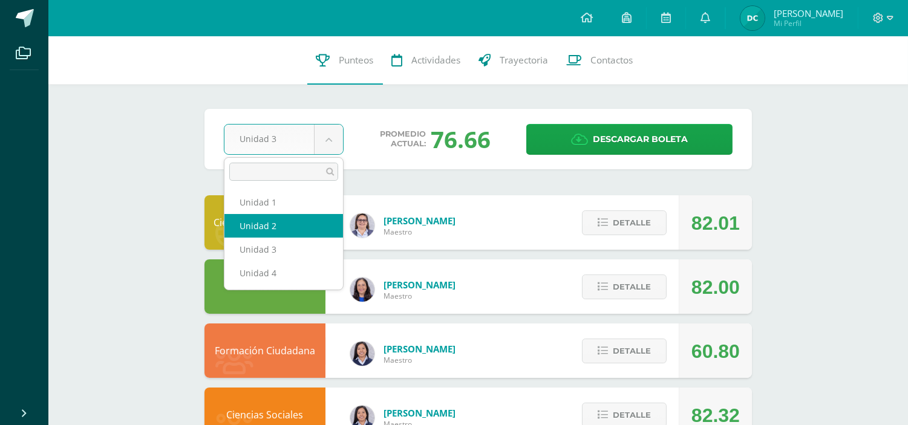
select select "Unidad 2"
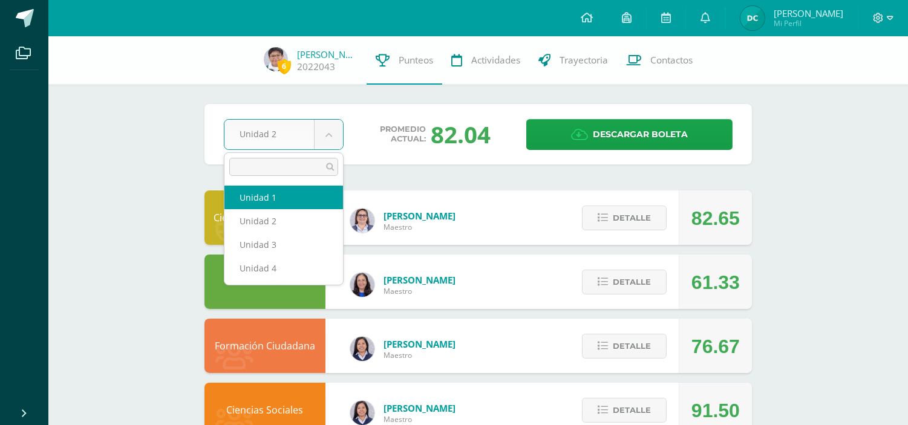
select select "Unidad 1"
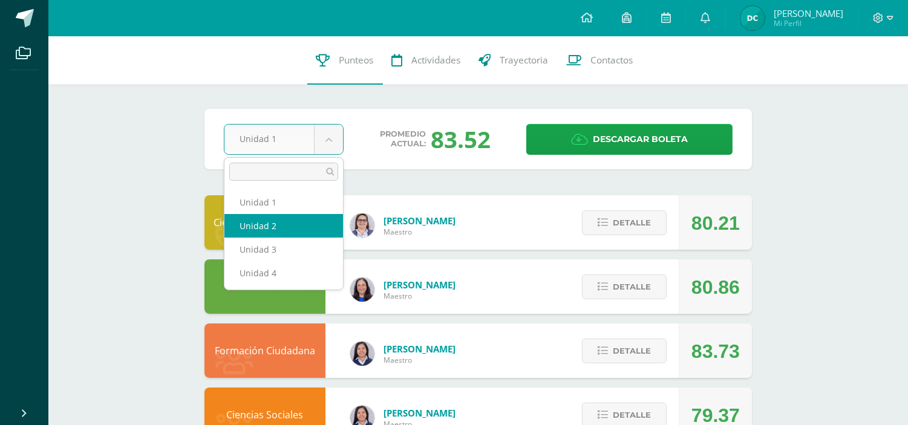
select select "Unidad 2"
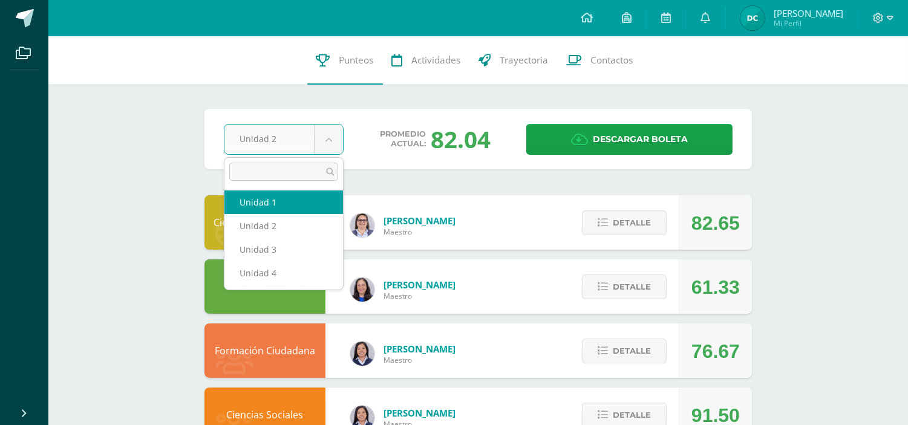
select select "Unidad 1"
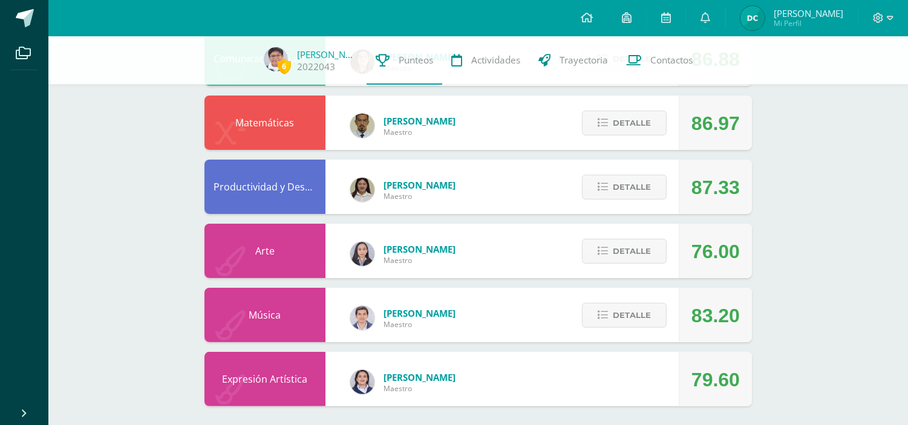
scroll to position [678, 0]
